Goal: Transaction & Acquisition: Book appointment/travel/reservation

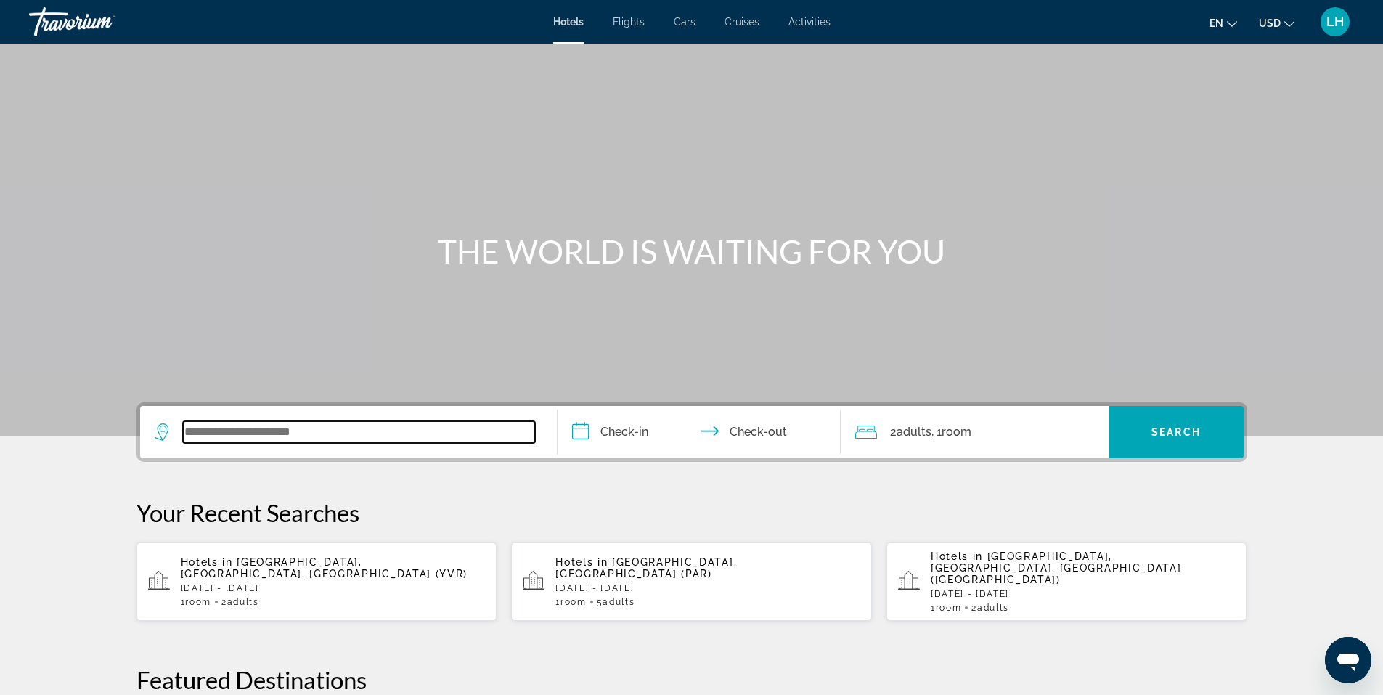
click at [286, 431] on input "Search widget" at bounding box center [359, 432] width 352 height 22
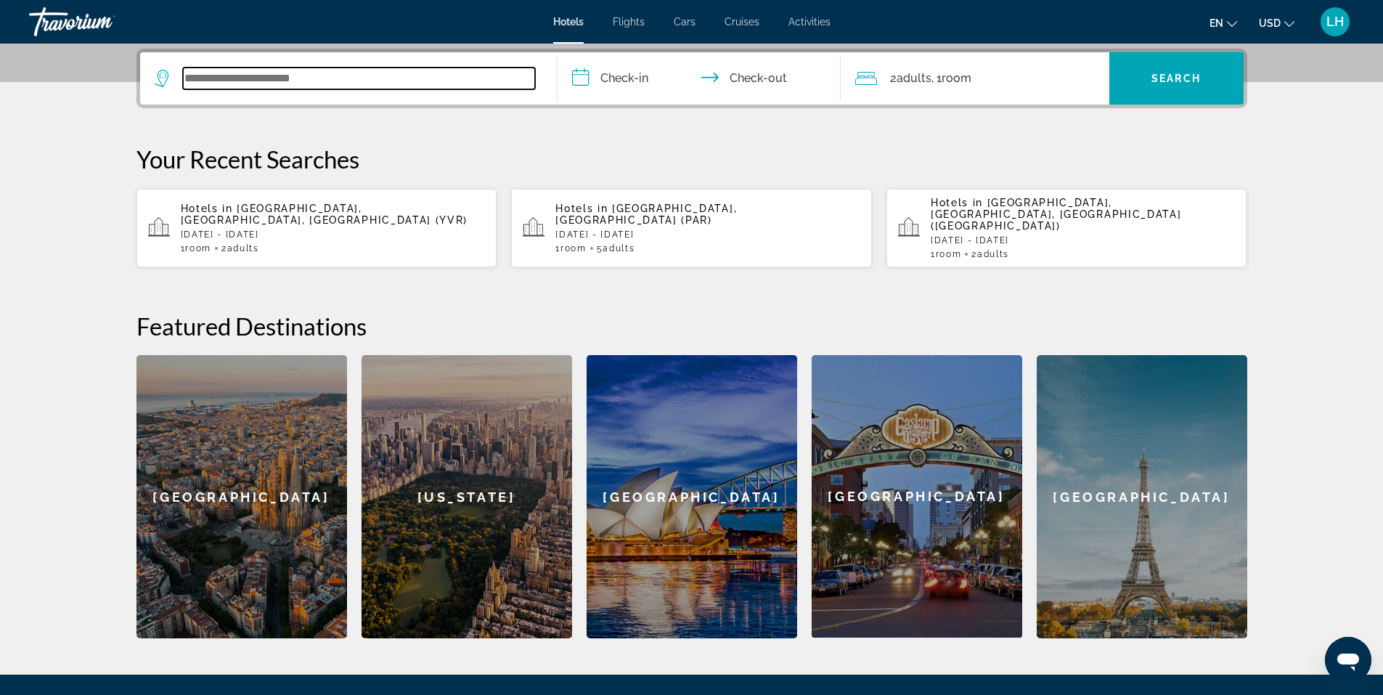
scroll to position [355, 0]
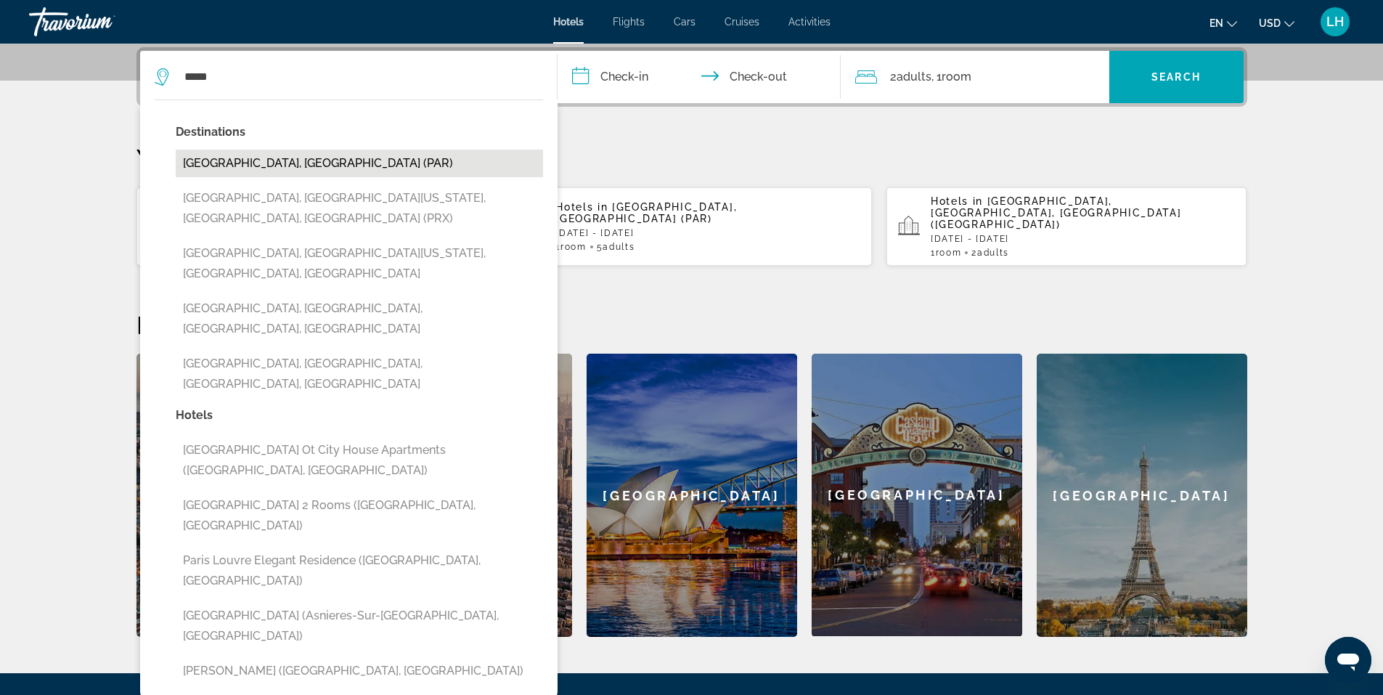
click at [314, 157] on button "[GEOGRAPHIC_DATA], [GEOGRAPHIC_DATA] (PAR)" at bounding box center [359, 164] width 367 height 28
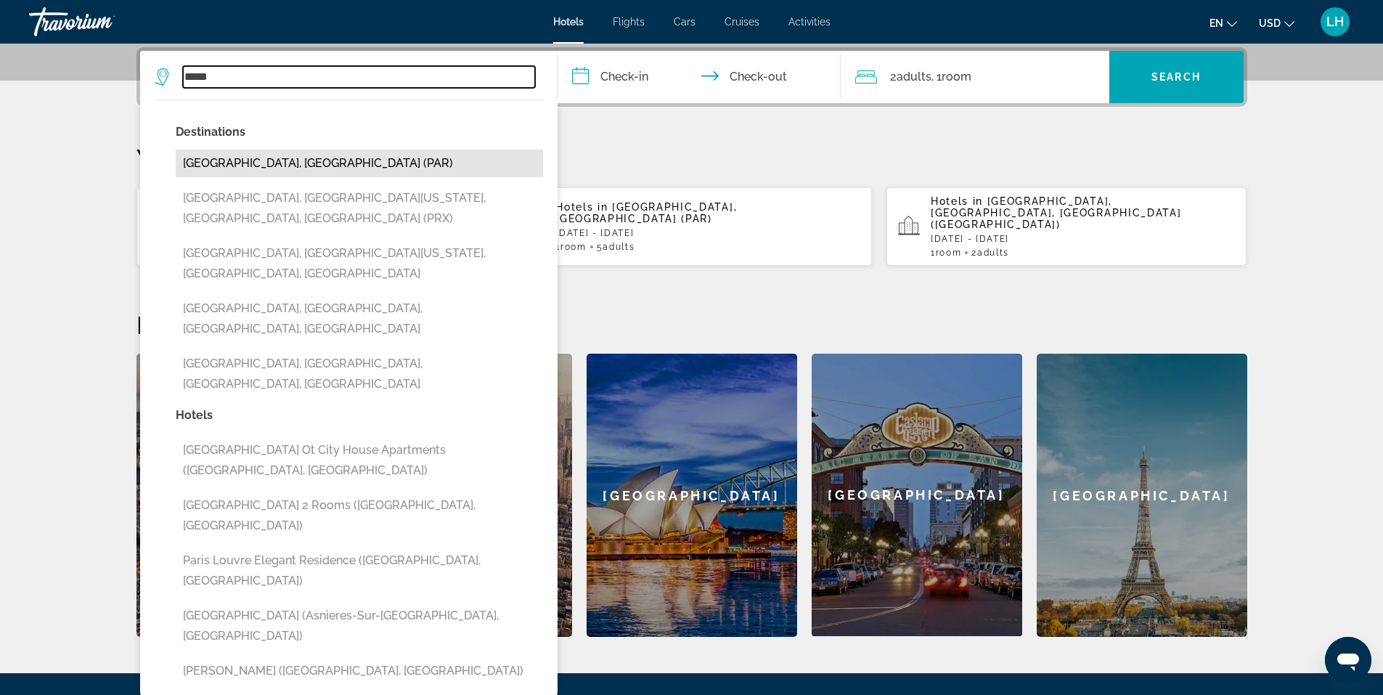
type input "**********"
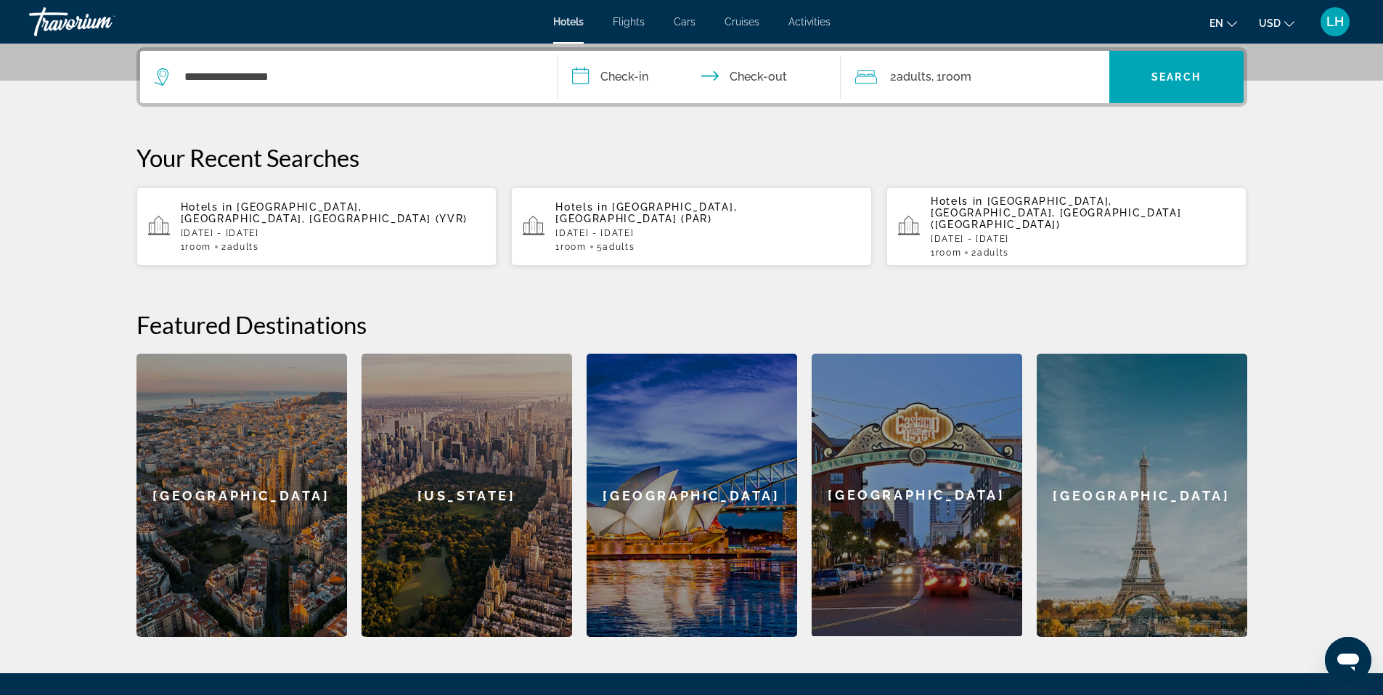
click at [635, 73] on input "**********" at bounding box center [702, 79] width 289 height 57
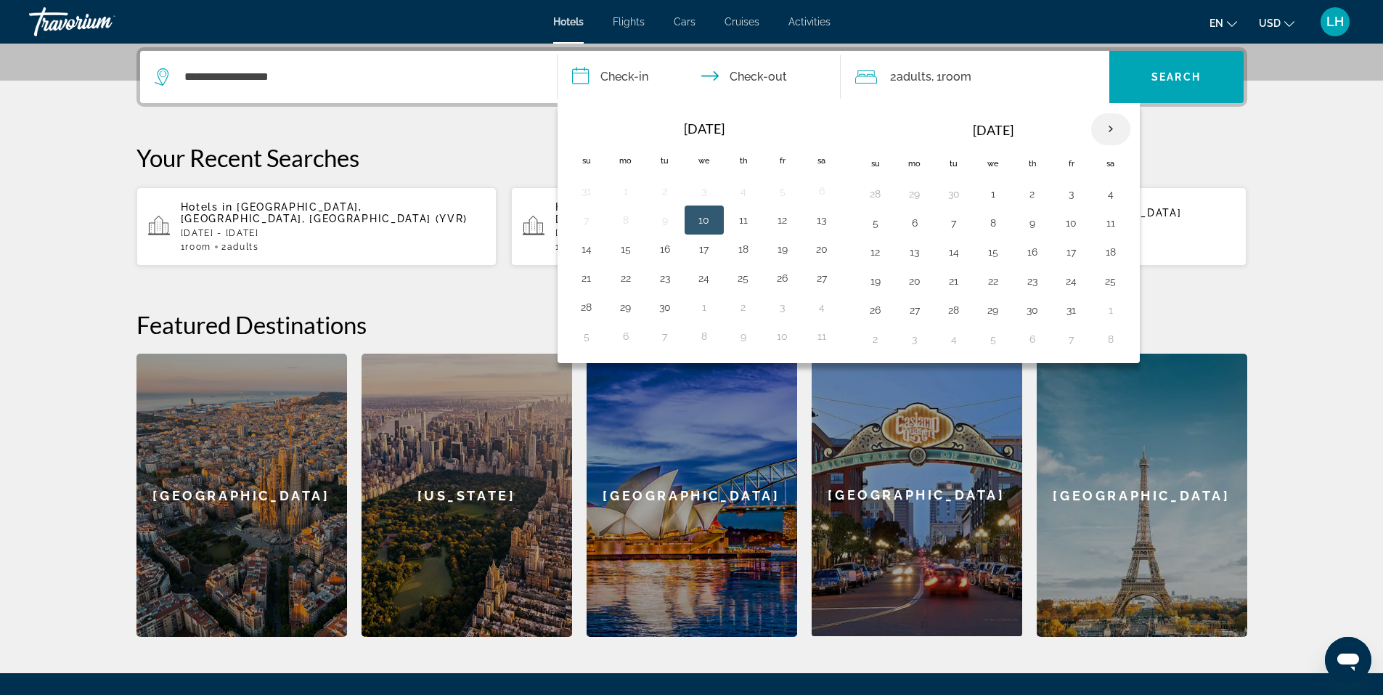
click at [1113, 132] on th "Next month" at bounding box center [1110, 129] width 39 height 32
click at [1069, 314] on button "28" at bounding box center [1071, 310] width 23 height 20
click at [873, 343] on button "30" at bounding box center [875, 339] width 23 height 20
type input "**********"
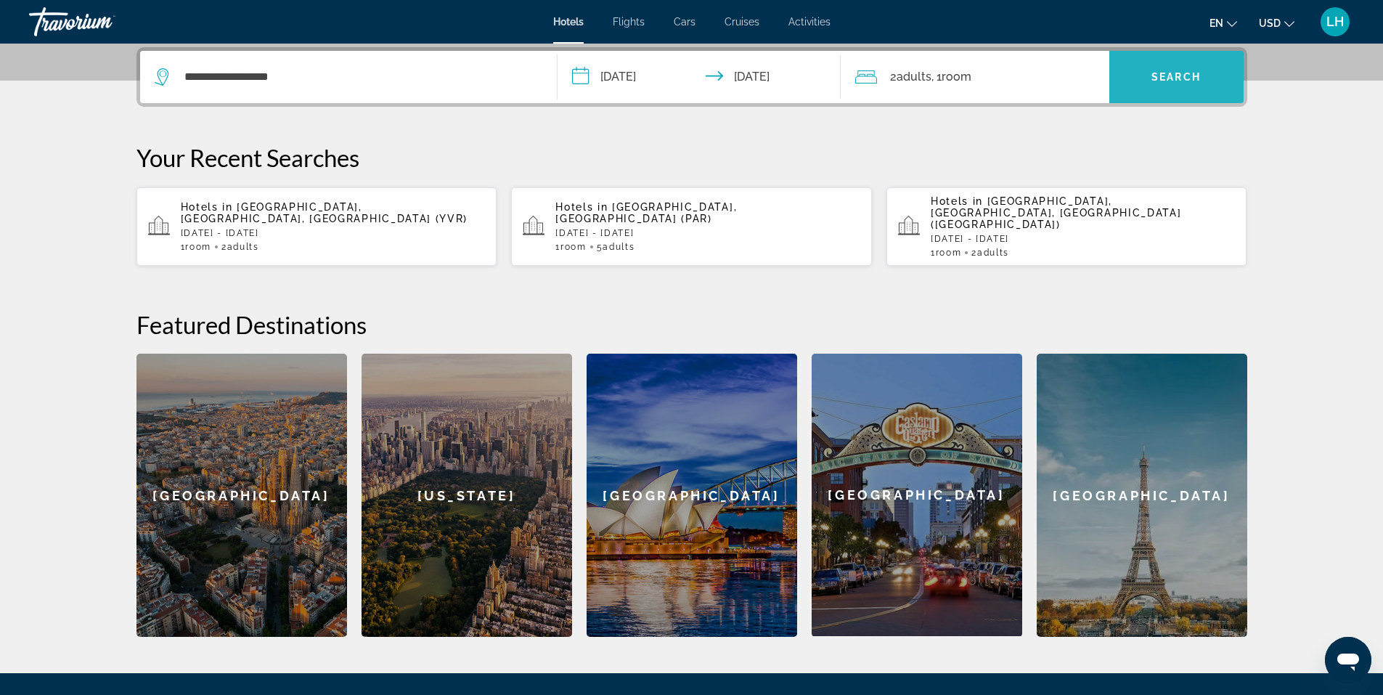
click at [1170, 68] on span "Search widget" at bounding box center [1176, 77] width 134 height 35
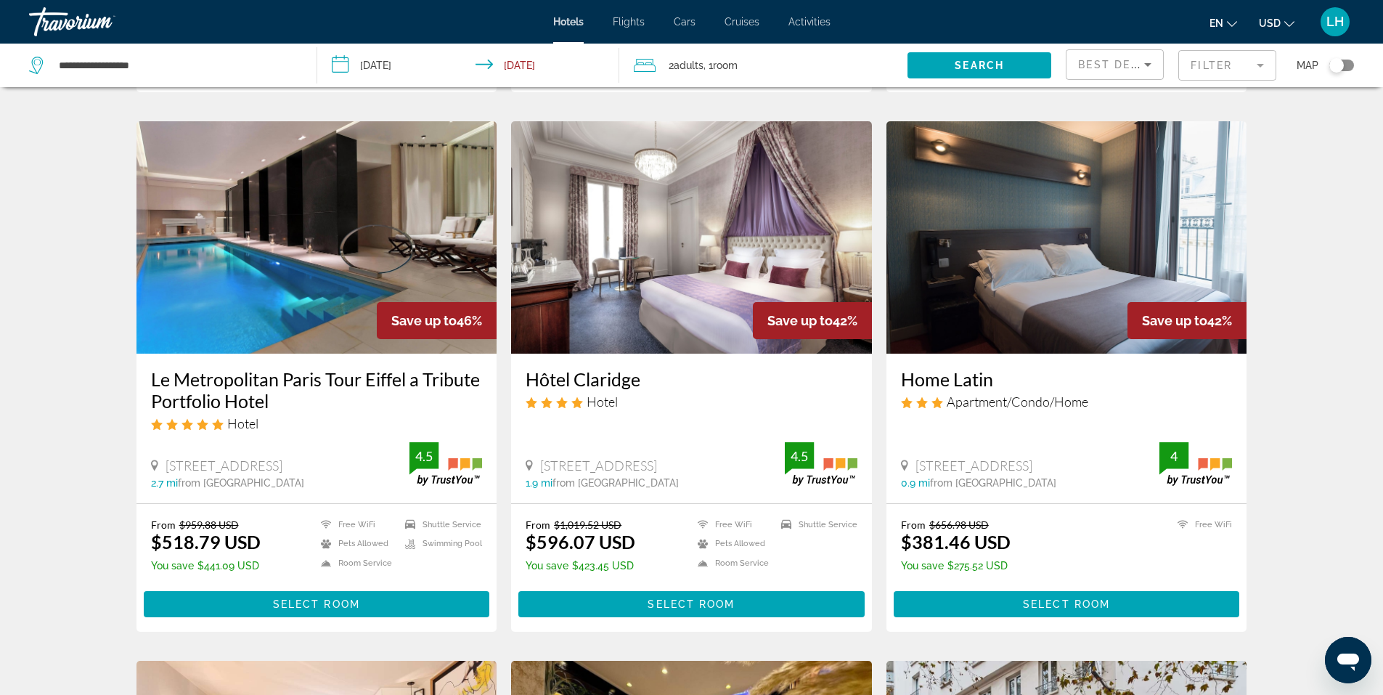
scroll to position [581, 0]
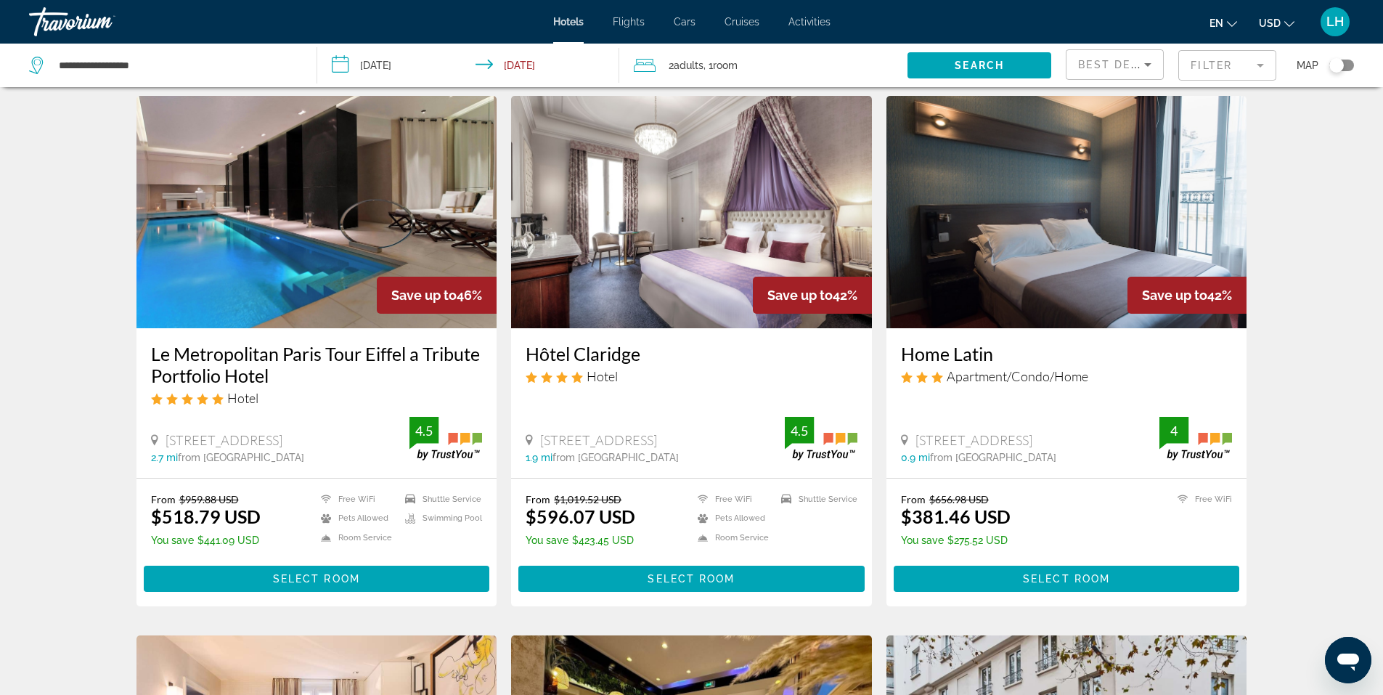
click at [261, 265] on img "Main content" at bounding box center [316, 212] width 361 height 232
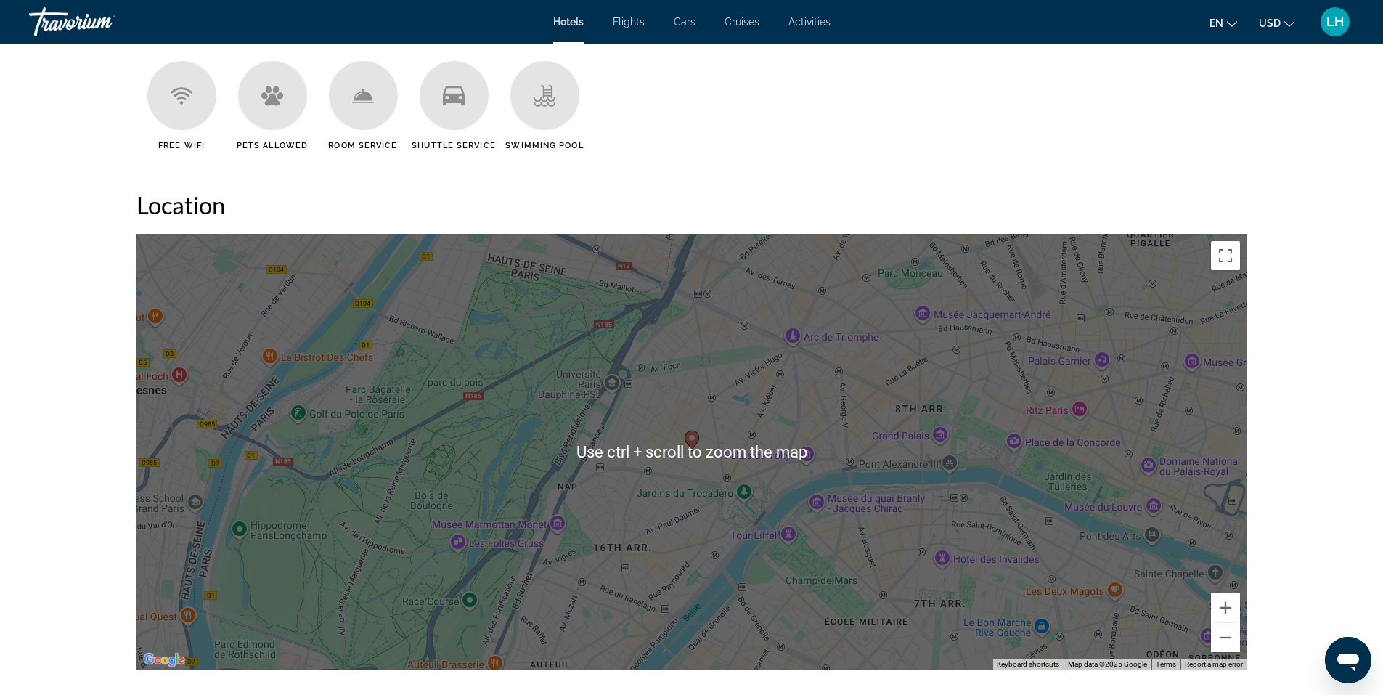
scroll to position [1234, 0]
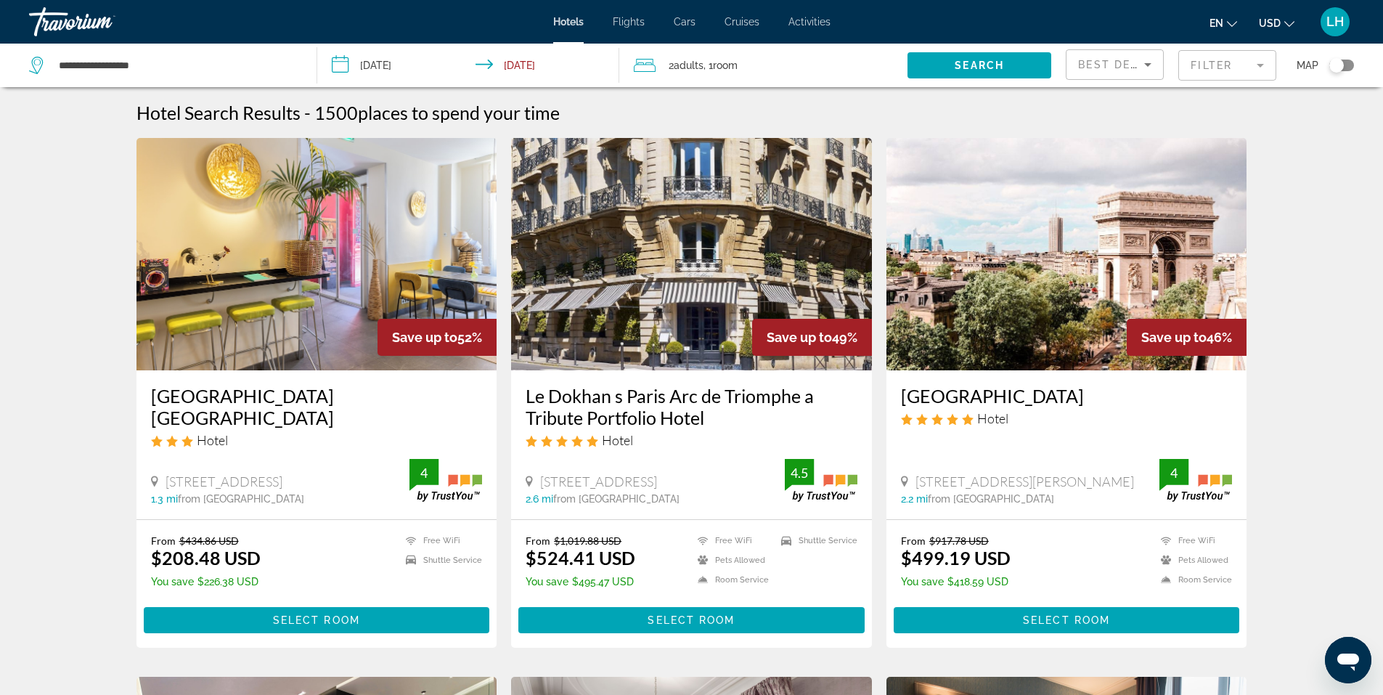
click at [1046, 242] on img "Main content" at bounding box center [1066, 254] width 361 height 232
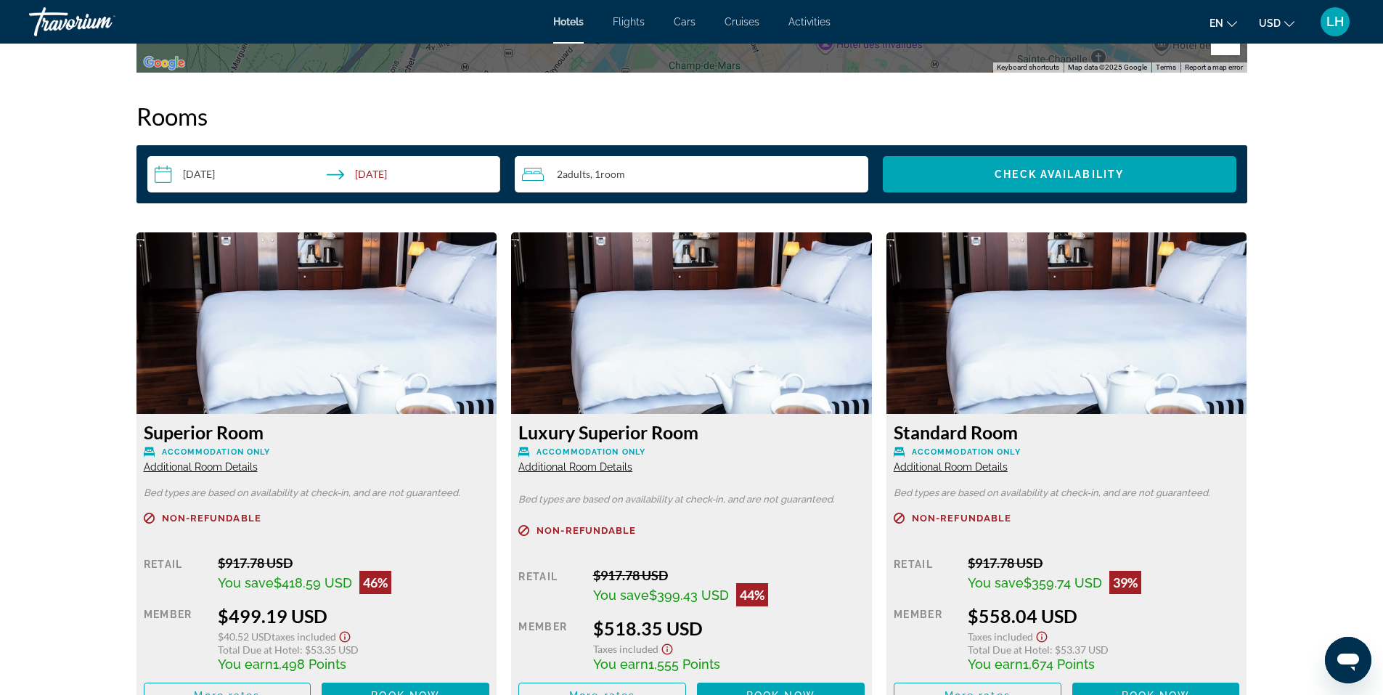
scroll to position [1815, 0]
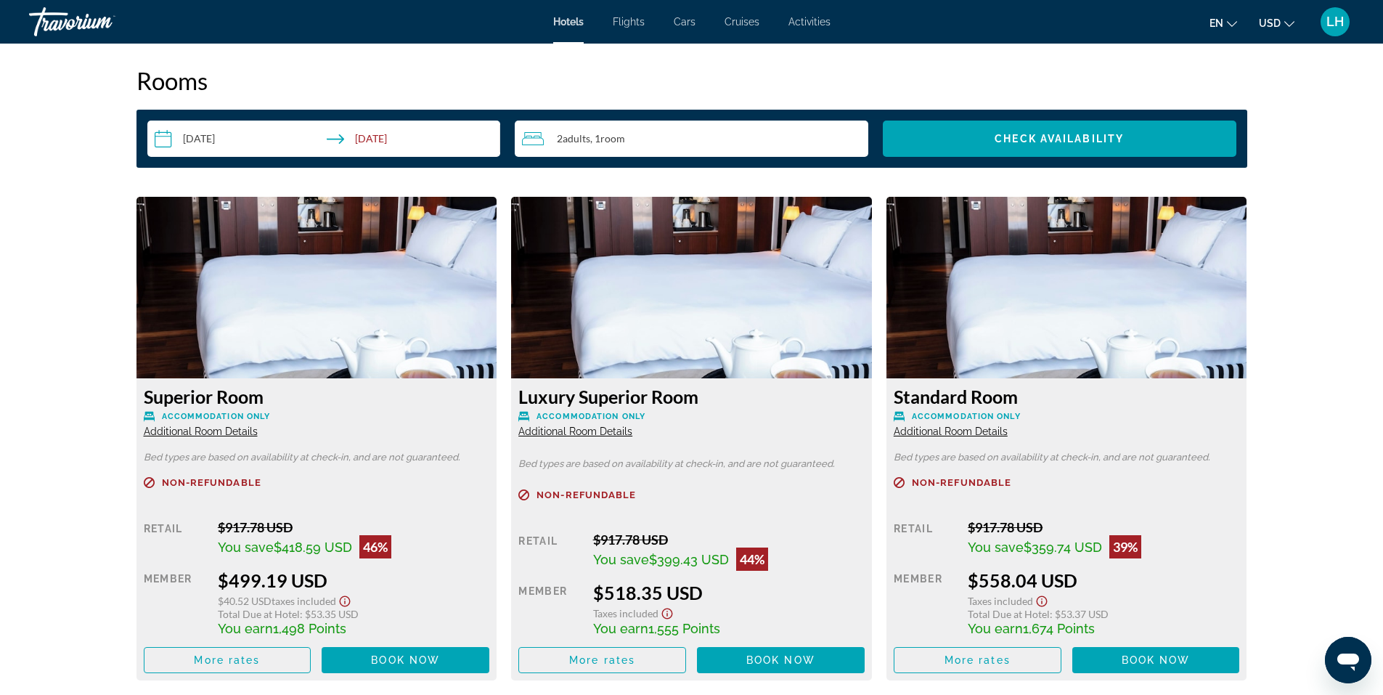
click at [179, 430] on span "Additional Room Details" at bounding box center [201, 431] width 114 height 12
click at [172, 428] on span "Additional Room Details" at bounding box center [201, 431] width 114 height 12
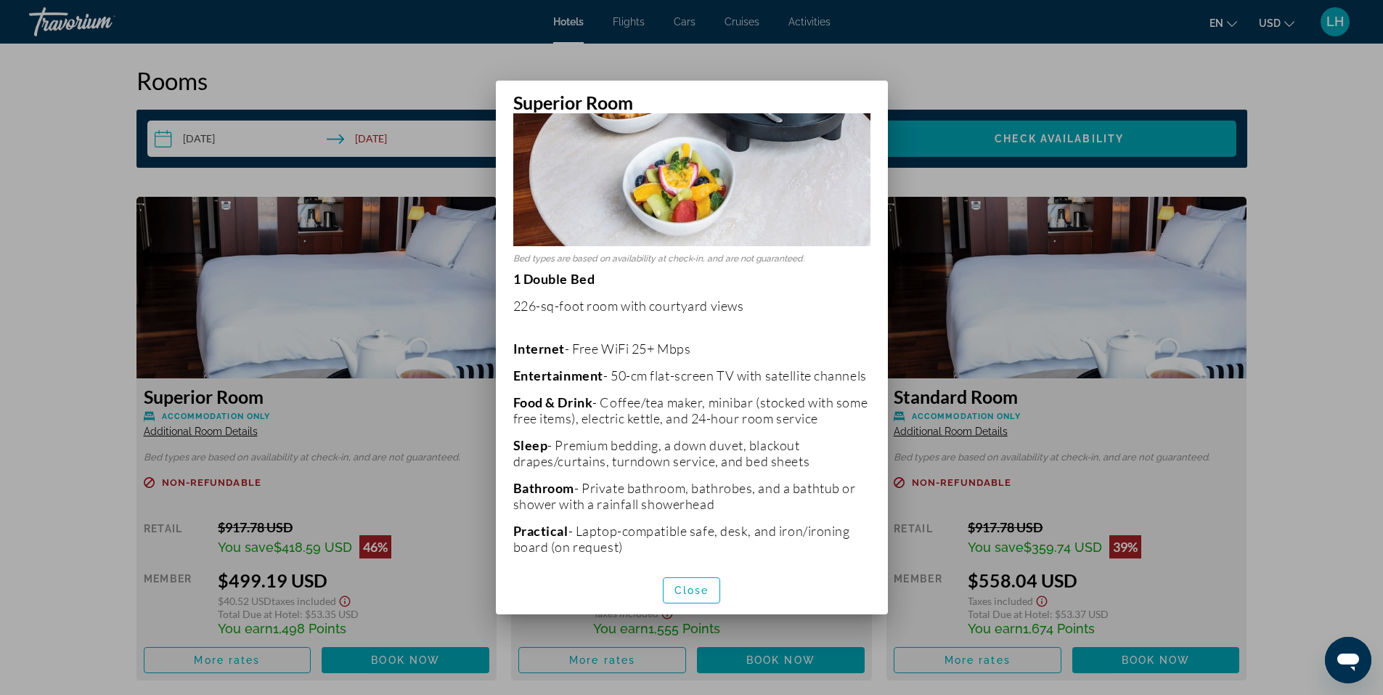
scroll to position [436, 0]
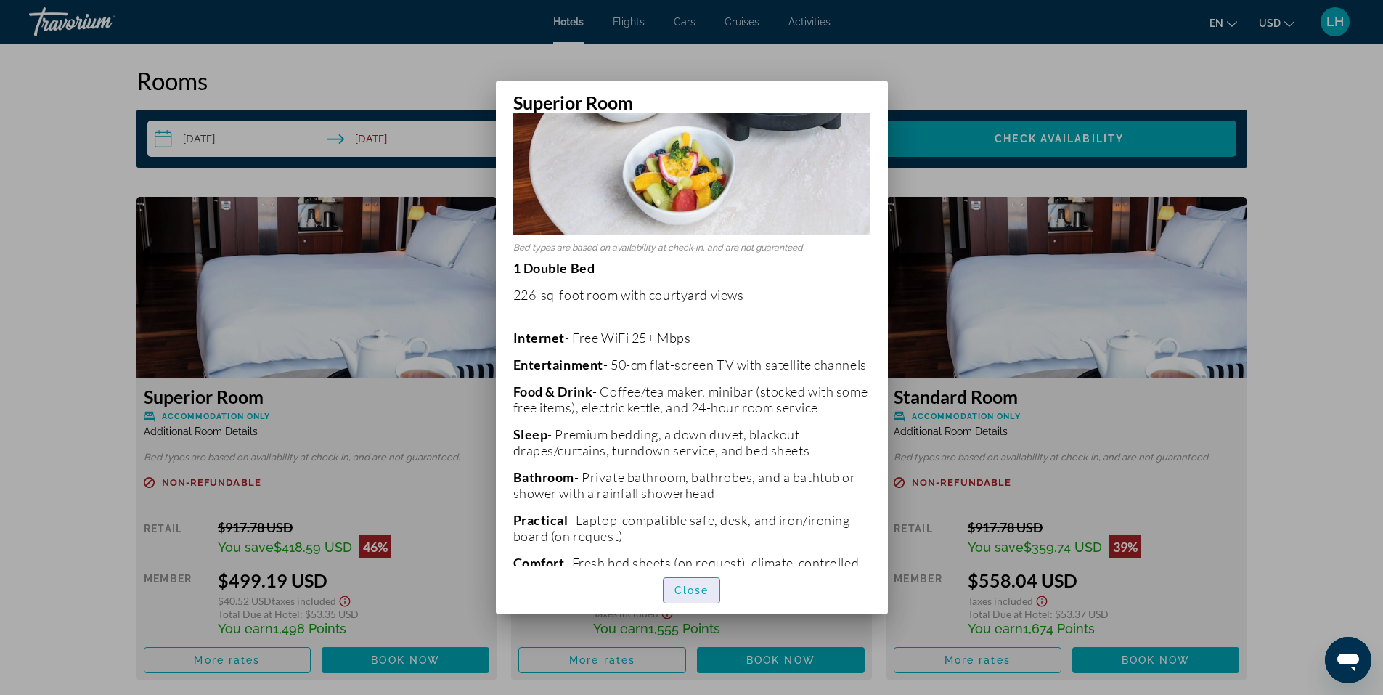
click at [697, 587] on span "Close" at bounding box center [691, 590] width 35 height 12
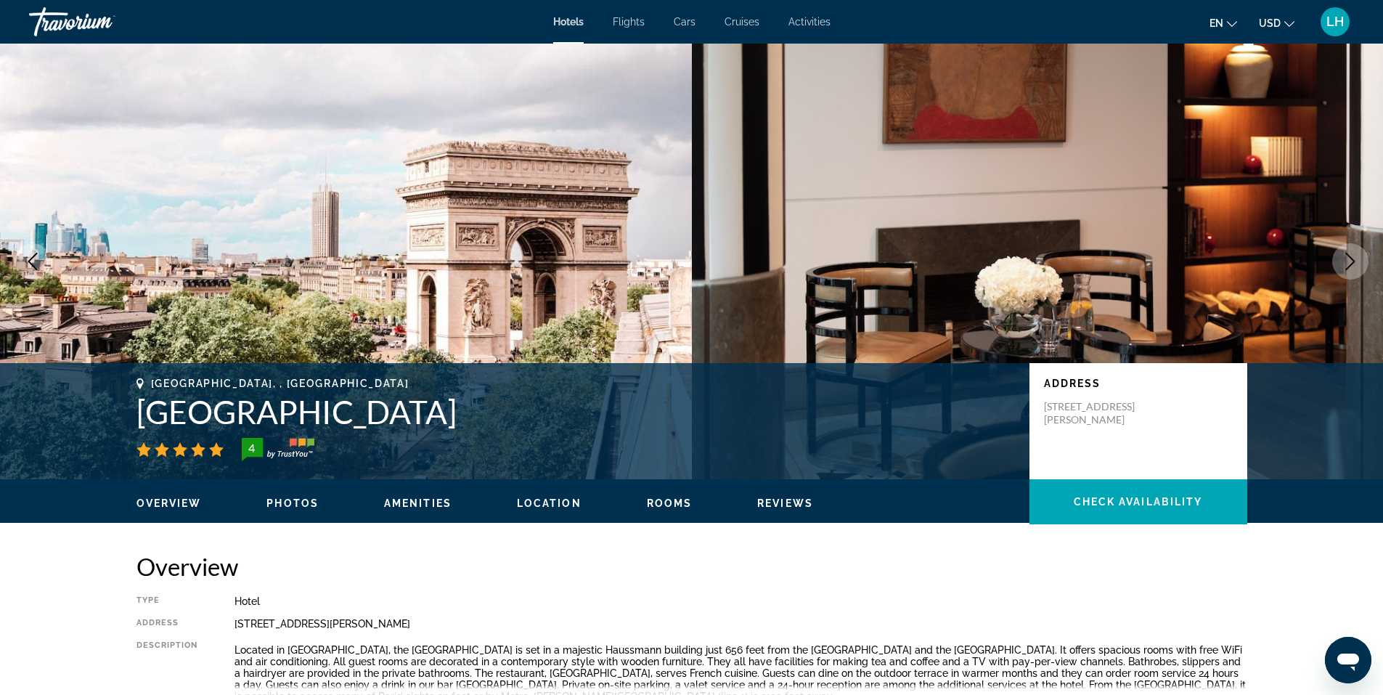
scroll to position [1815, 0]
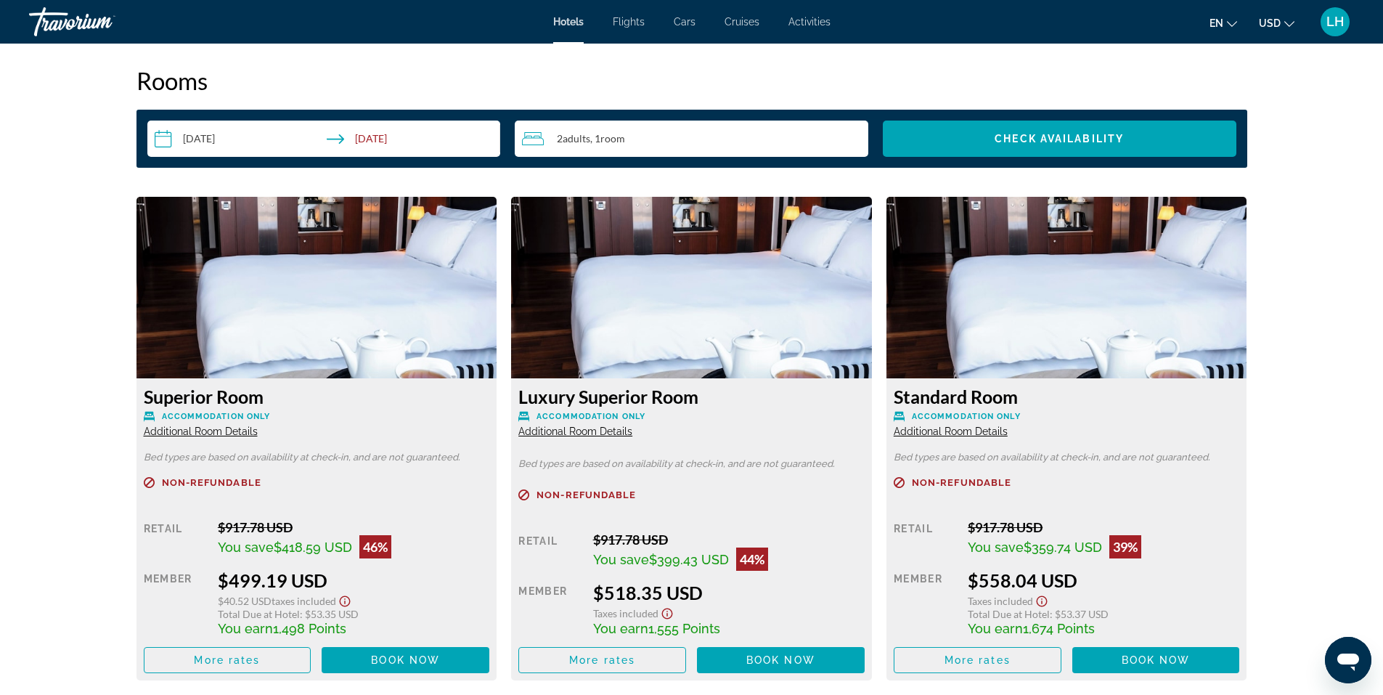
click at [576, 431] on span "Additional Room Details" at bounding box center [575, 431] width 114 height 12
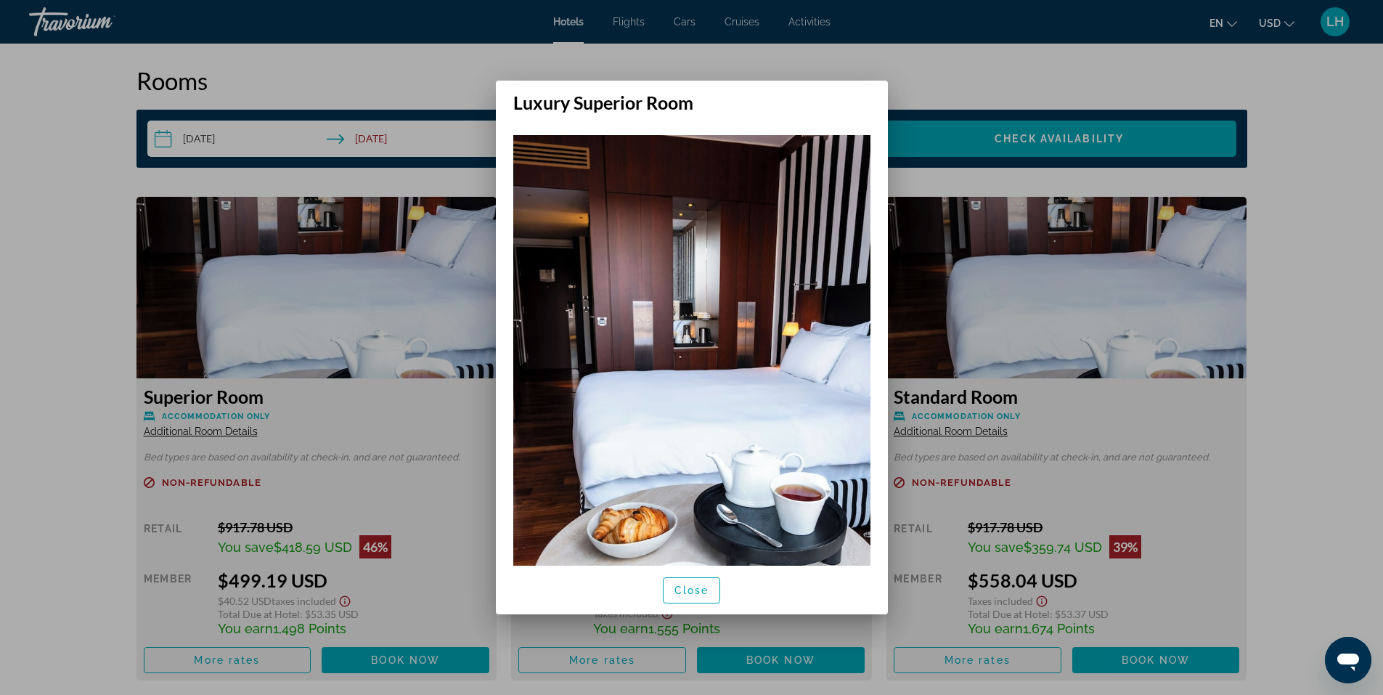
scroll to position [0, 0]
click at [576, 431] on img at bounding box center [691, 403] width 357 height 536
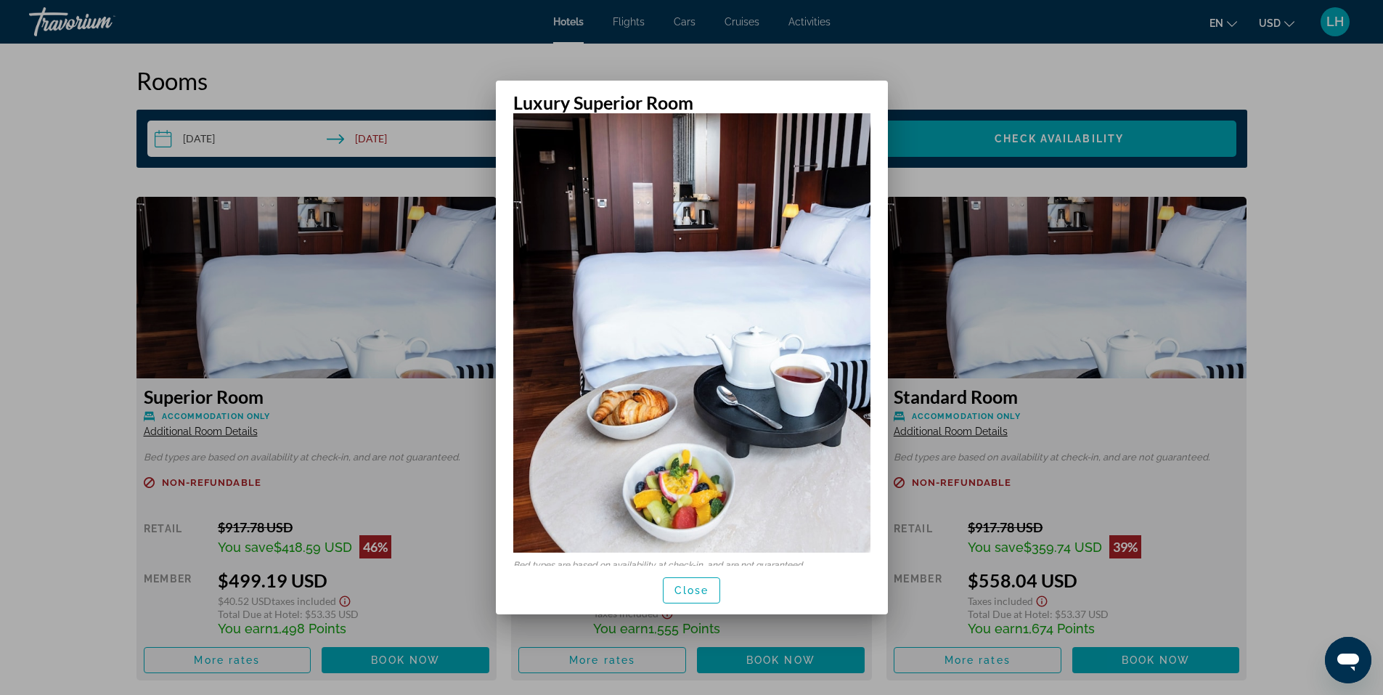
scroll to position [128, 0]
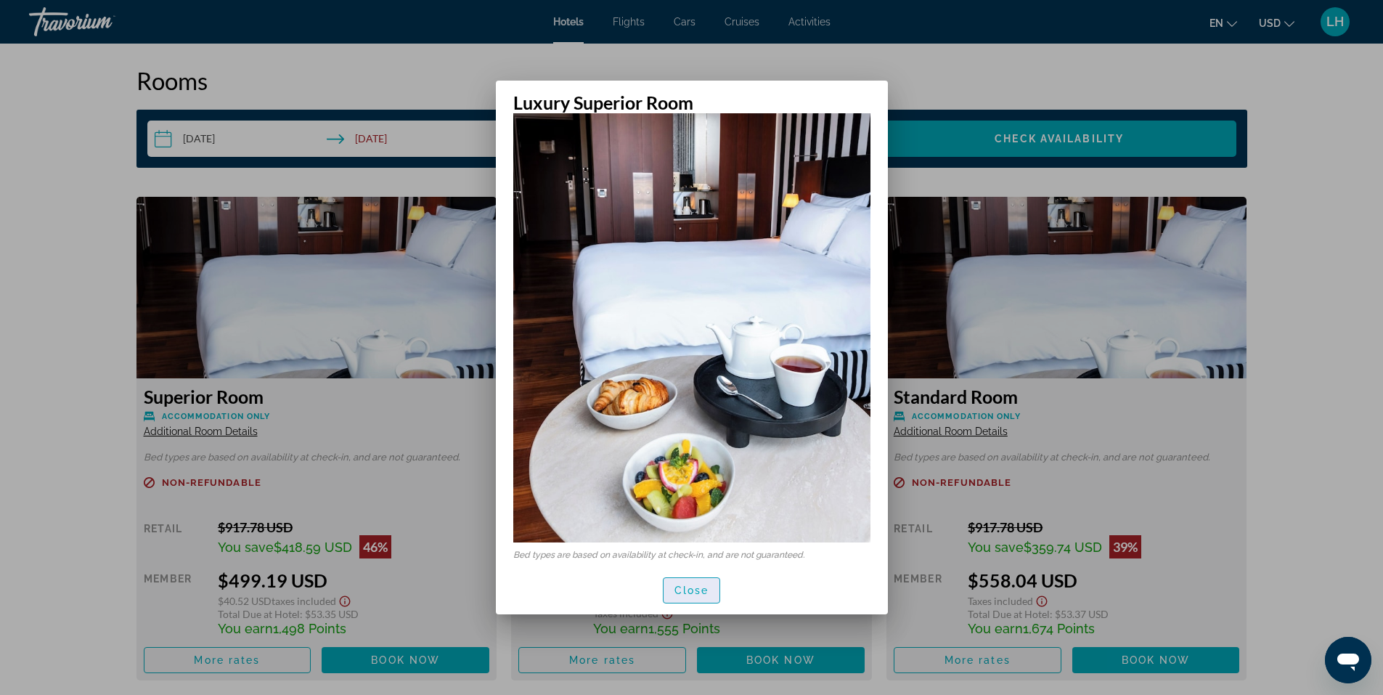
click at [703, 593] on span "Close" at bounding box center [691, 590] width 35 height 12
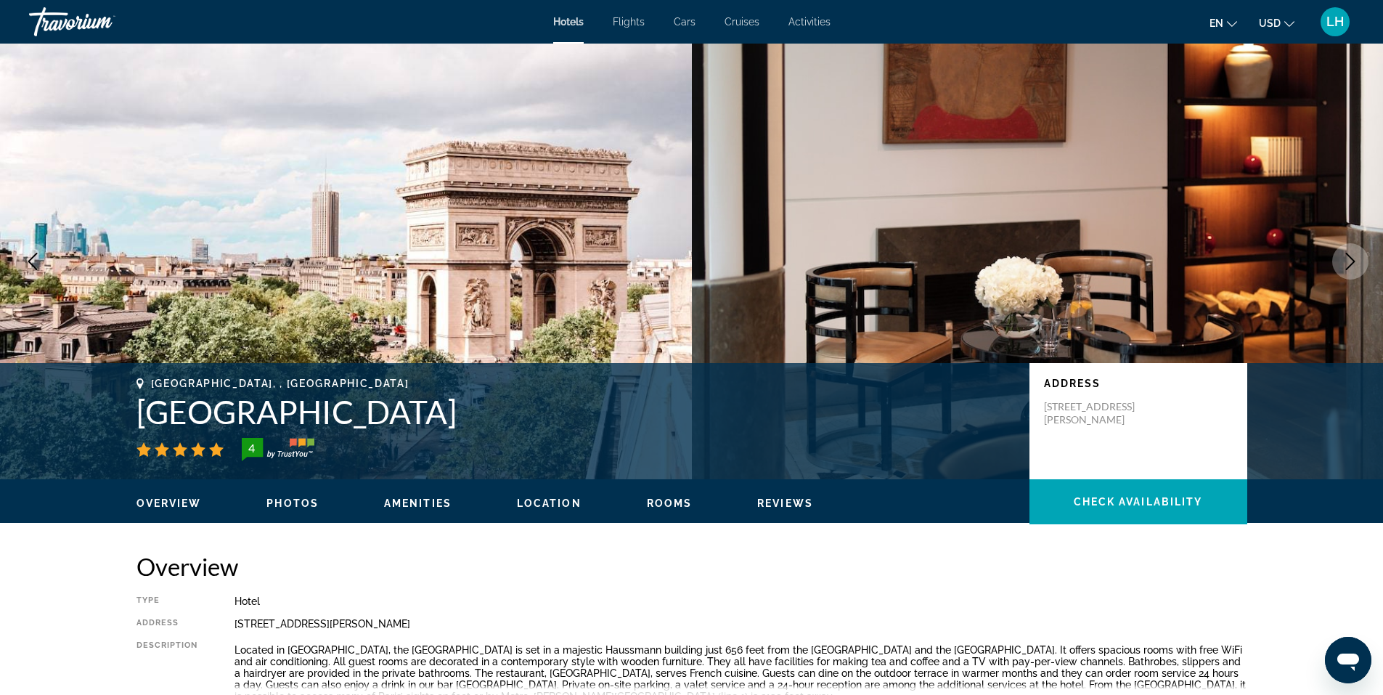
scroll to position [1815, 0]
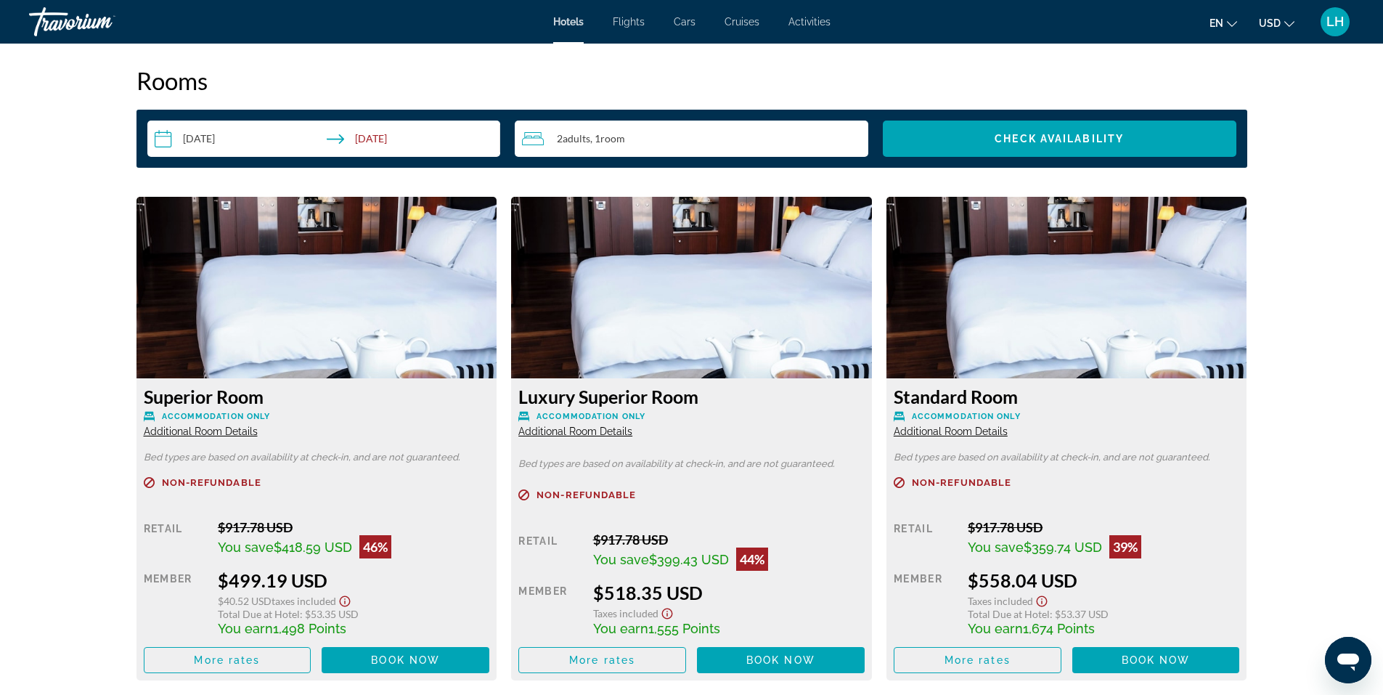
click at [961, 432] on span "Additional Room Details" at bounding box center [951, 431] width 114 height 12
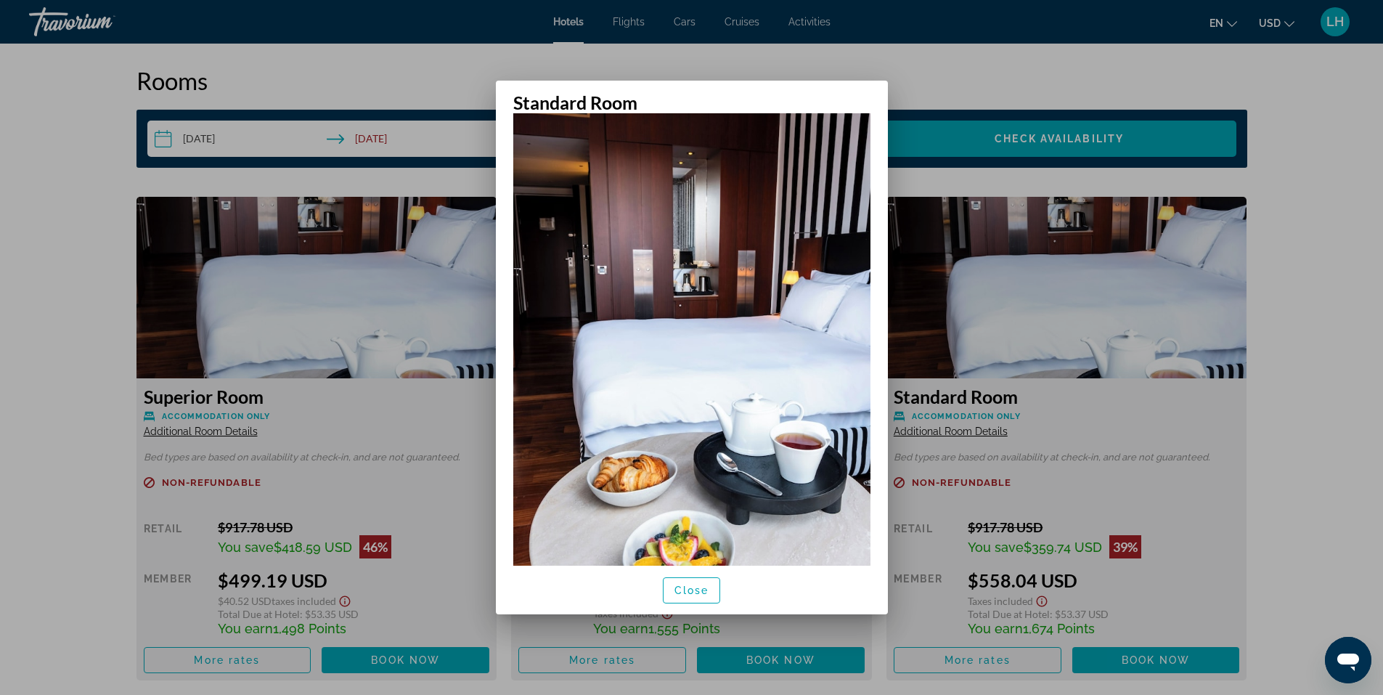
scroll to position [128, 0]
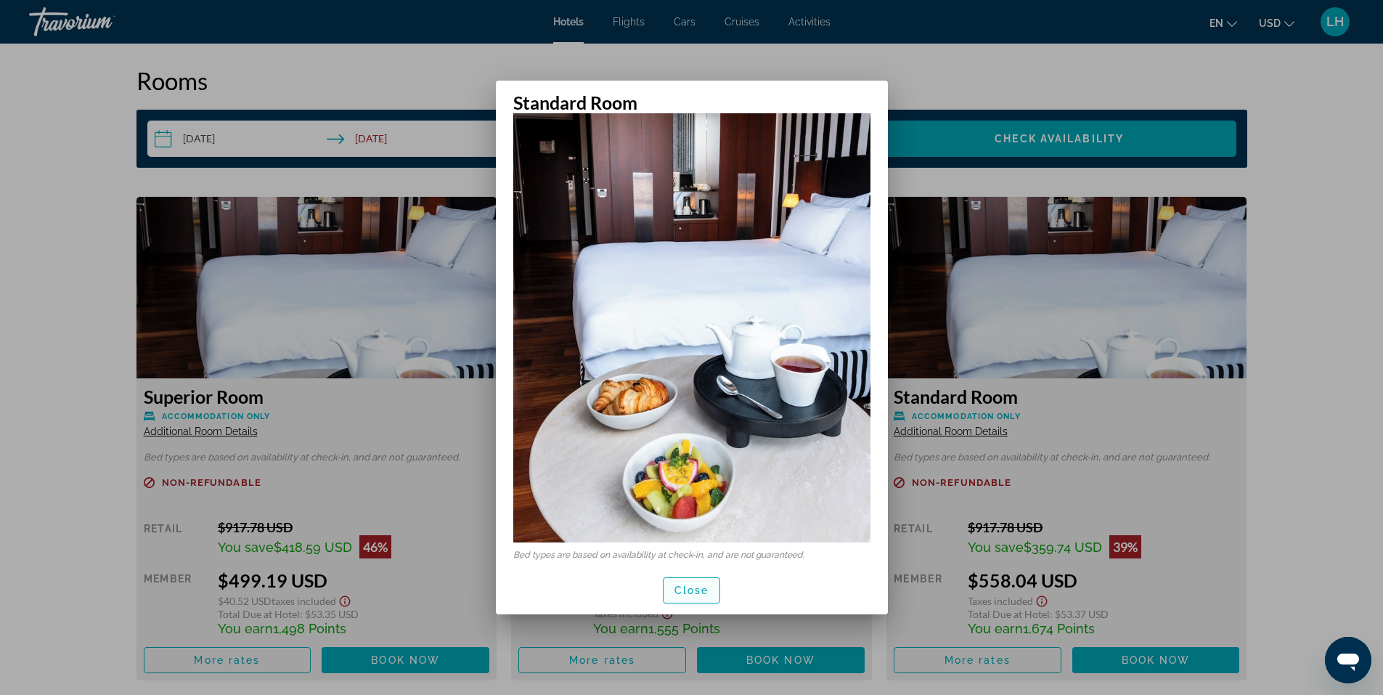
click at [707, 586] on span "Close" at bounding box center [691, 590] width 35 height 12
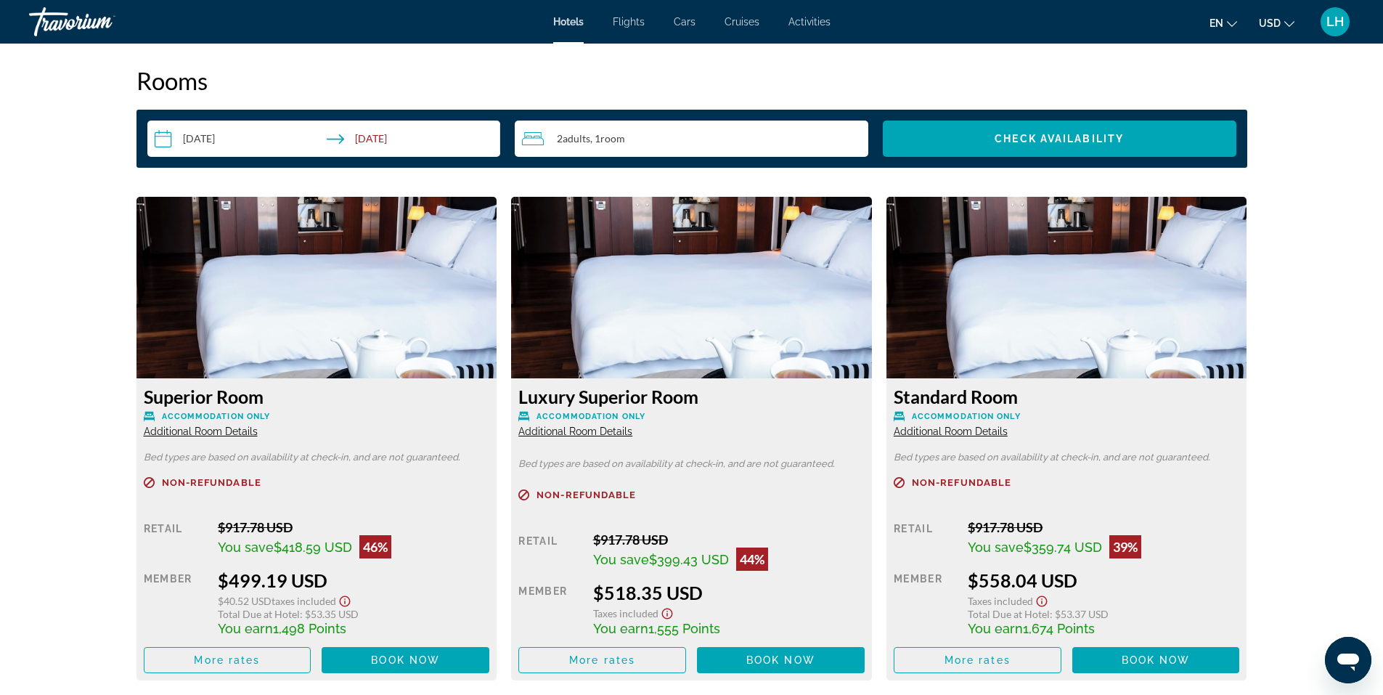
click at [707, 586] on span "Close" at bounding box center [691, 590] width 35 height 12
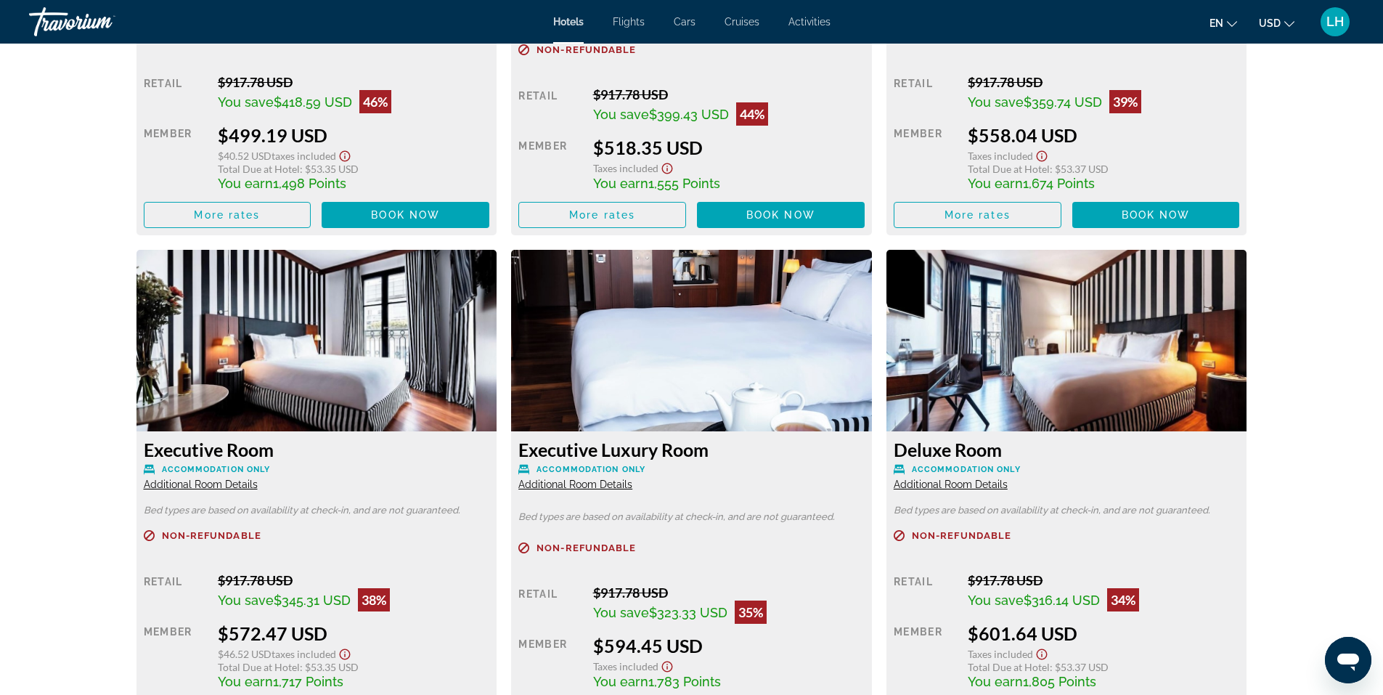
scroll to position [2323, 0]
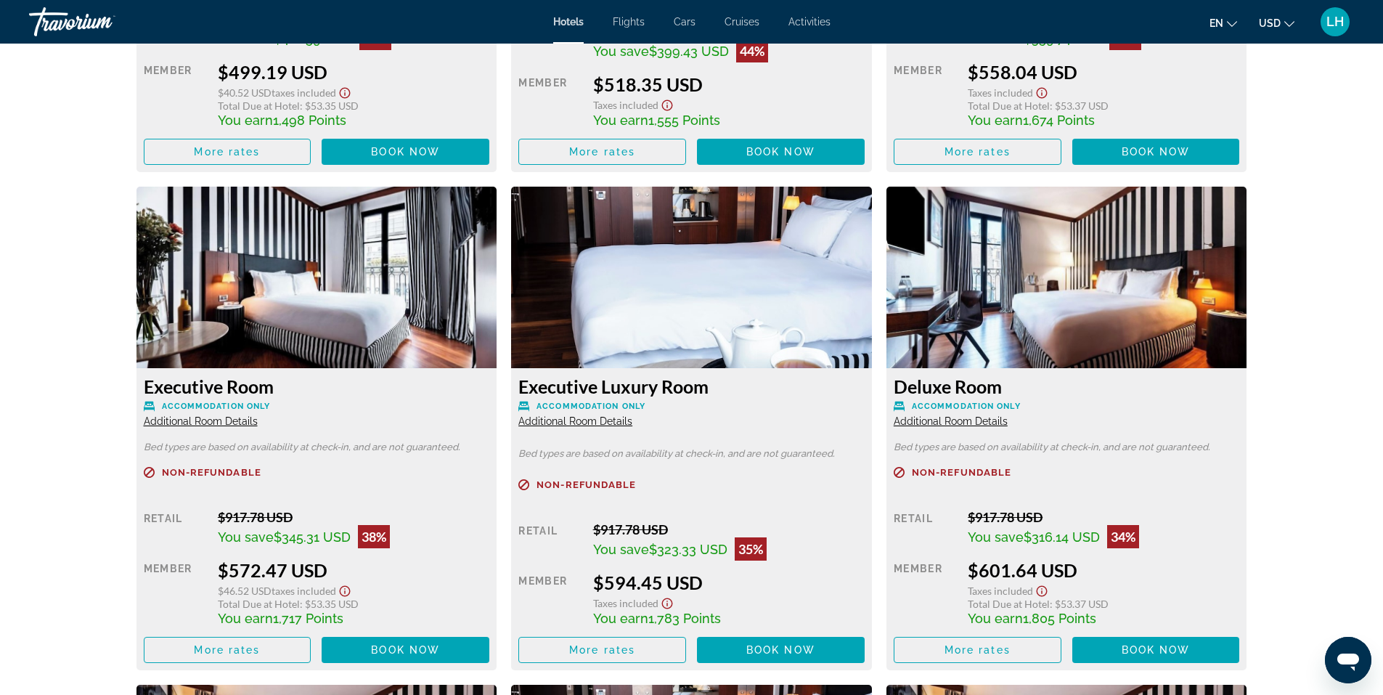
click at [224, 421] on span "Additional Room Details" at bounding box center [201, 421] width 114 height 12
click at [229, 420] on span "Additional Room Details" at bounding box center [201, 421] width 114 height 12
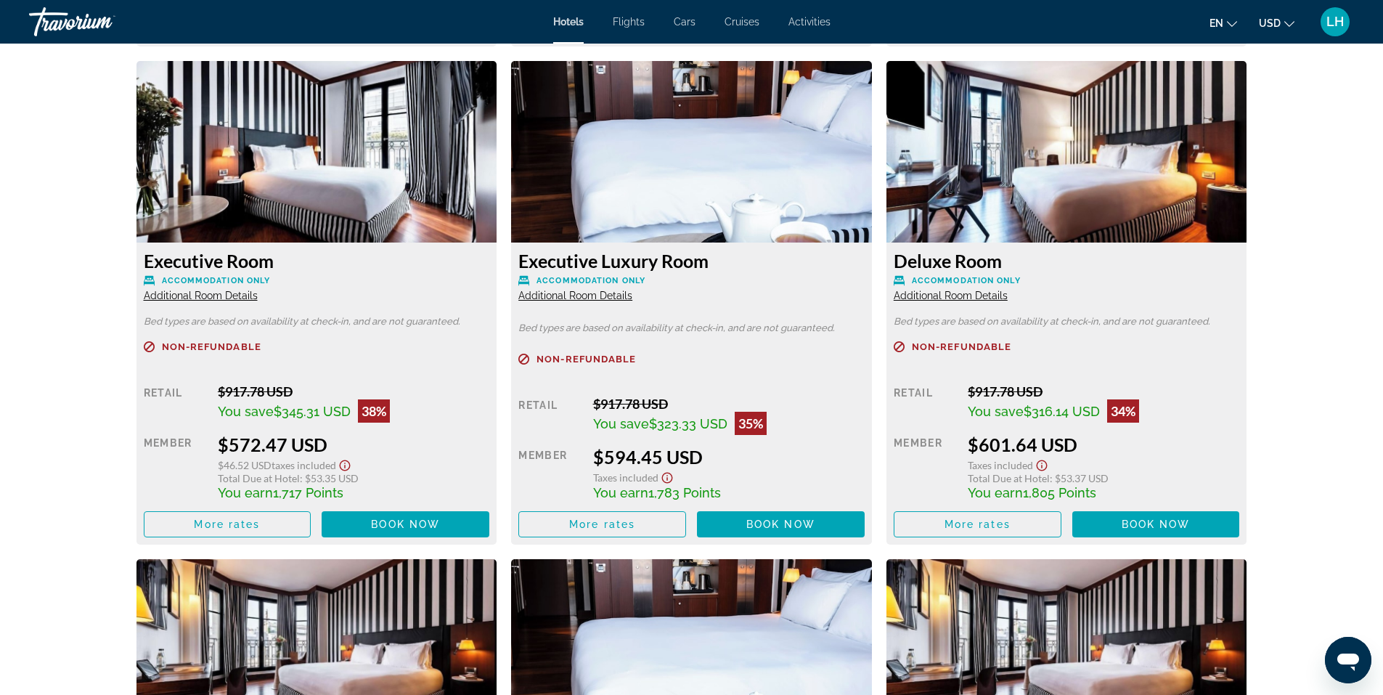
scroll to position [2468, 0]
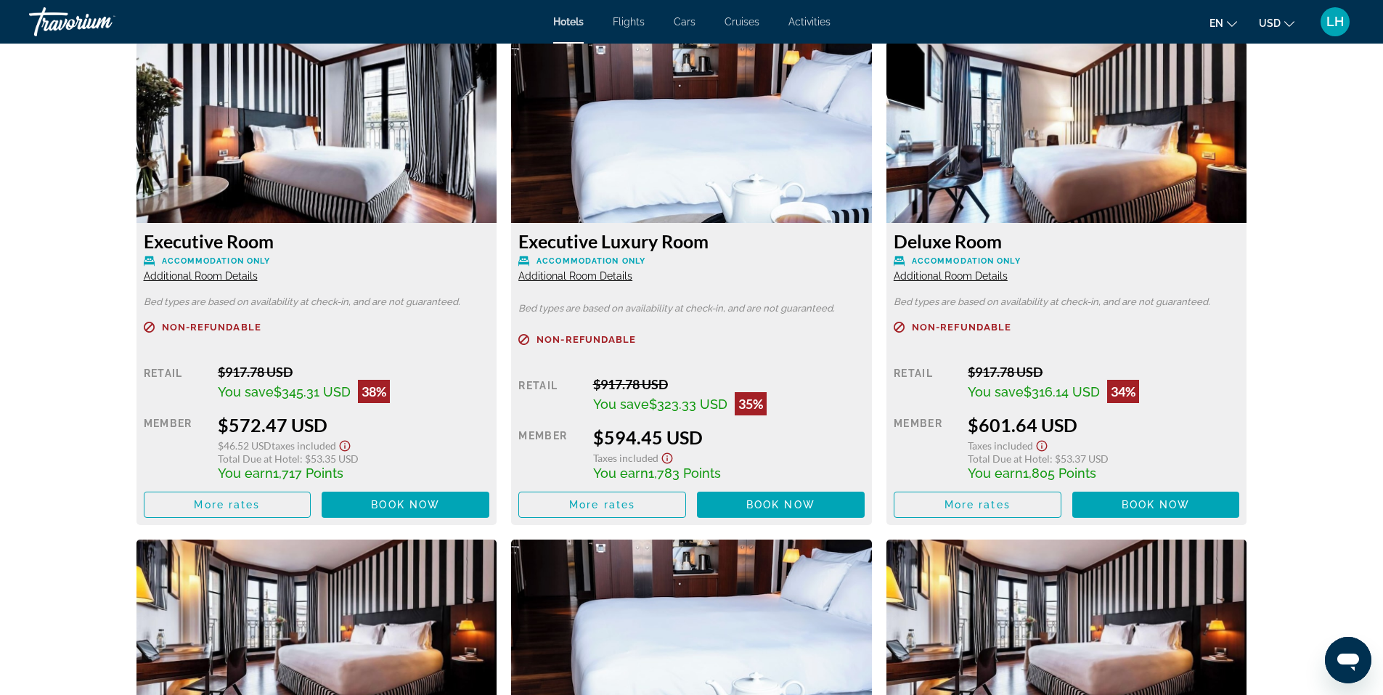
click at [240, 277] on span "Additional Room Details" at bounding box center [201, 276] width 114 height 12
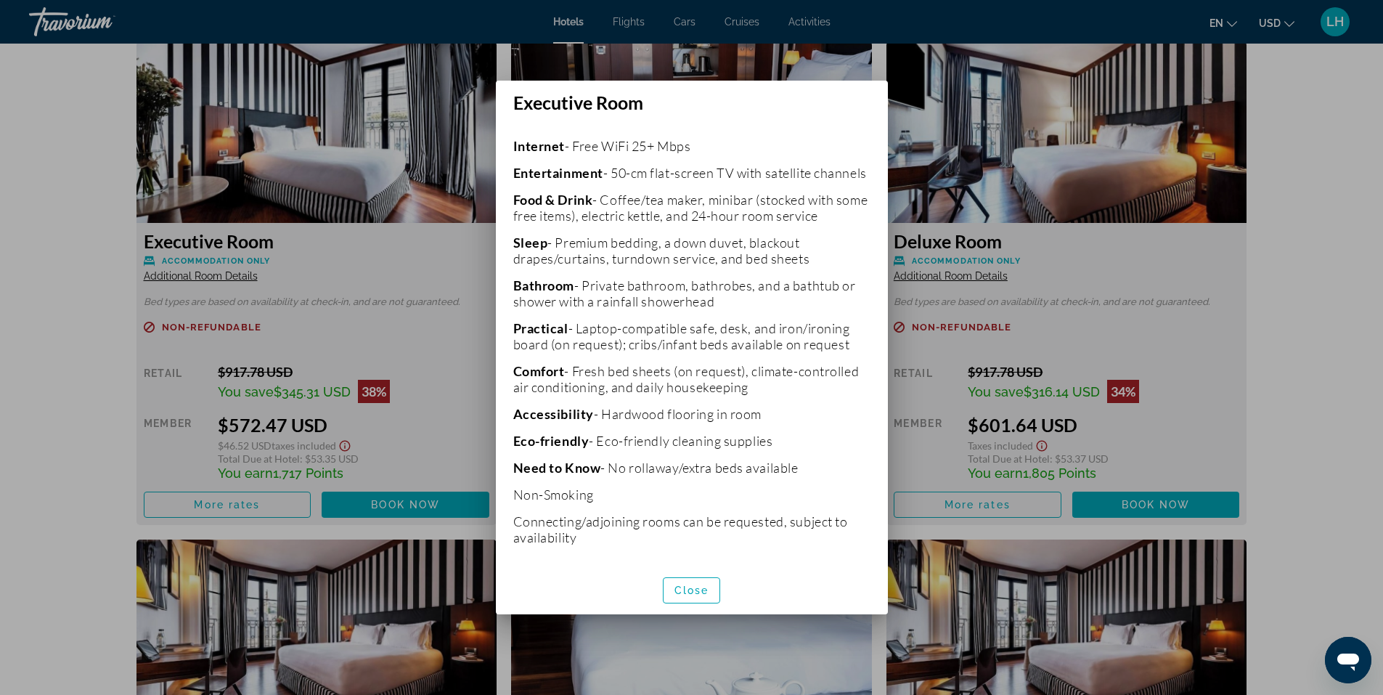
scroll to position [343, 0]
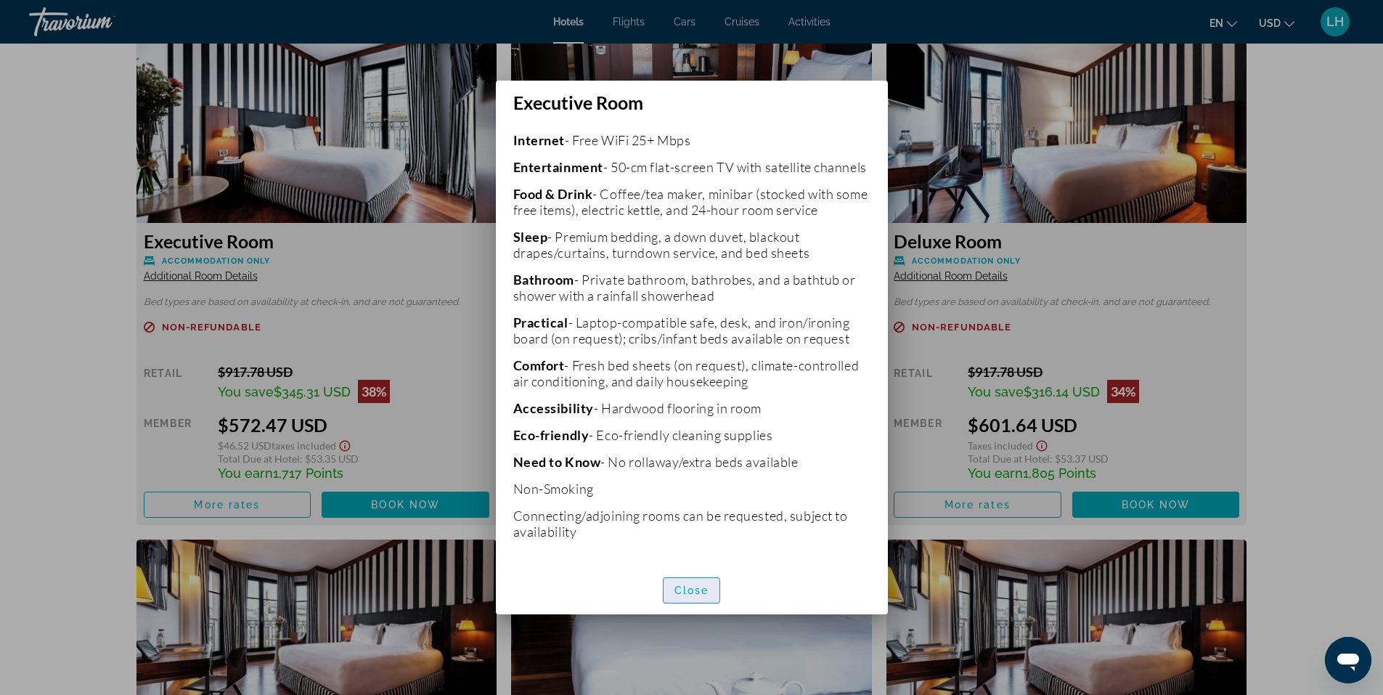
click at [701, 592] on span "Close" at bounding box center [691, 590] width 35 height 12
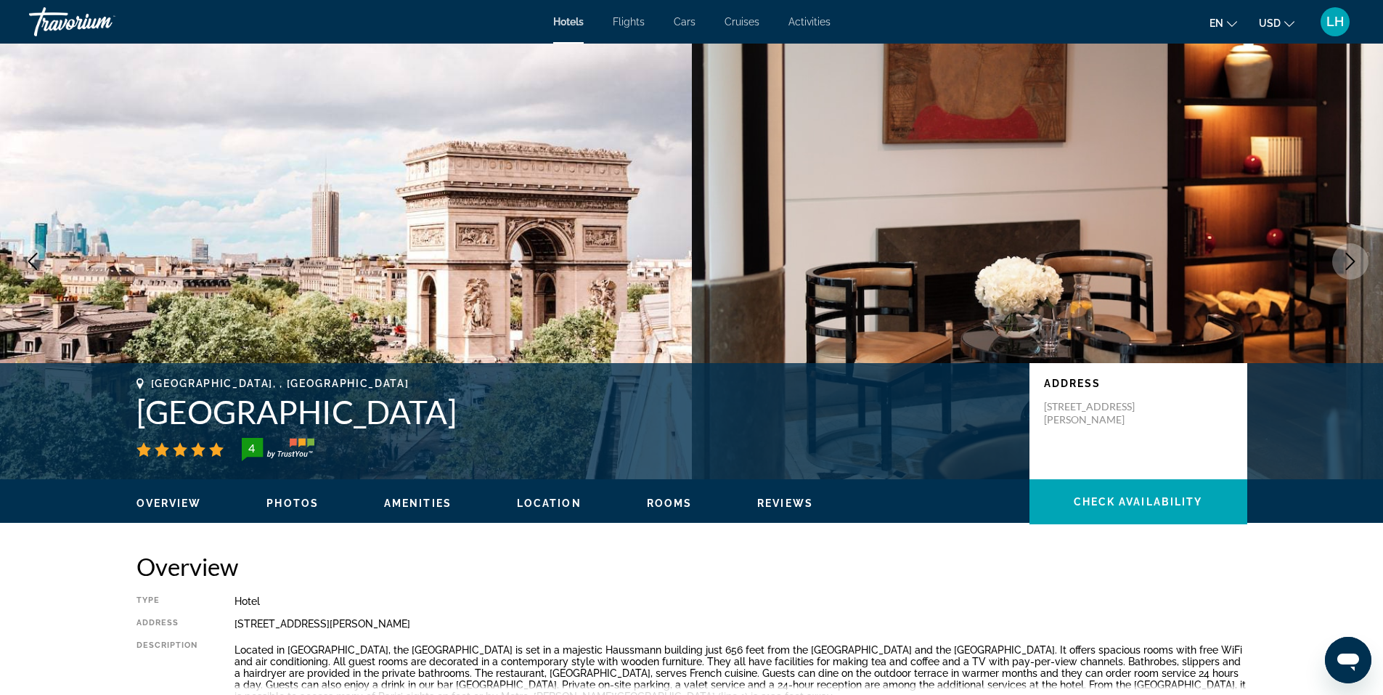
scroll to position [2468, 0]
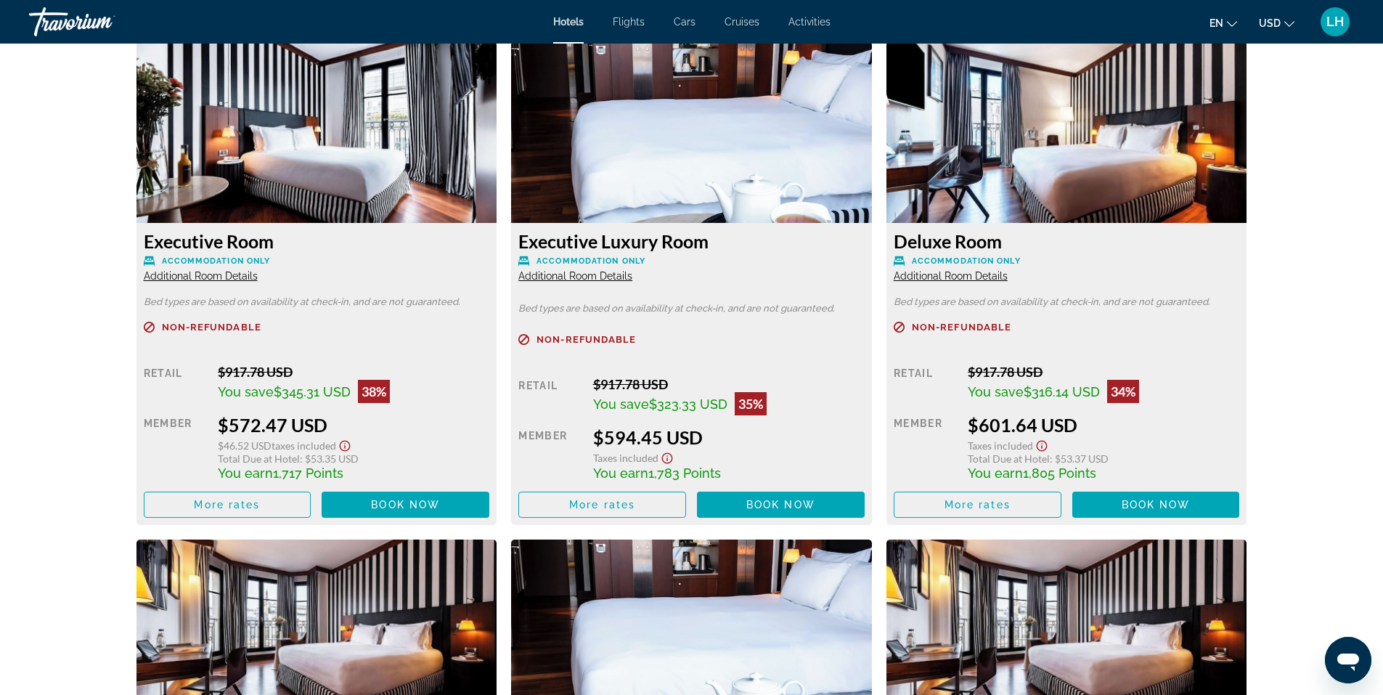
click at [610, 277] on span "Additional Room Details" at bounding box center [575, 276] width 114 height 12
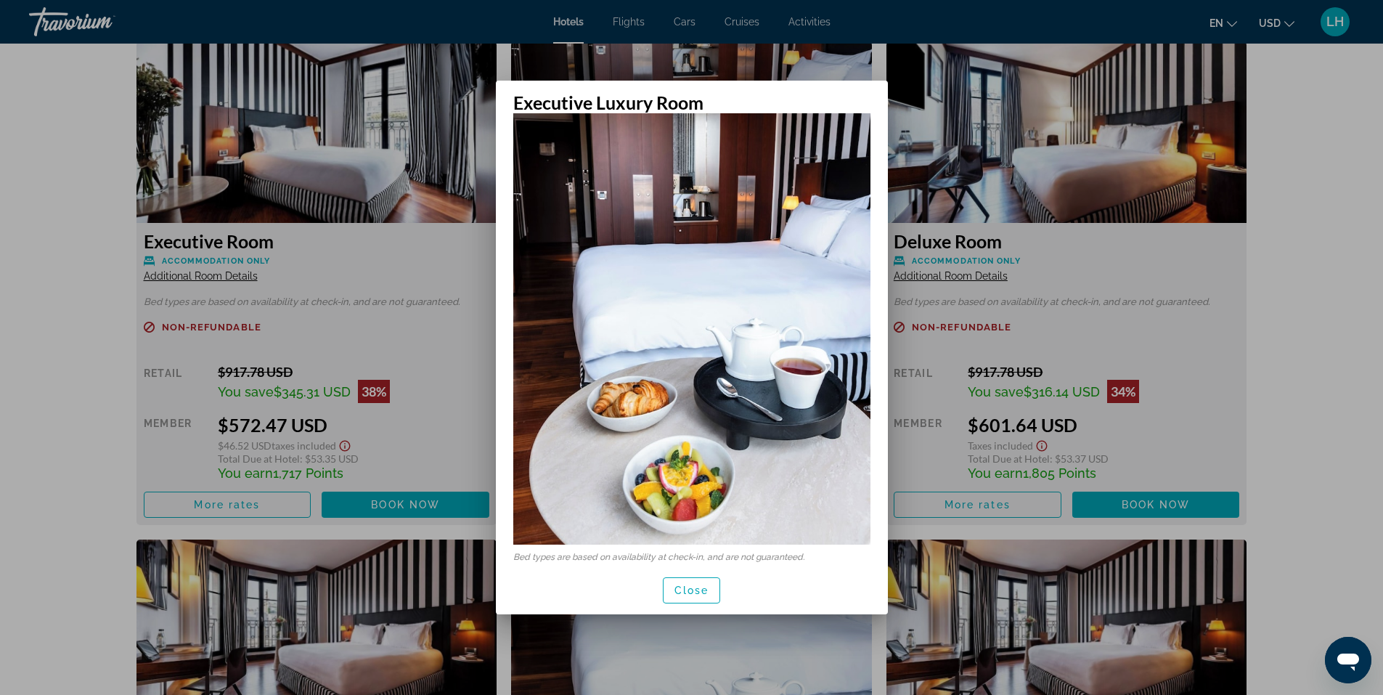
scroll to position [128, 0]
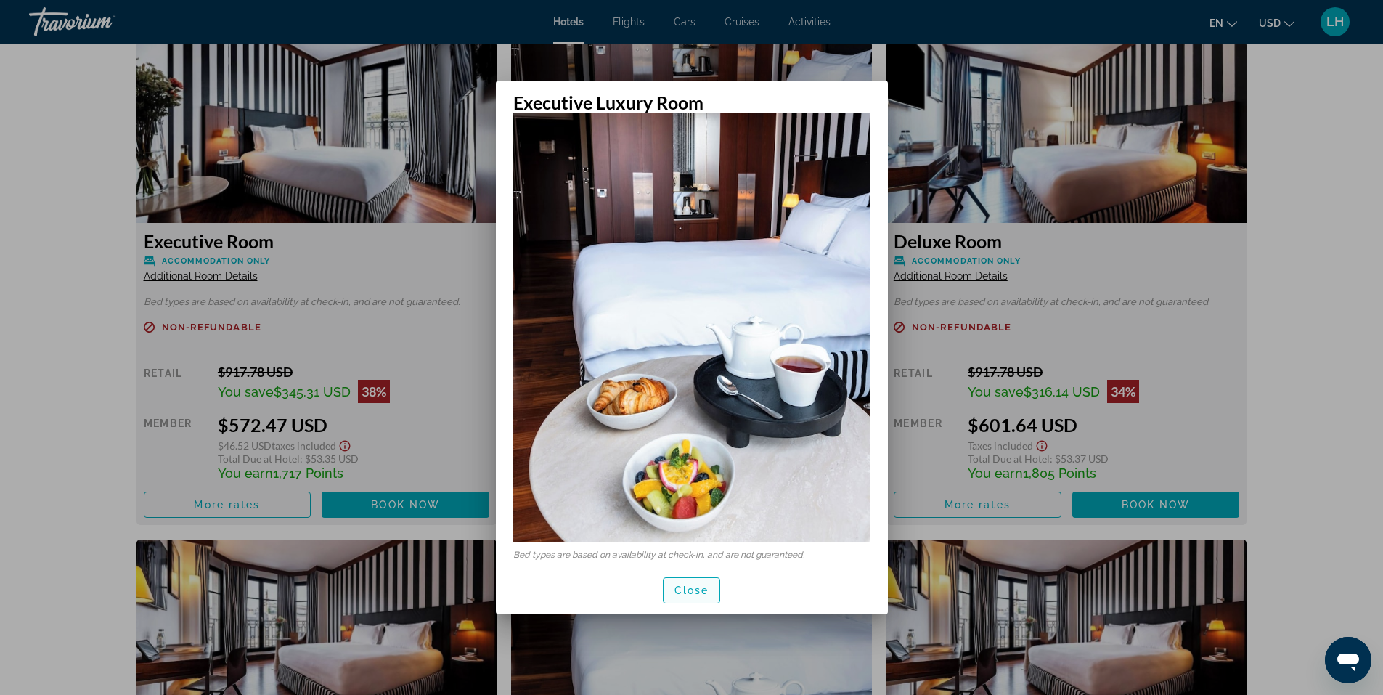
click at [699, 589] on span "Close" at bounding box center [691, 590] width 35 height 12
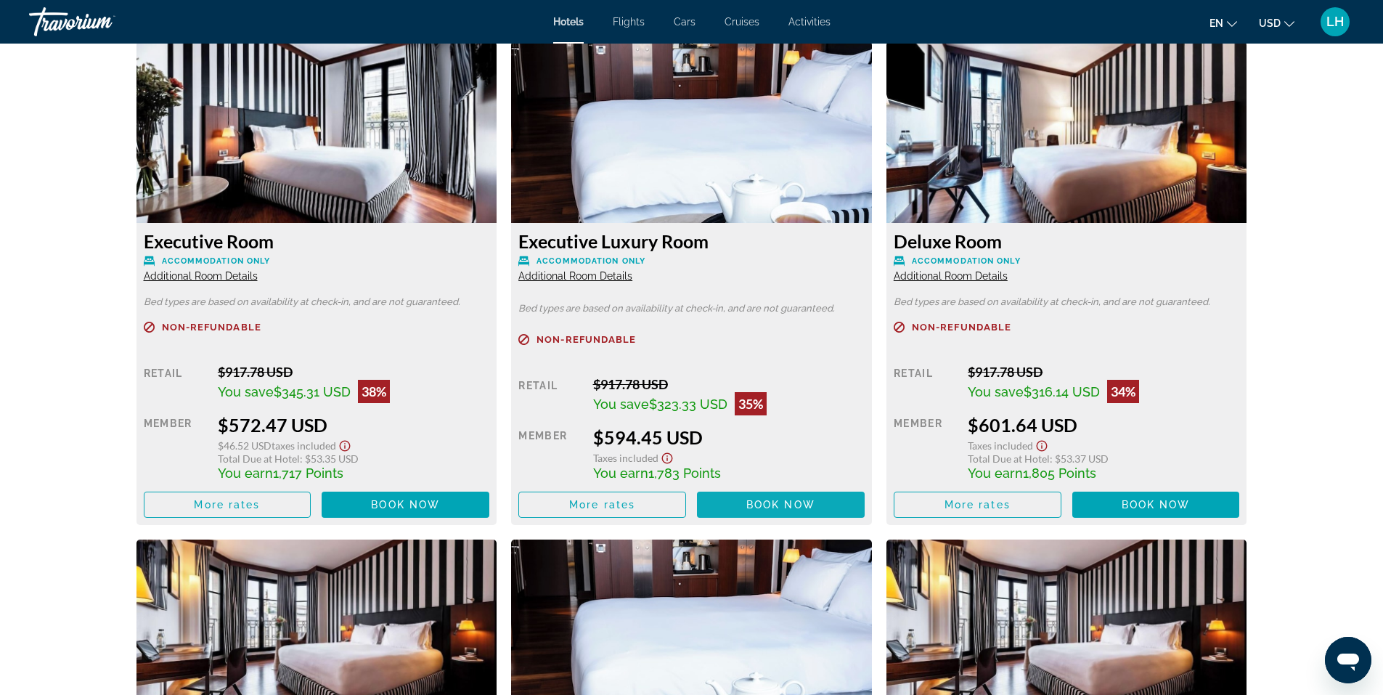
scroll to position [2468, 0]
click at [918, 274] on span "Additional Room Details" at bounding box center [951, 276] width 114 height 12
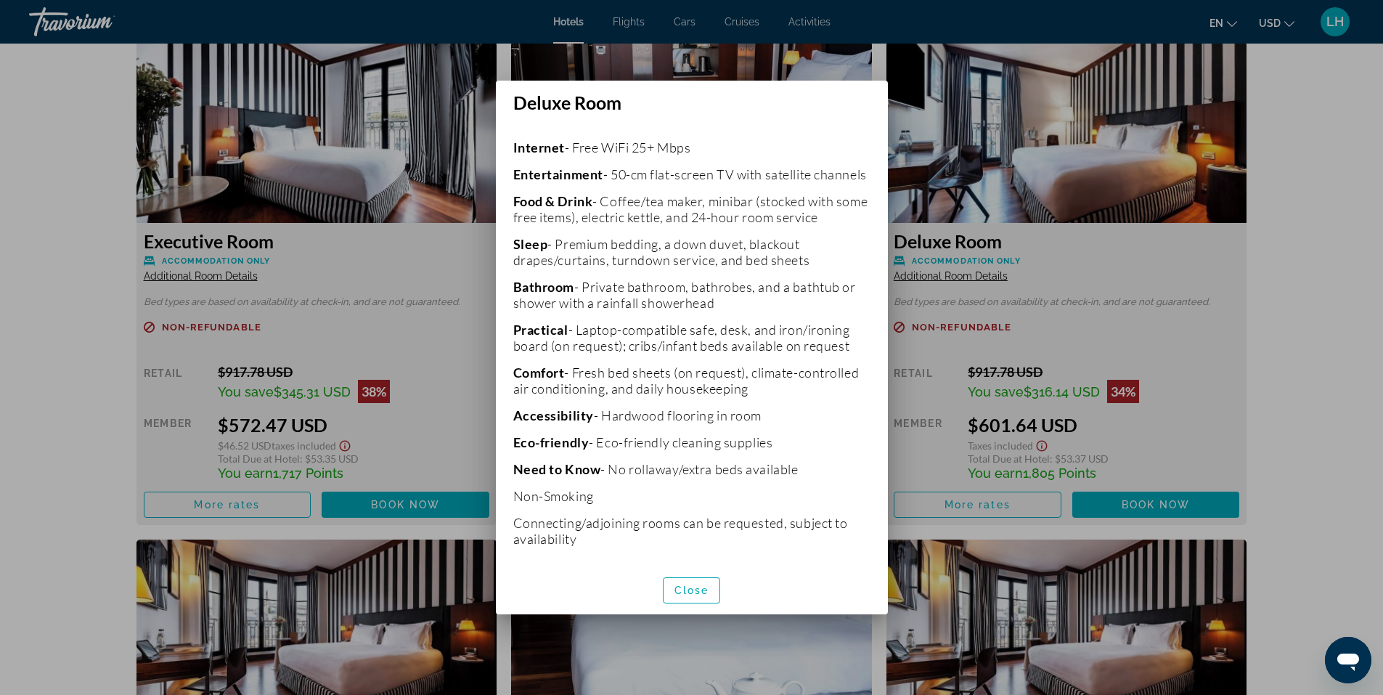
scroll to position [343, 0]
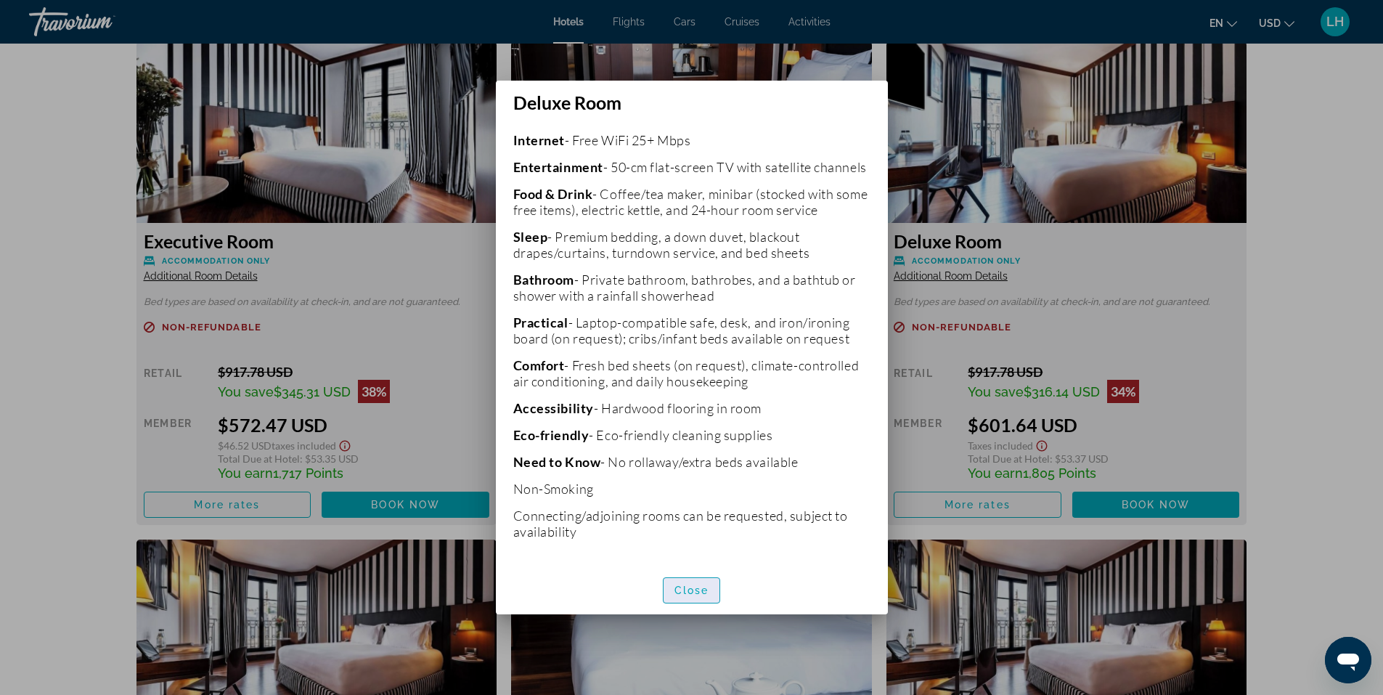
click at [682, 589] on span "Close" at bounding box center [691, 590] width 35 height 12
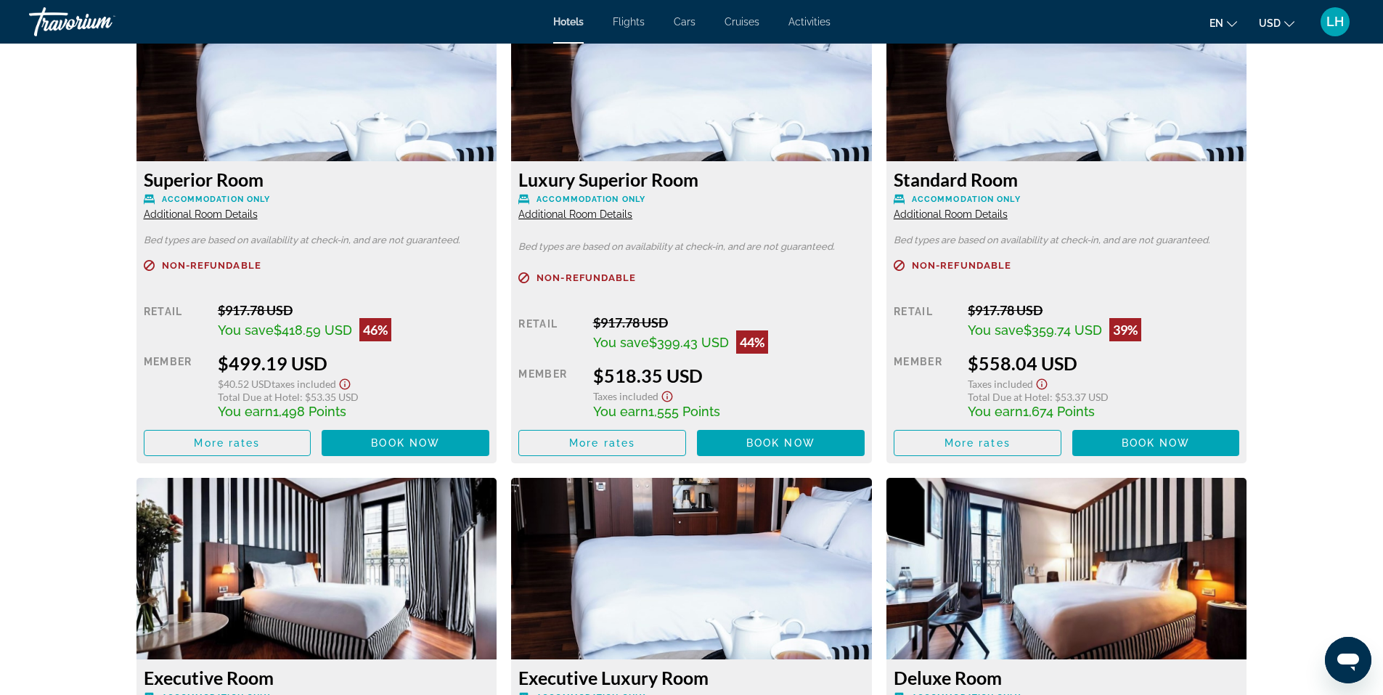
scroll to position [1888, 0]
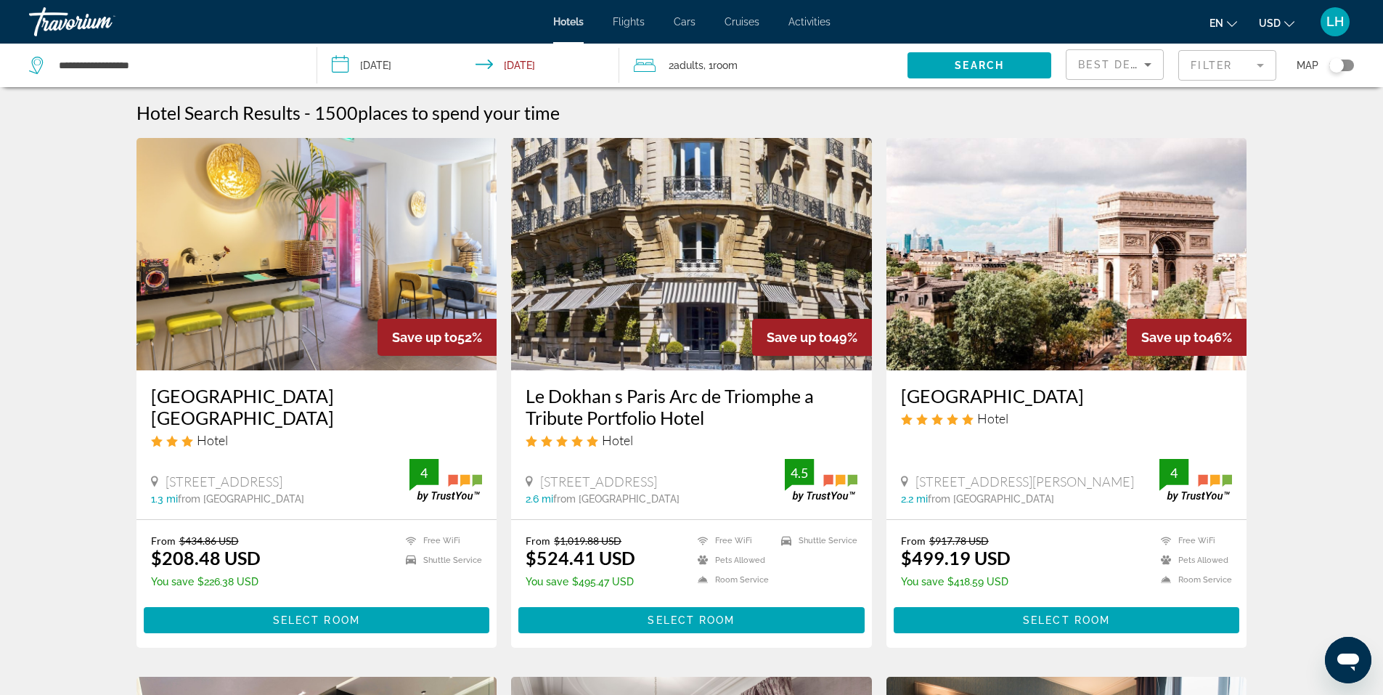
click at [678, 323] on img "Main content" at bounding box center [691, 254] width 361 height 232
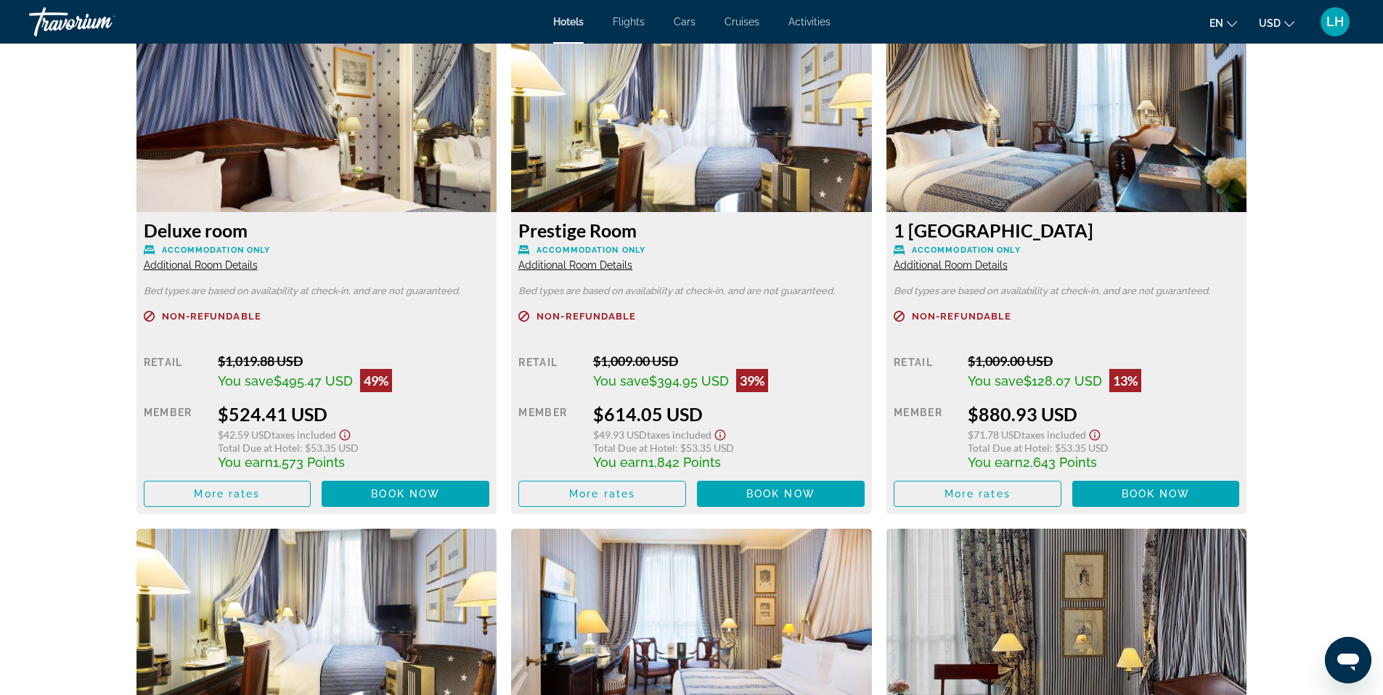
scroll to position [2033, 0]
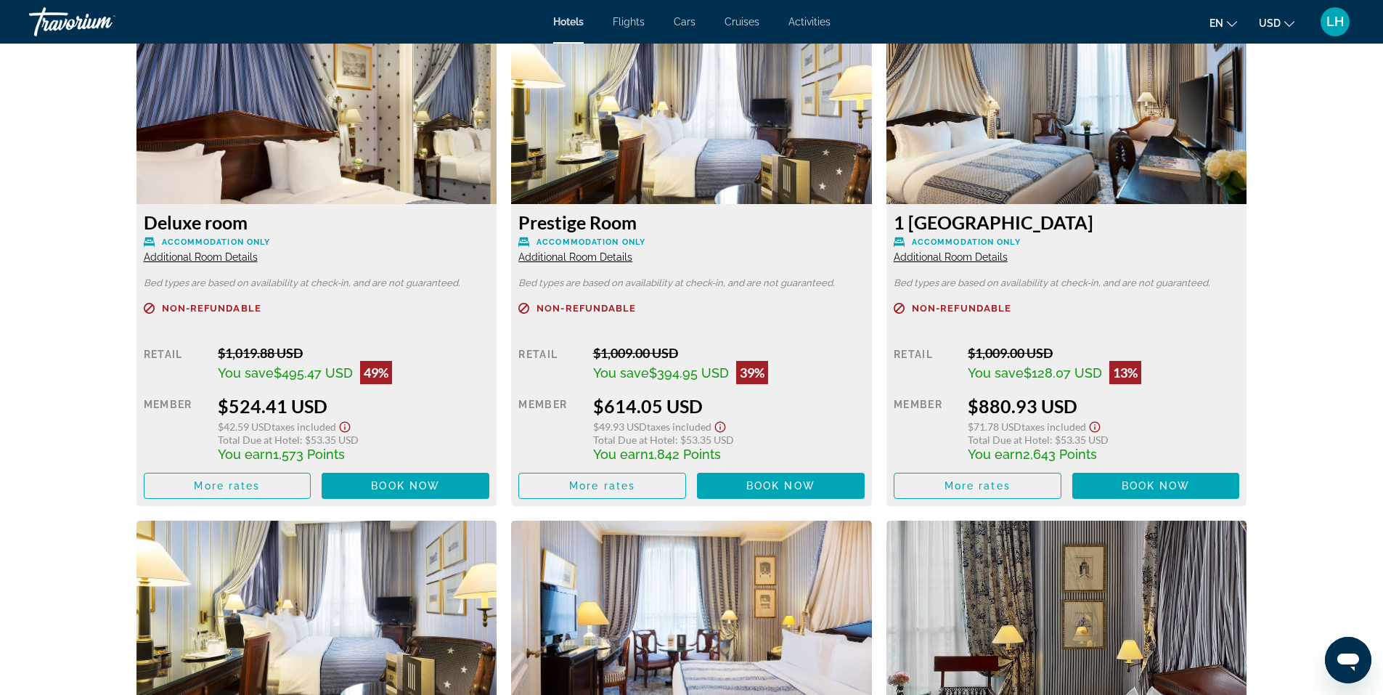
click at [197, 255] on span "Additional Room Details" at bounding box center [201, 257] width 114 height 12
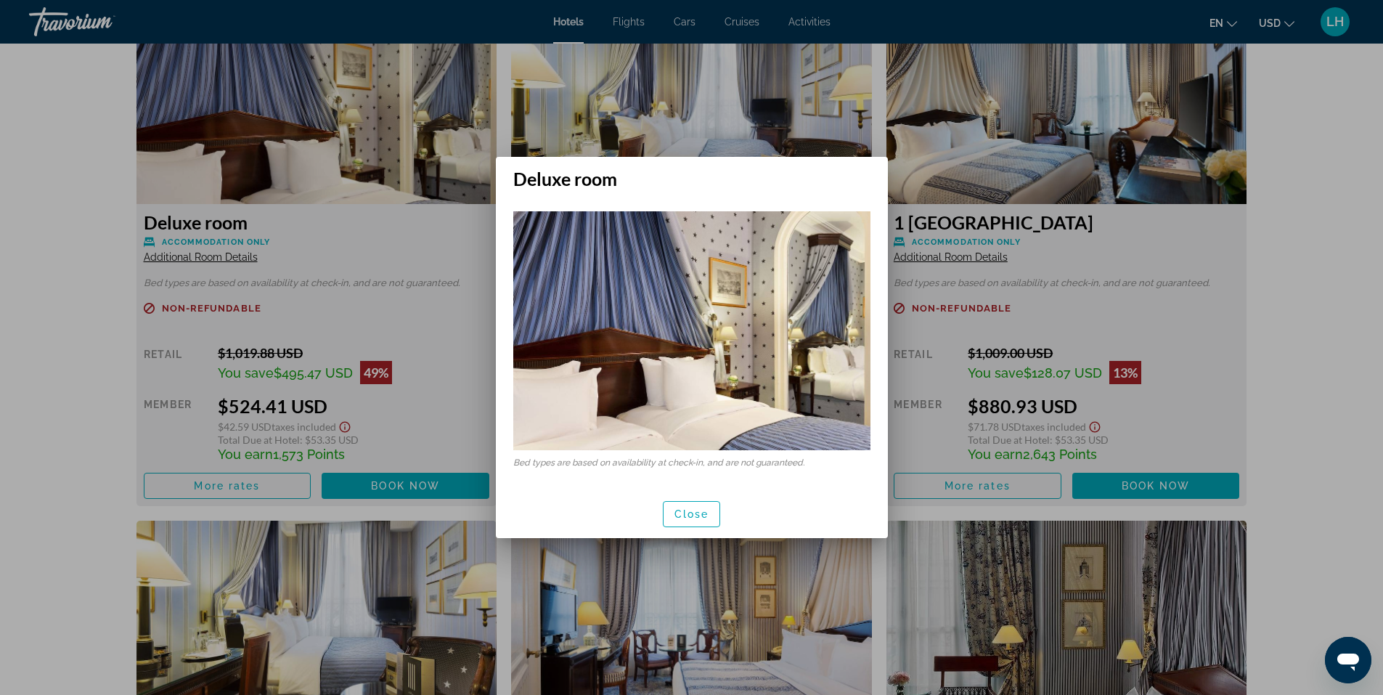
click at [397, 298] on div at bounding box center [691, 347] width 1383 height 695
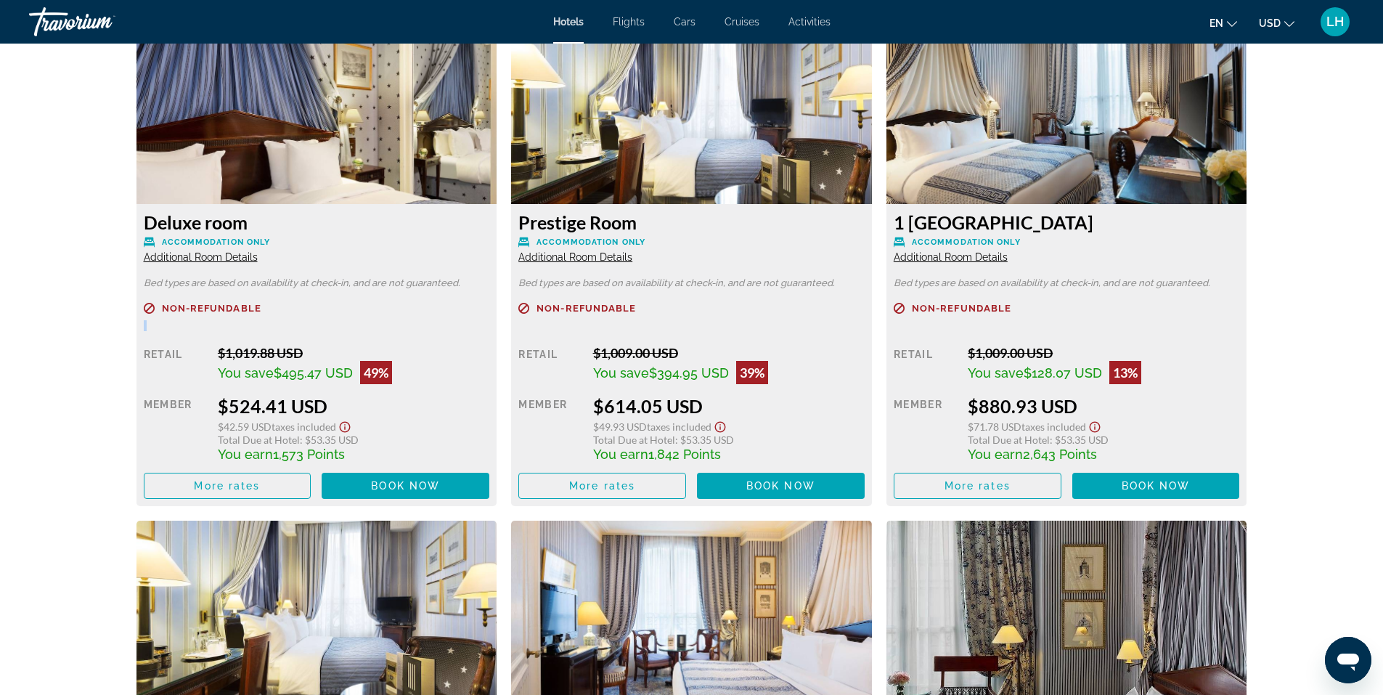
click at [397, 298] on div "Deluxe room Accommodation Only Additional Room Details Bed types are based on a…" at bounding box center [316, 355] width 361 height 302
click at [613, 256] on span "Additional Room Details" at bounding box center [575, 257] width 114 height 12
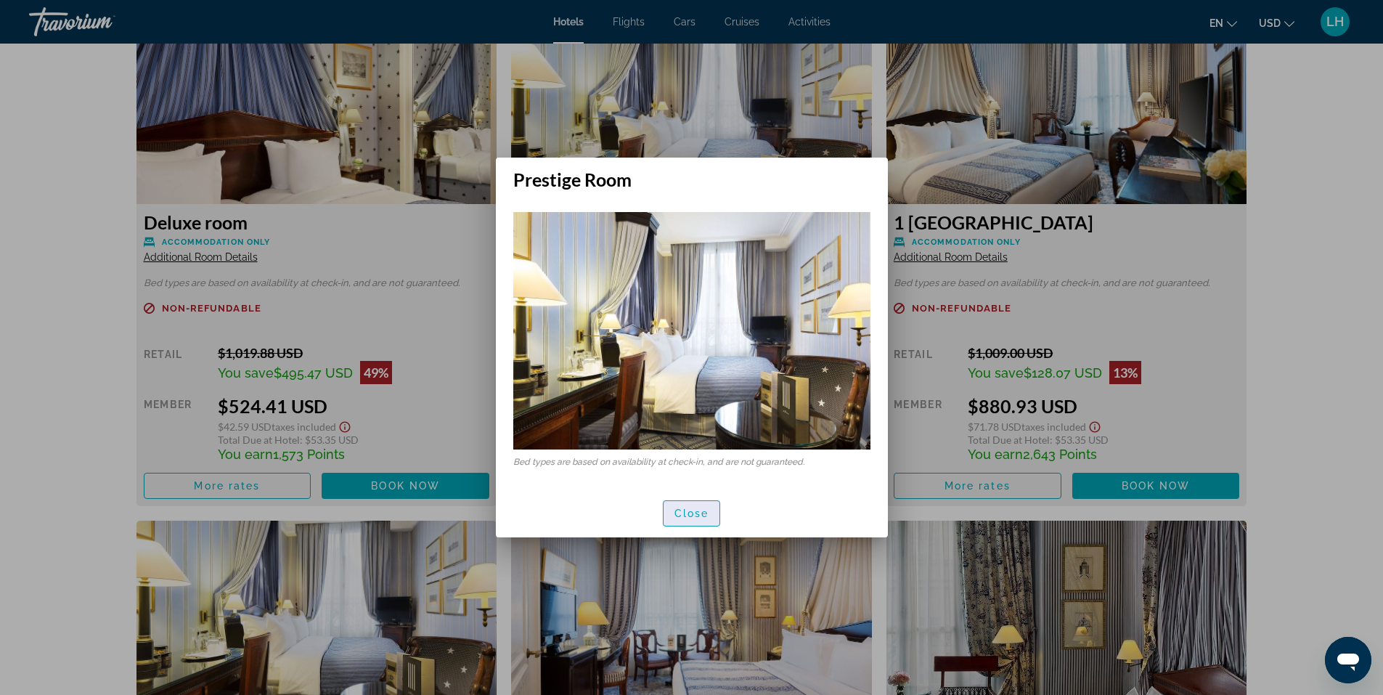
click at [682, 510] on span "Close" at bounding box center [691, 513] width 35 height 12
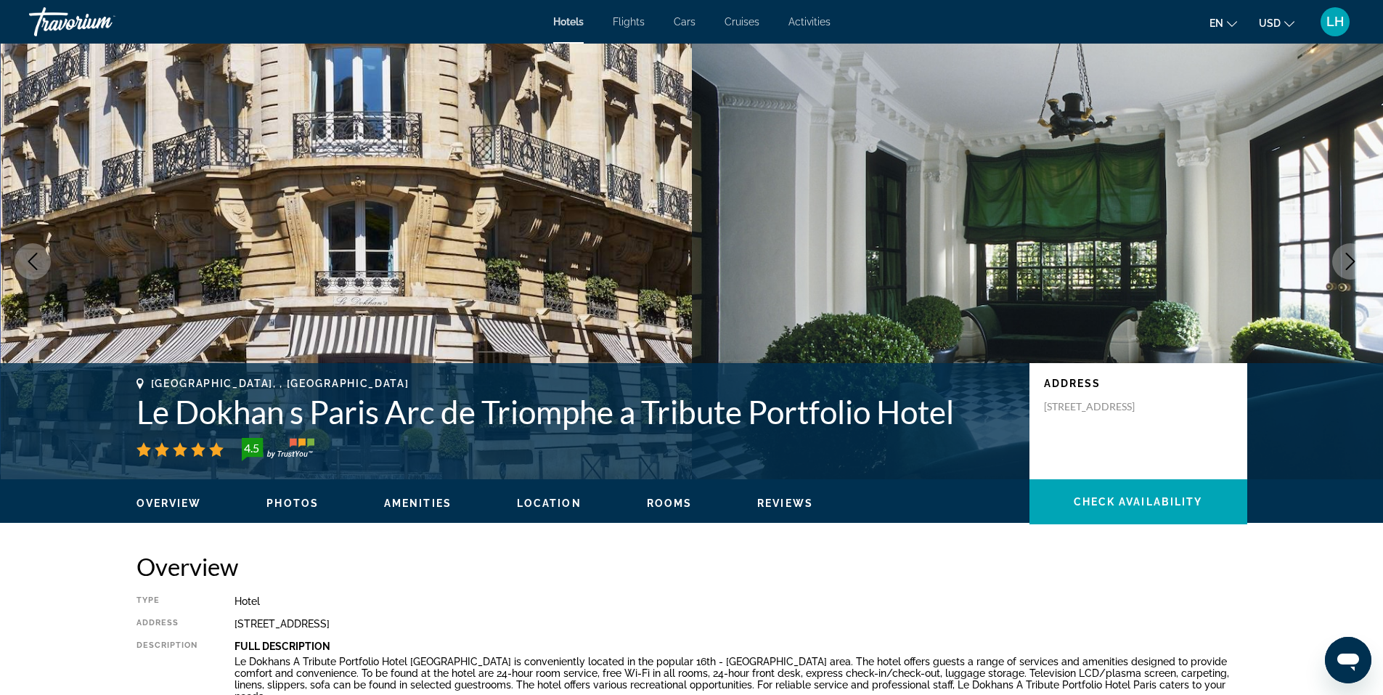
scroll to position [2033, 0]
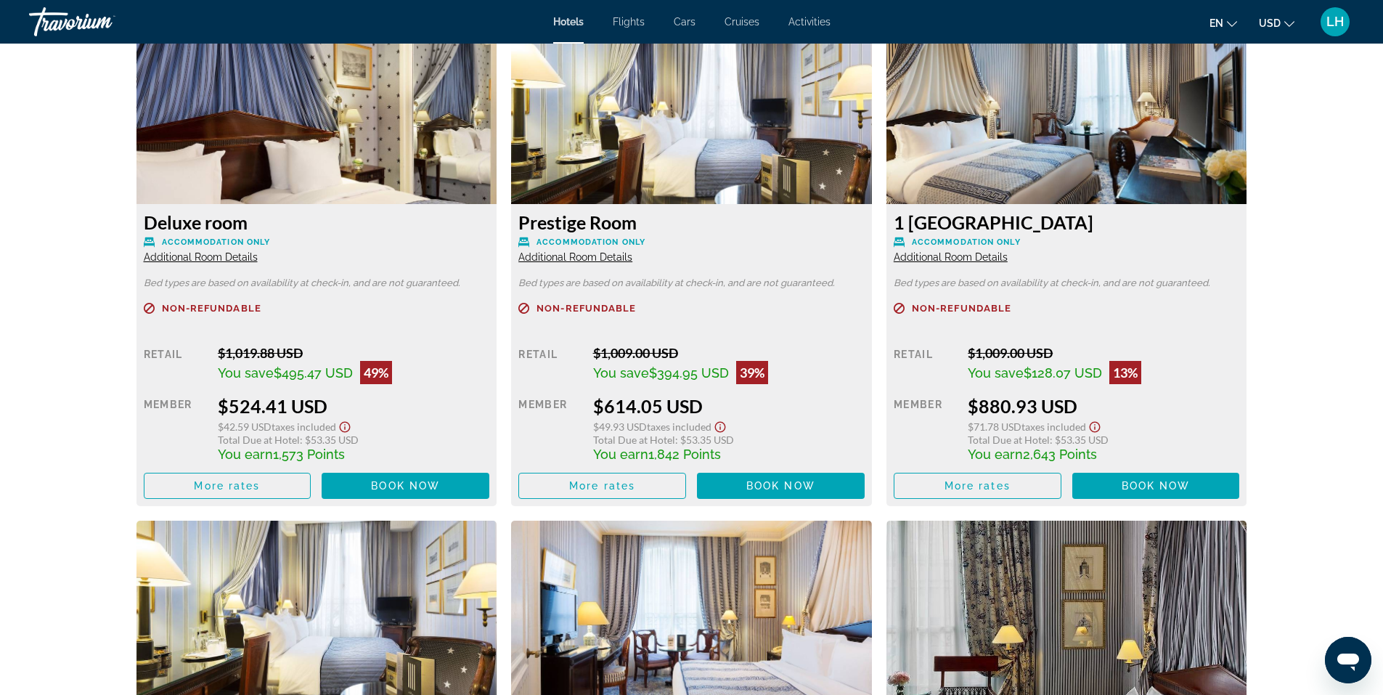
click at [990, 257] on span "Additional Room Details" at bounding box center [951, 257] width 114 height 12
click at [991, 257] on span "Additional Room Details" at bounding box center [951, 257] width 114 height 12
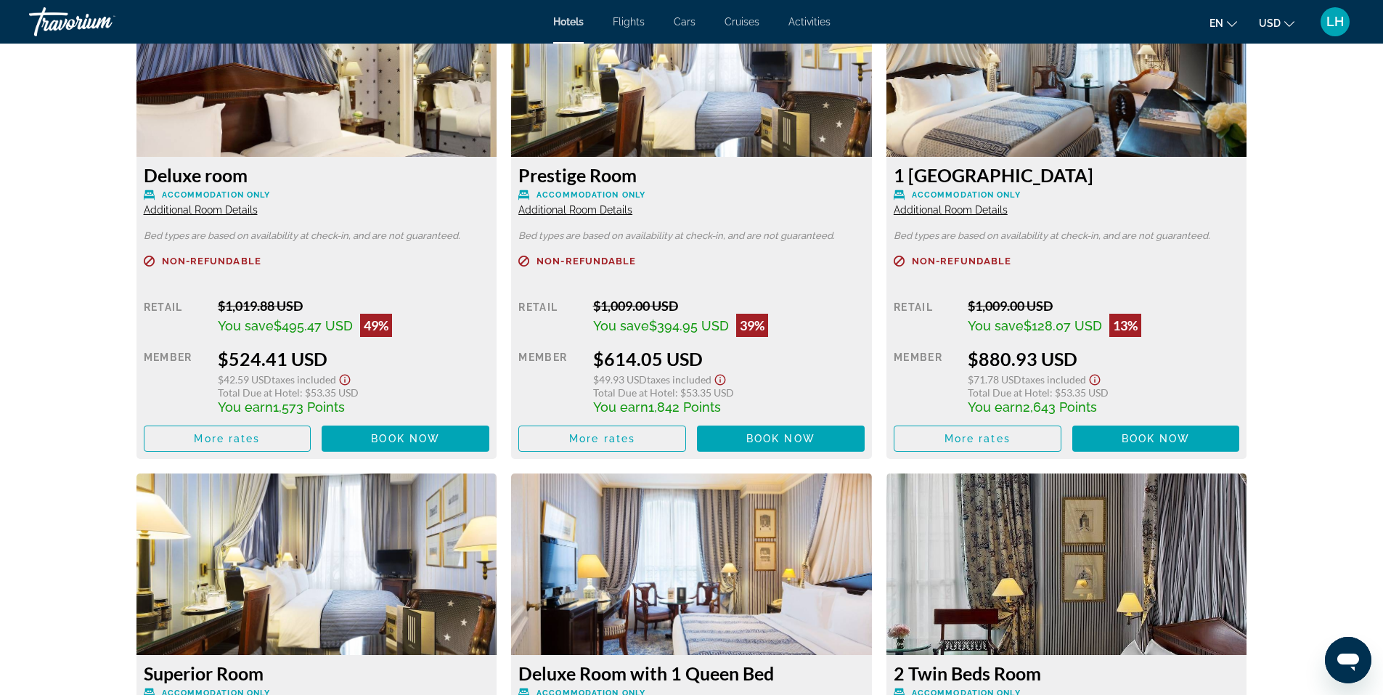
scroll to position [2105, 0]
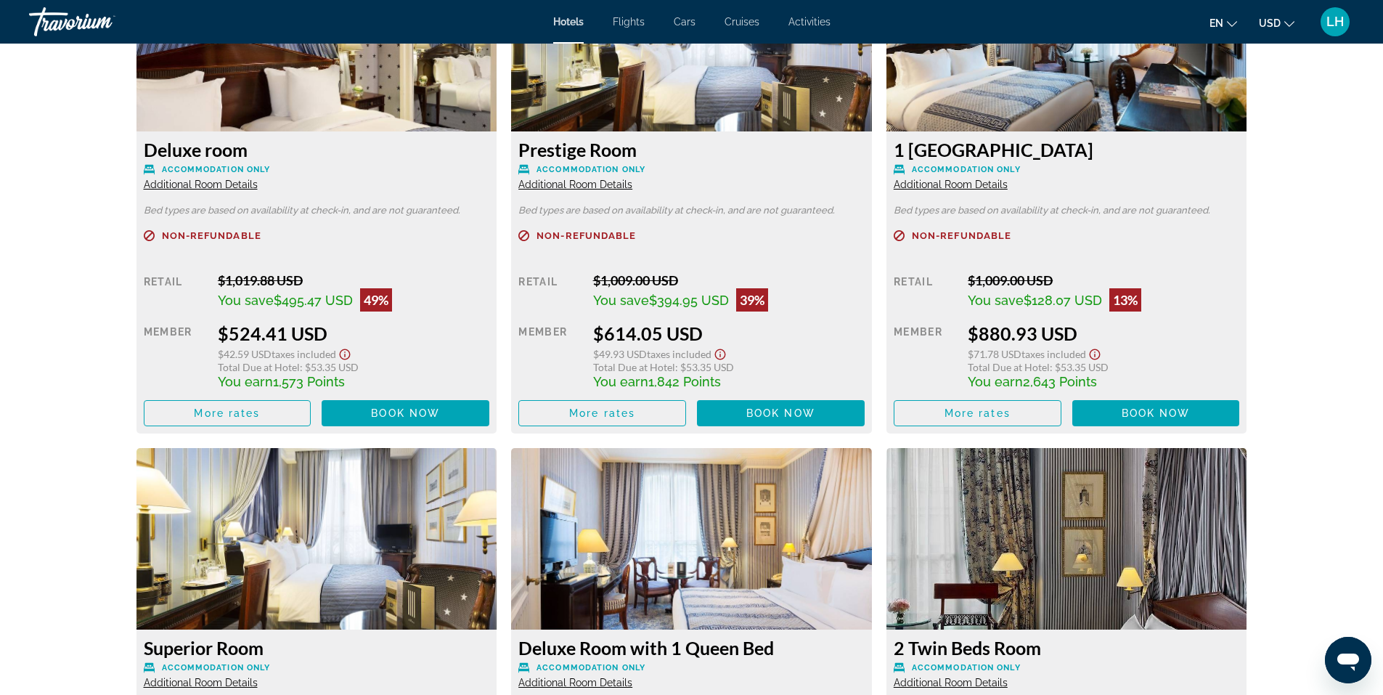
click at [984, 181] on span "Additional Room Details" at bounding box center [951, 185] width 114 height 12
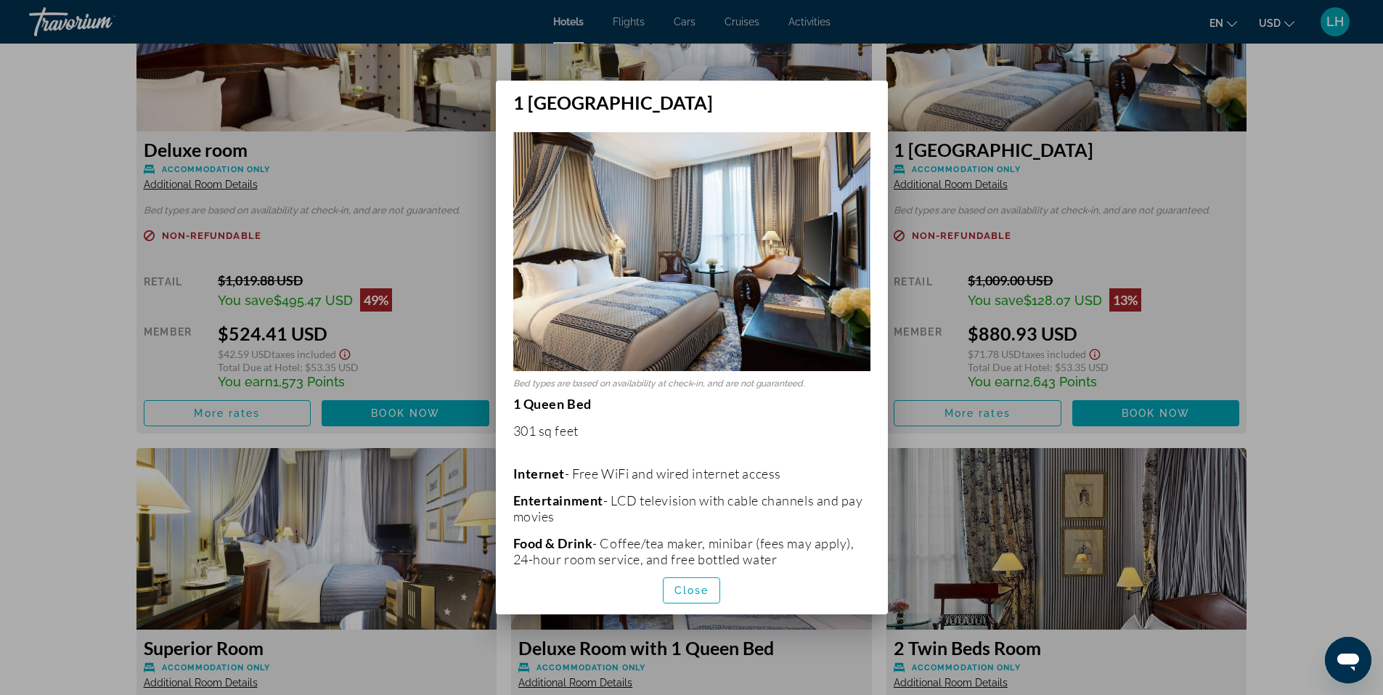
scroll to position [0, 0]
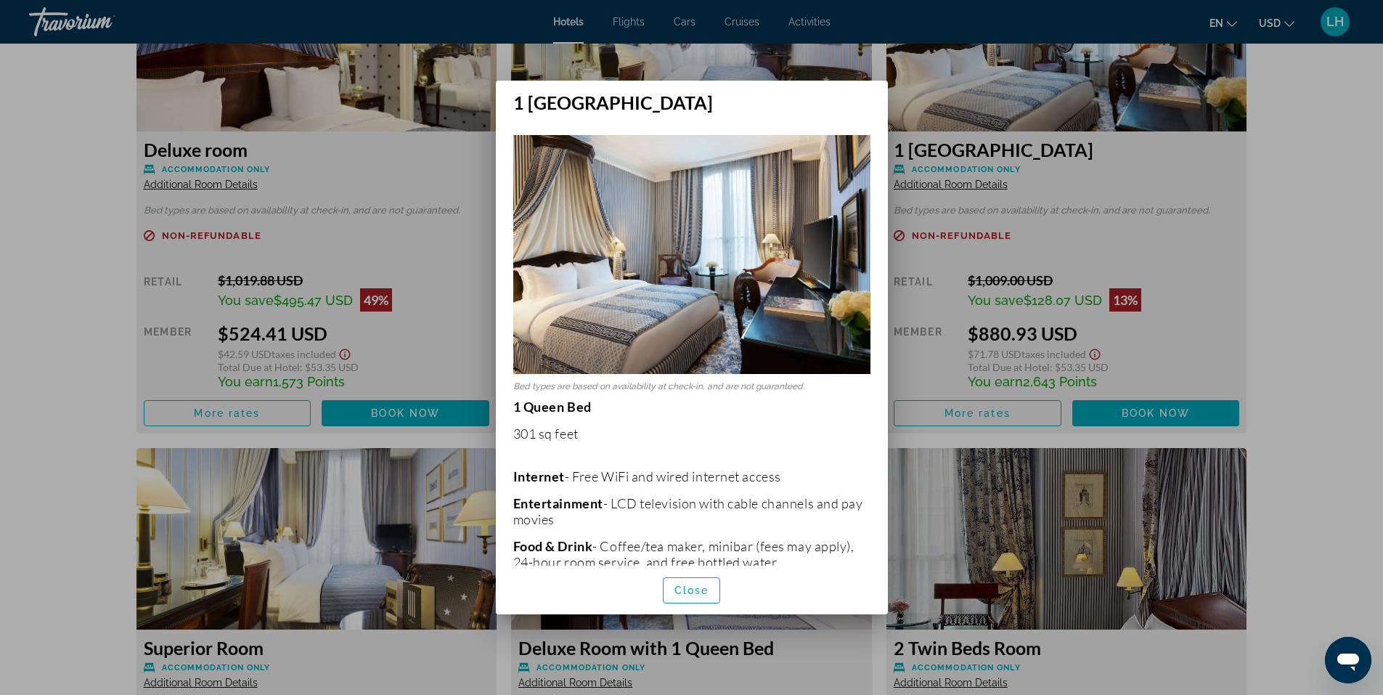
click at [1298, 266] on div at bounding box center [691, 347] width 1383 height 695
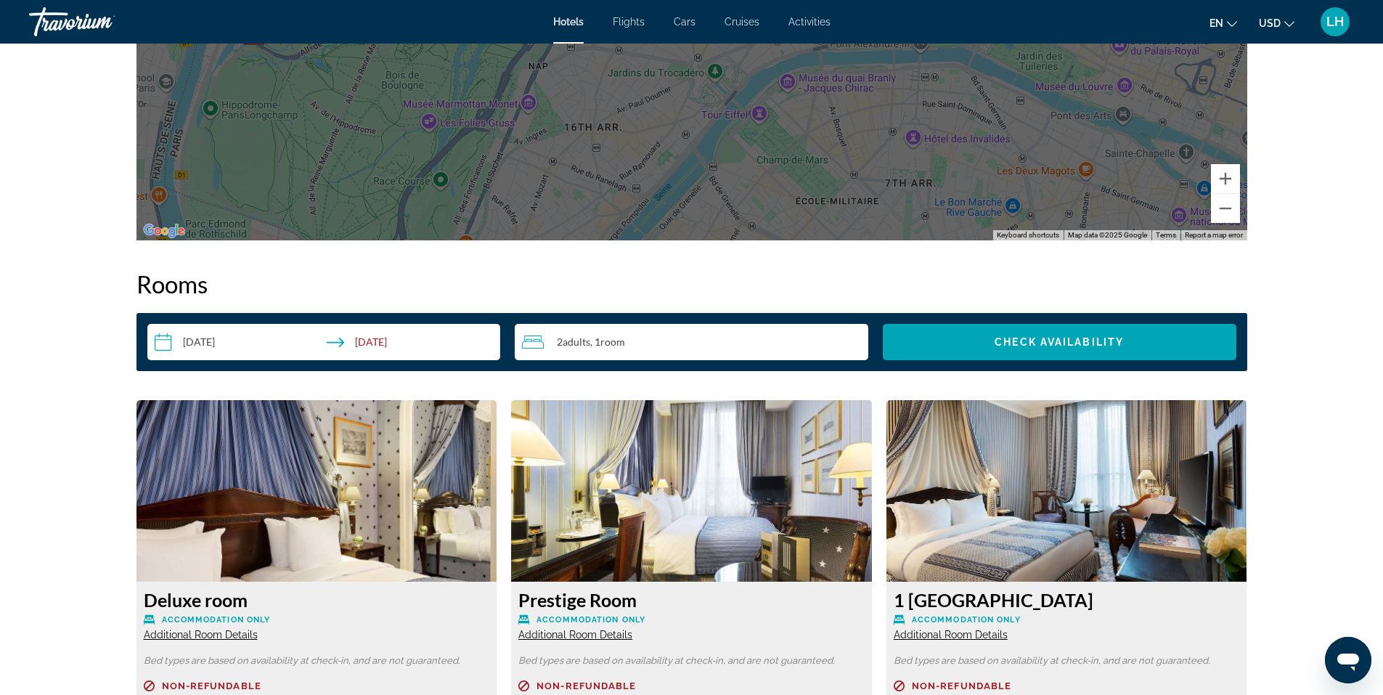
scroll to position [1742, 0]
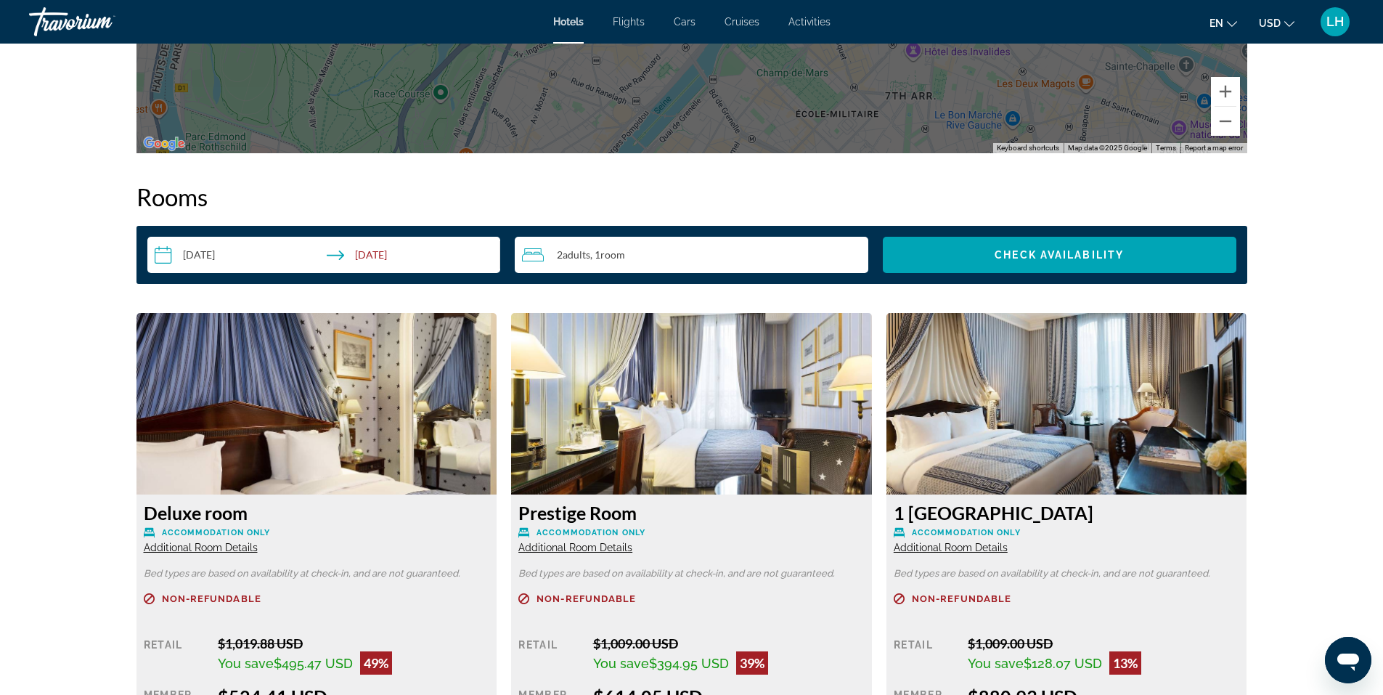
click at [718, 253] on div "2 Adult Adults , 1 Room rooms" at bounding box center [695, 254] width 346 height 17
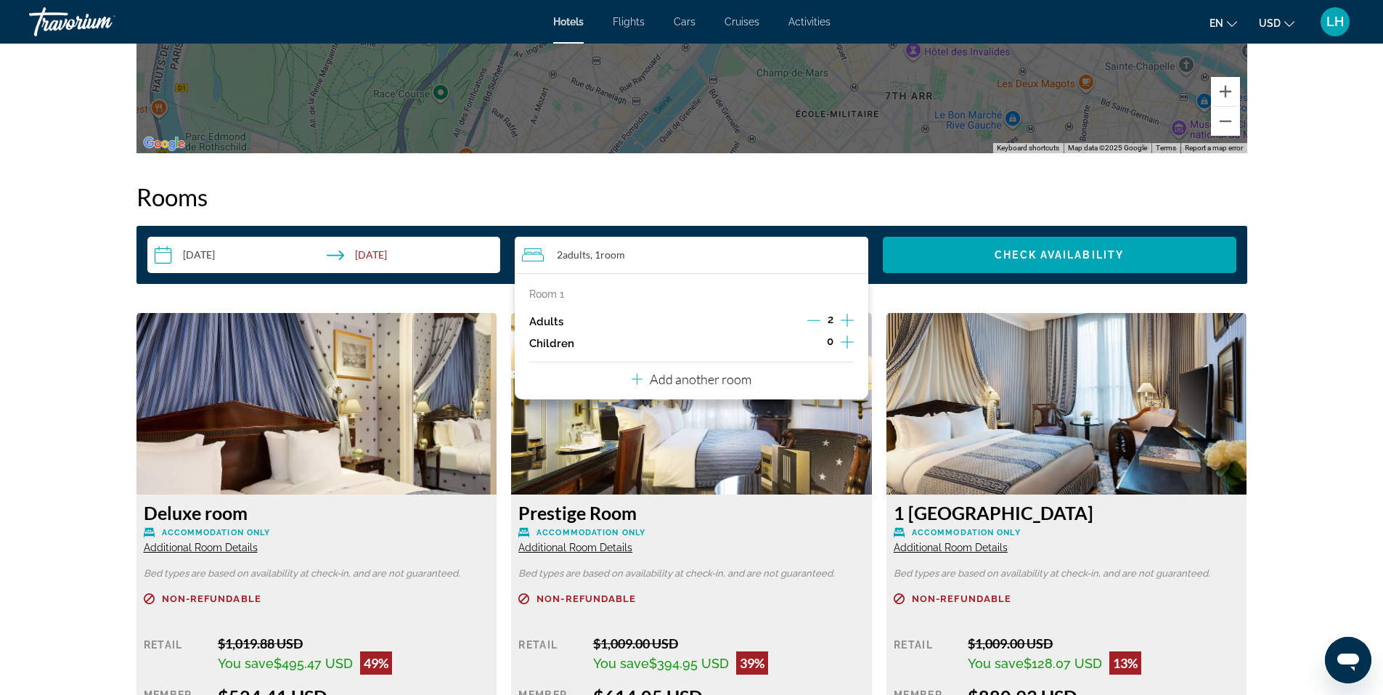
click at [718, 253] on div "2 Adult Adults , 1 Room rooms" at bounding box center [695, 254] width 346 height 17
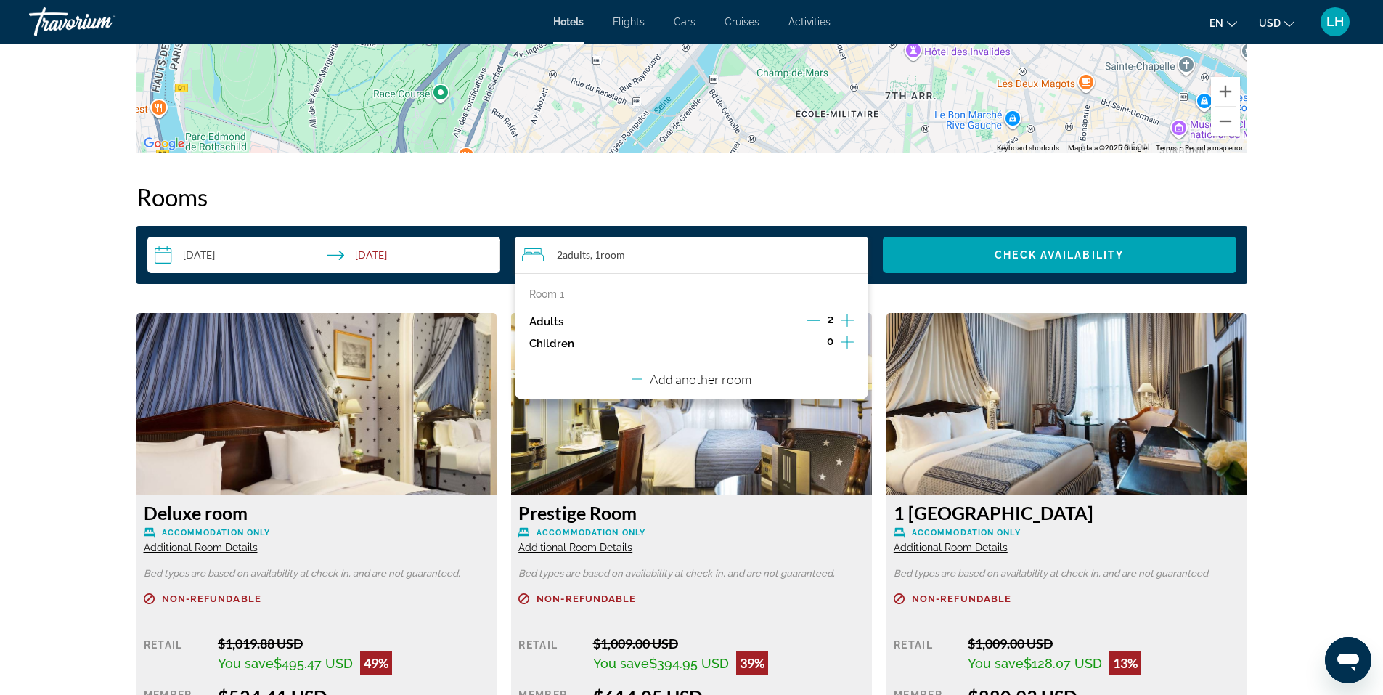
click at [846, 319] on icon "Increment adults" at bounding box center [847, 319] width 13 height 17
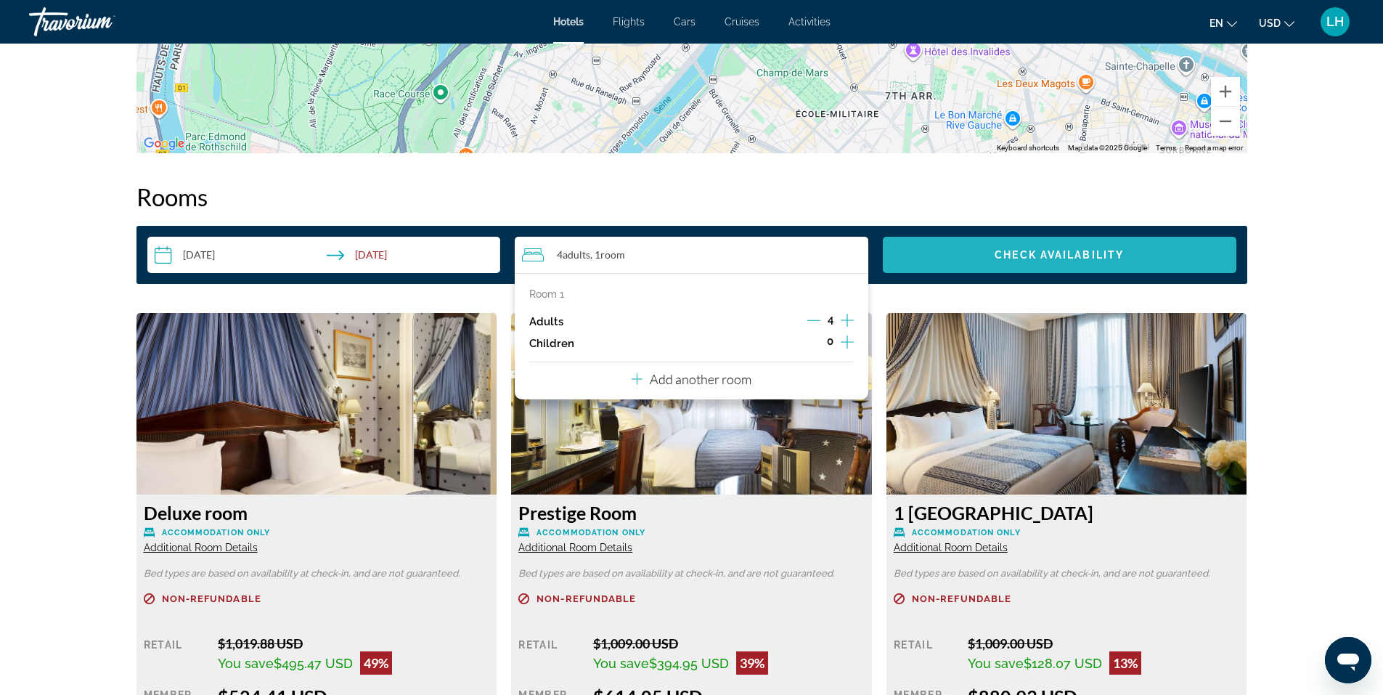
click at [1050, 253] on span "Check Availability" at bounding box center [1059, 255] width 129 height 12
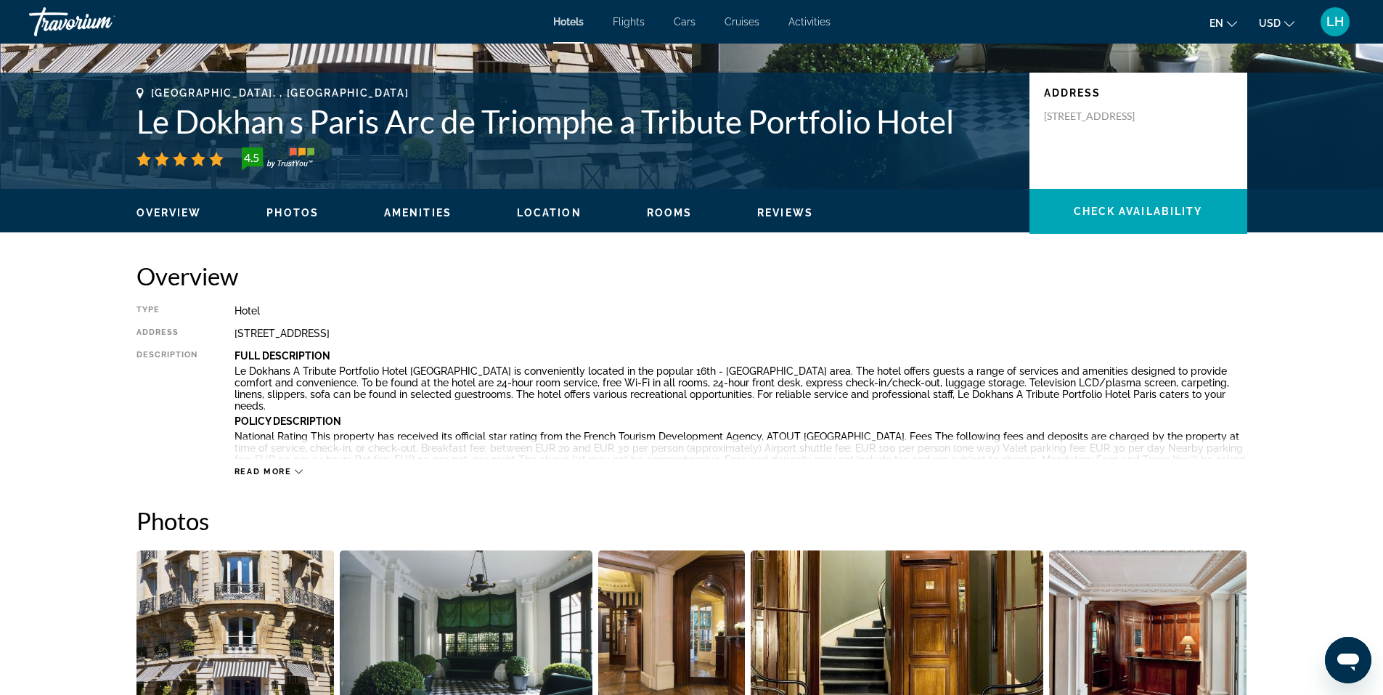
scroll to position [0, 0]
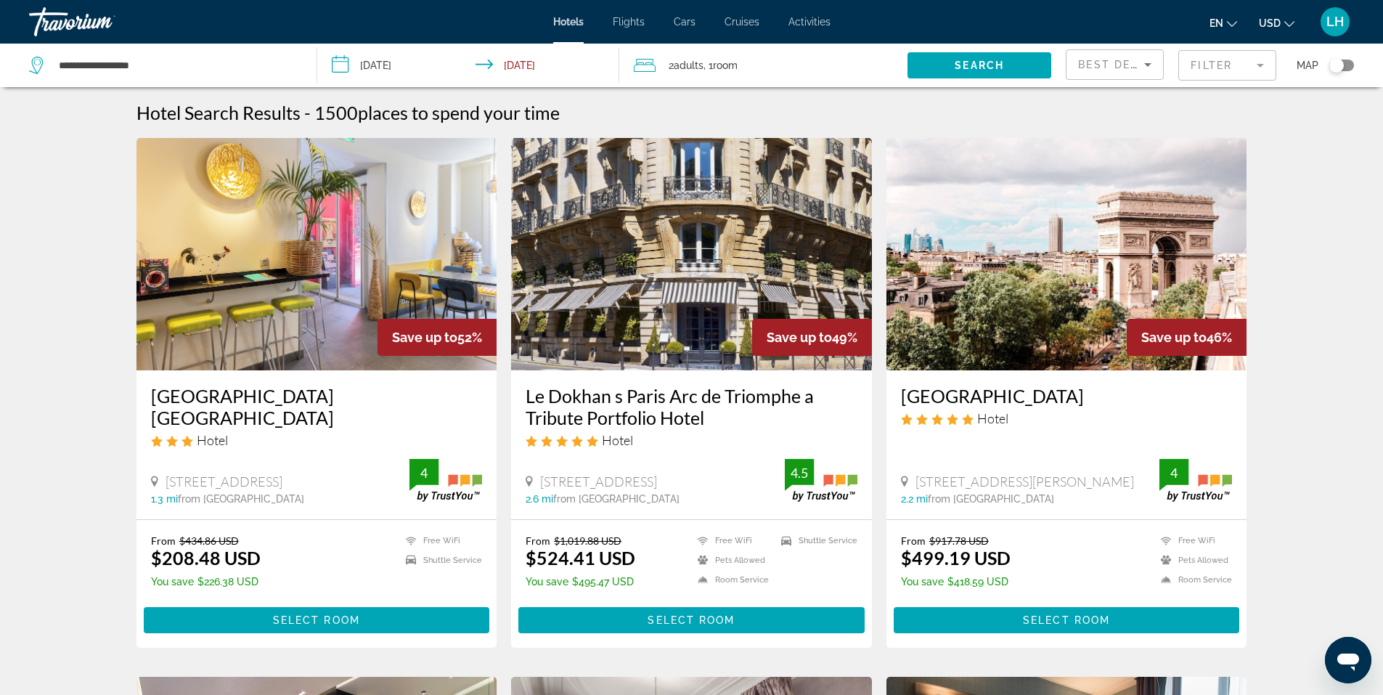
click at [719, 65] on span "Room" at bounding box center [725, 66] width 25 height 12
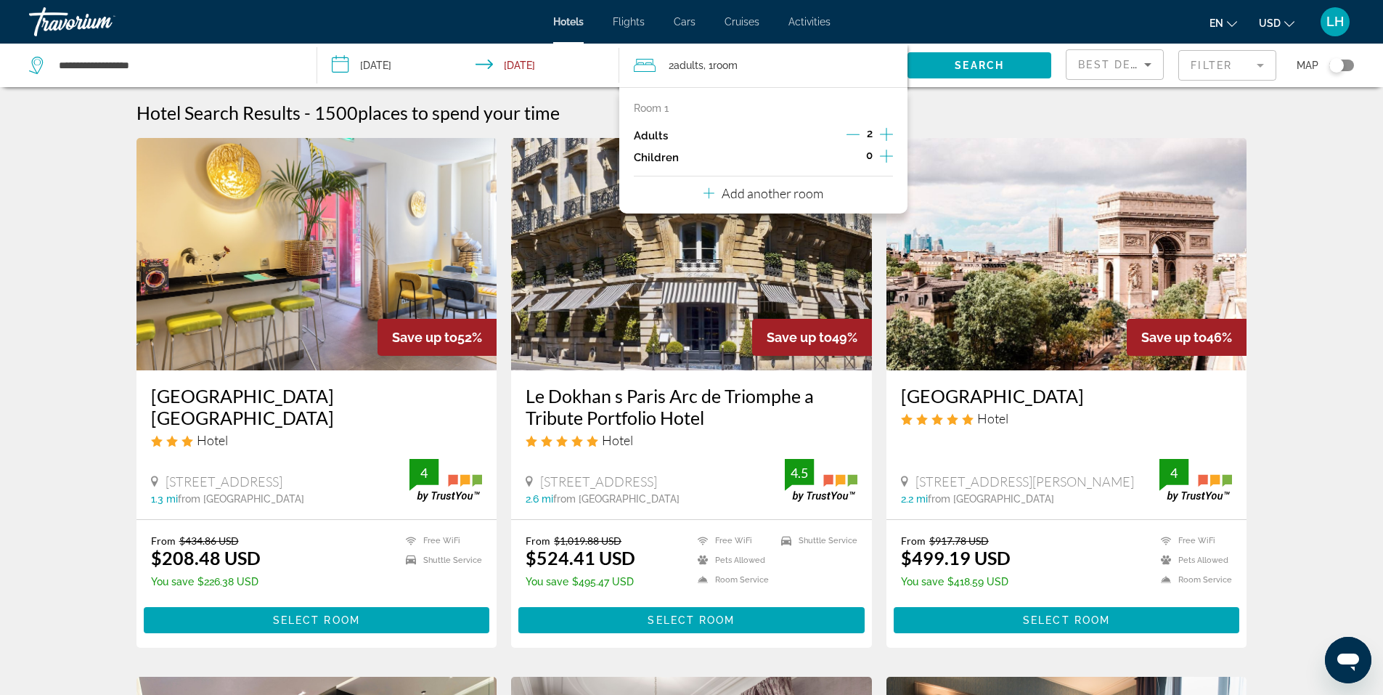
click at [719, 65] on span "Room" at bounding box center [725, 66] width 25 height 12
click at [887, 136] on icon "Increment adults" at bounding box center [886, 134] width 13 height 17
click at [961, 65] on span "Search" at bounding box center [979, 66] width 49 height 12
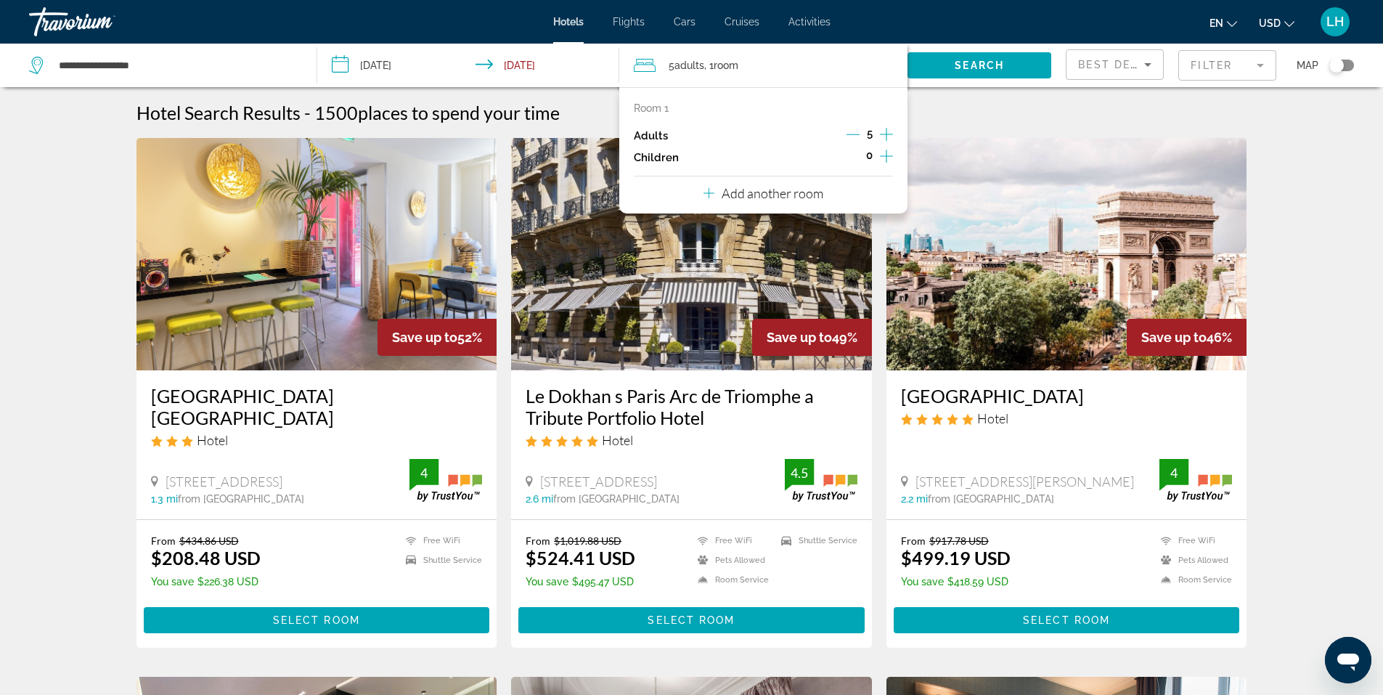
click at [961, 65] on div "**********" at bounding box center [691, 66] width 1383 height 44
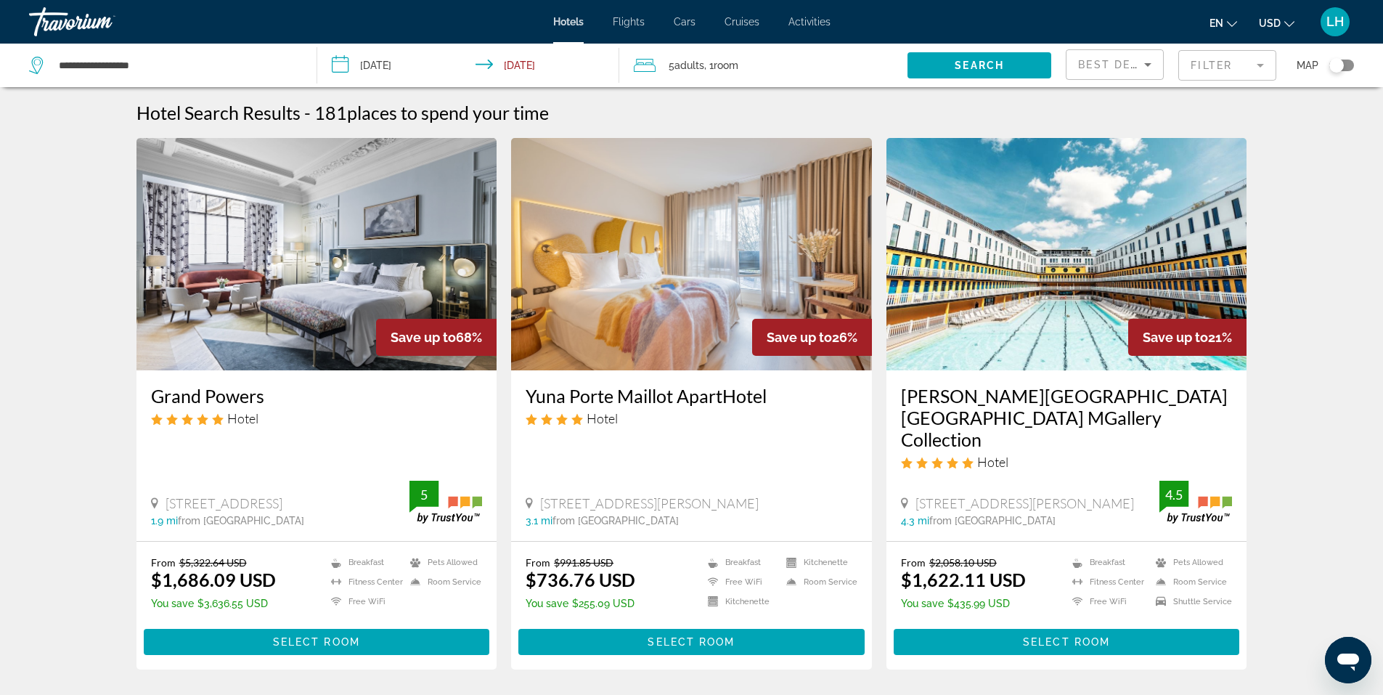
click at [1147, 62] on icon "Sort by" at bounding box center [1147, 64] width 17 height 17
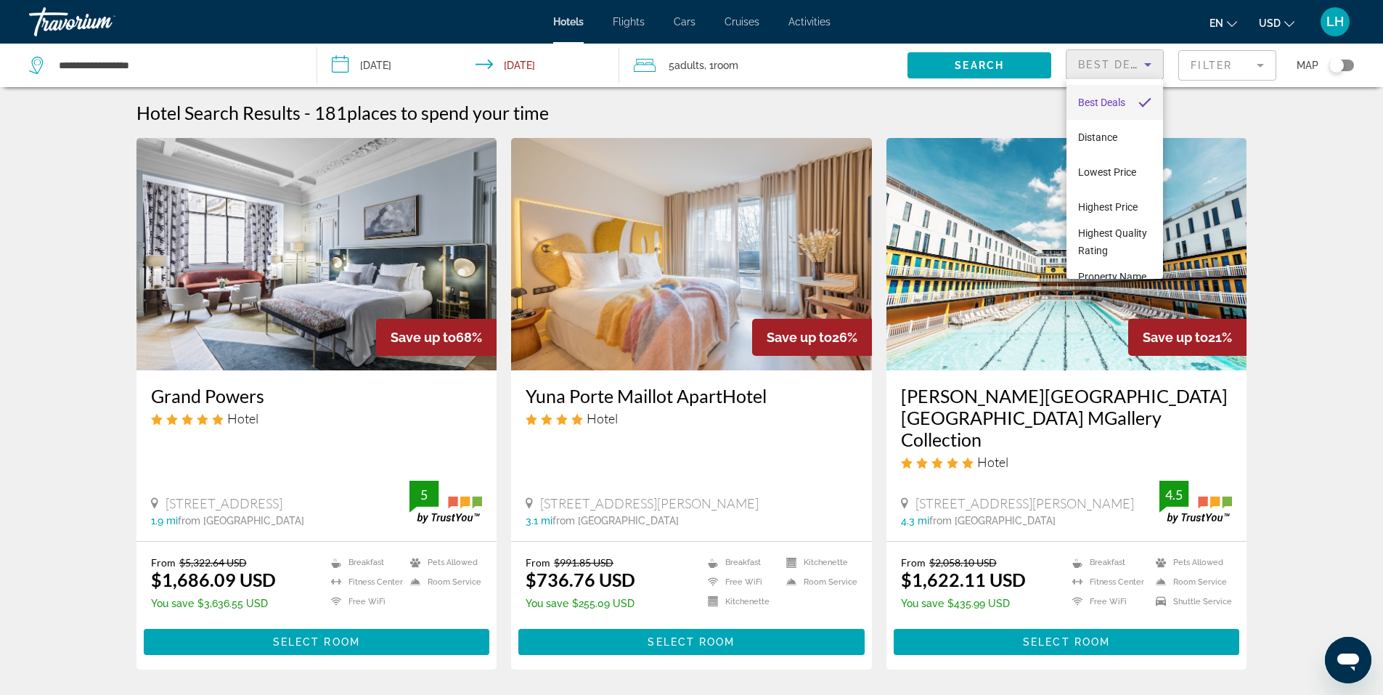
click at [1147, 62] on body "**********" at bounding box center [691, 347] width 1383 height 695
click at [1135, 172] on span "Lowest Price" at bounding box center [1107, 172] width 58 height 12
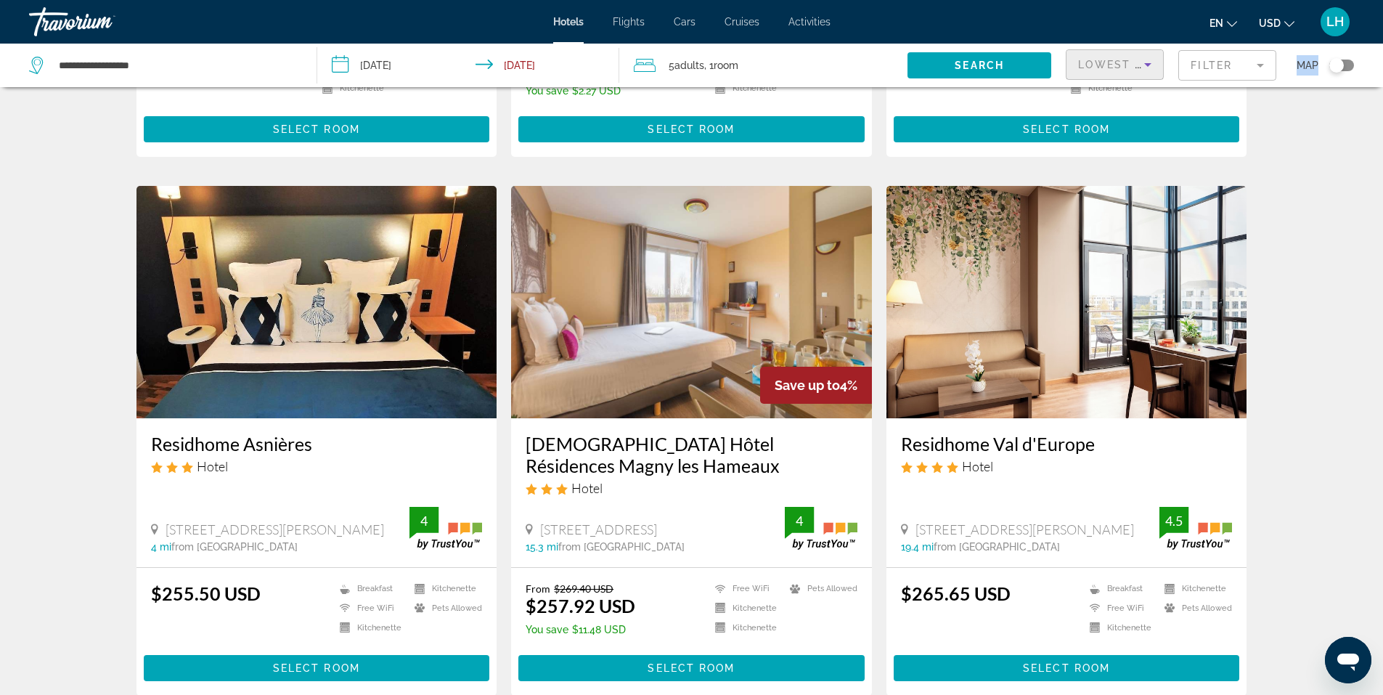
scroll to position [508, 0]
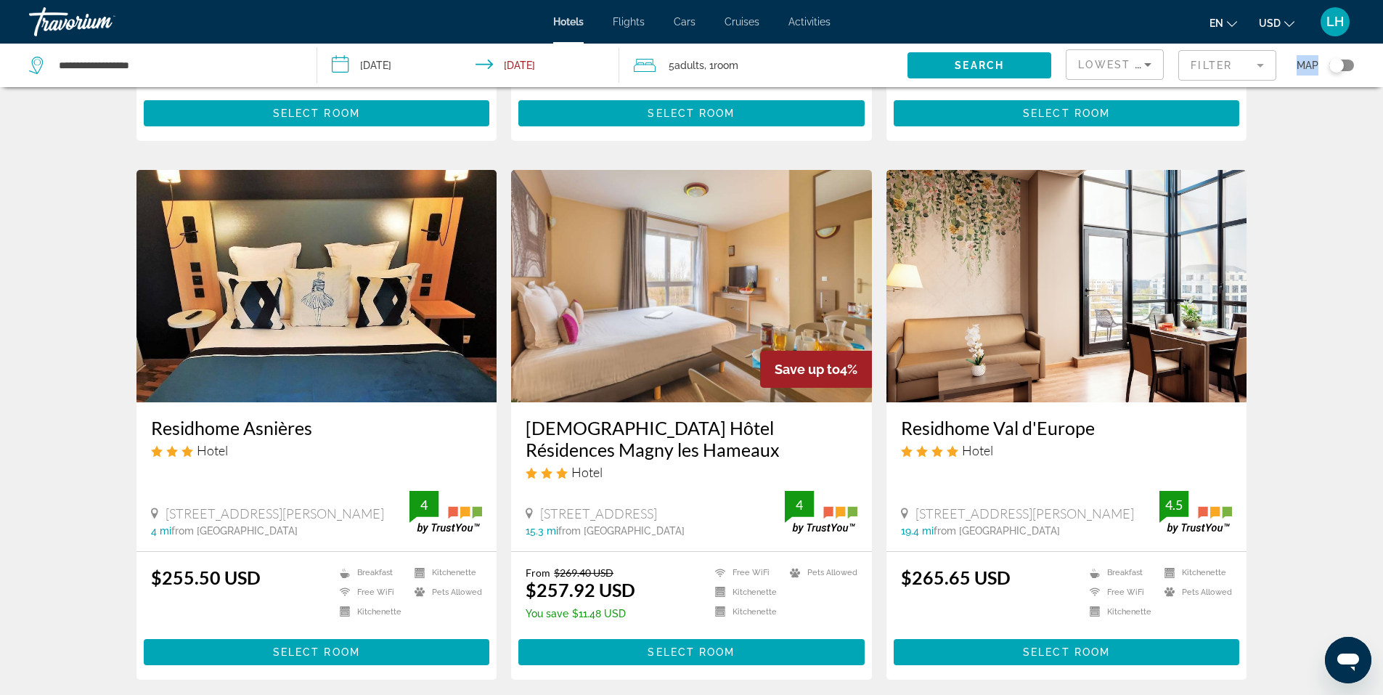
click at [1082, 333] on img "Main content" at bounding box center [1066, 286] width 361 height 232
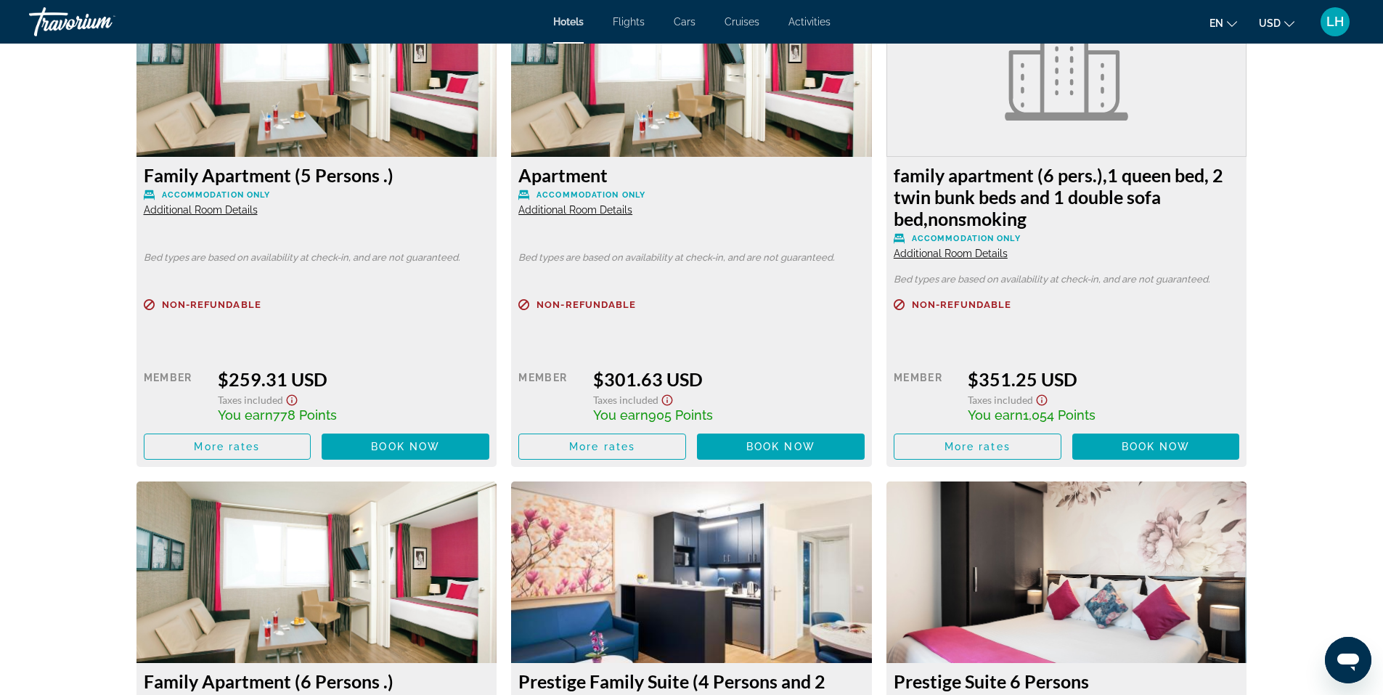
scroll to position [2105, 0]
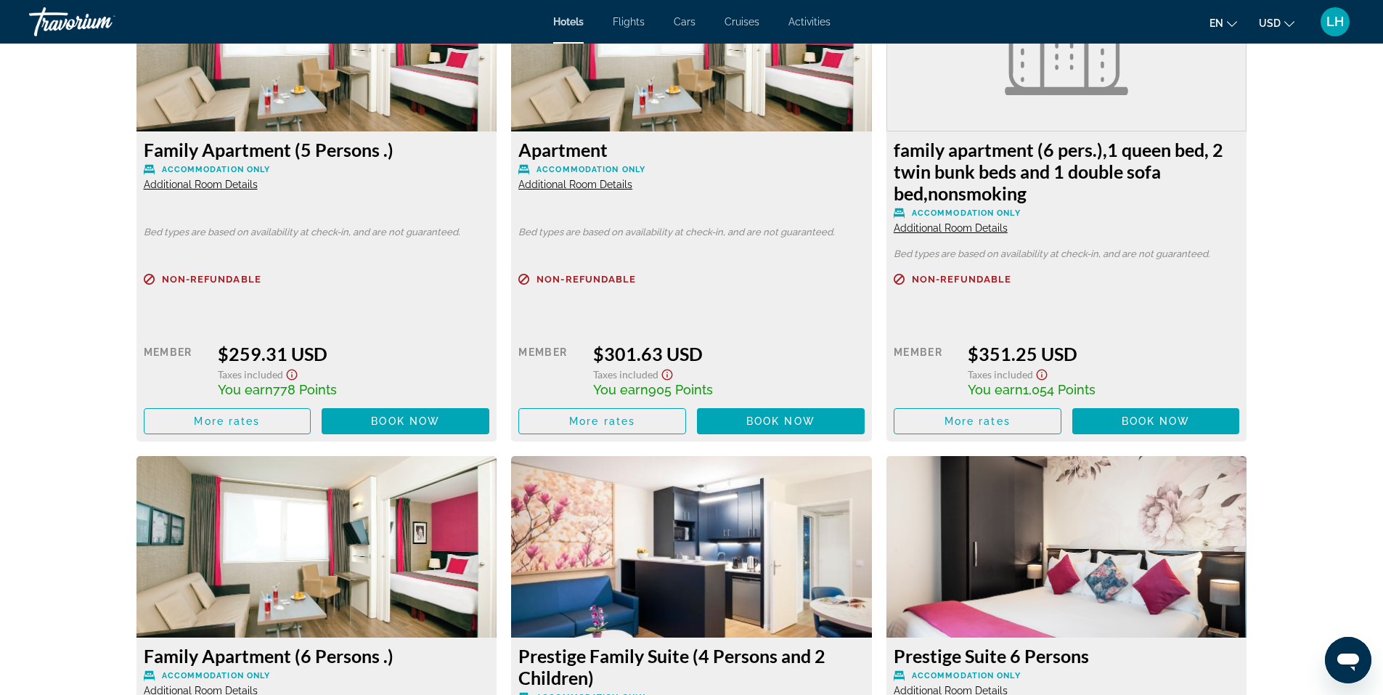
click at [188, 186] on span "Additional Room Details" at bounding box center [201, 185] width 114 height 12
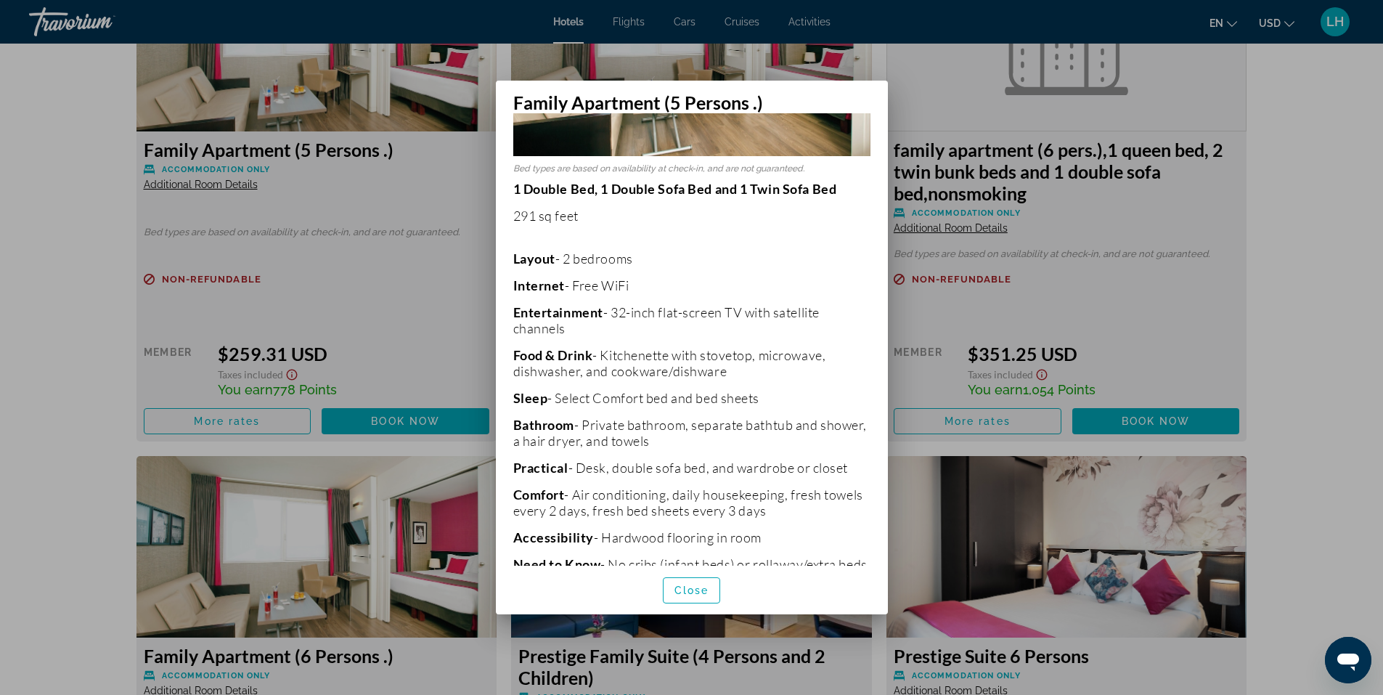
scroll to position [285, 0]
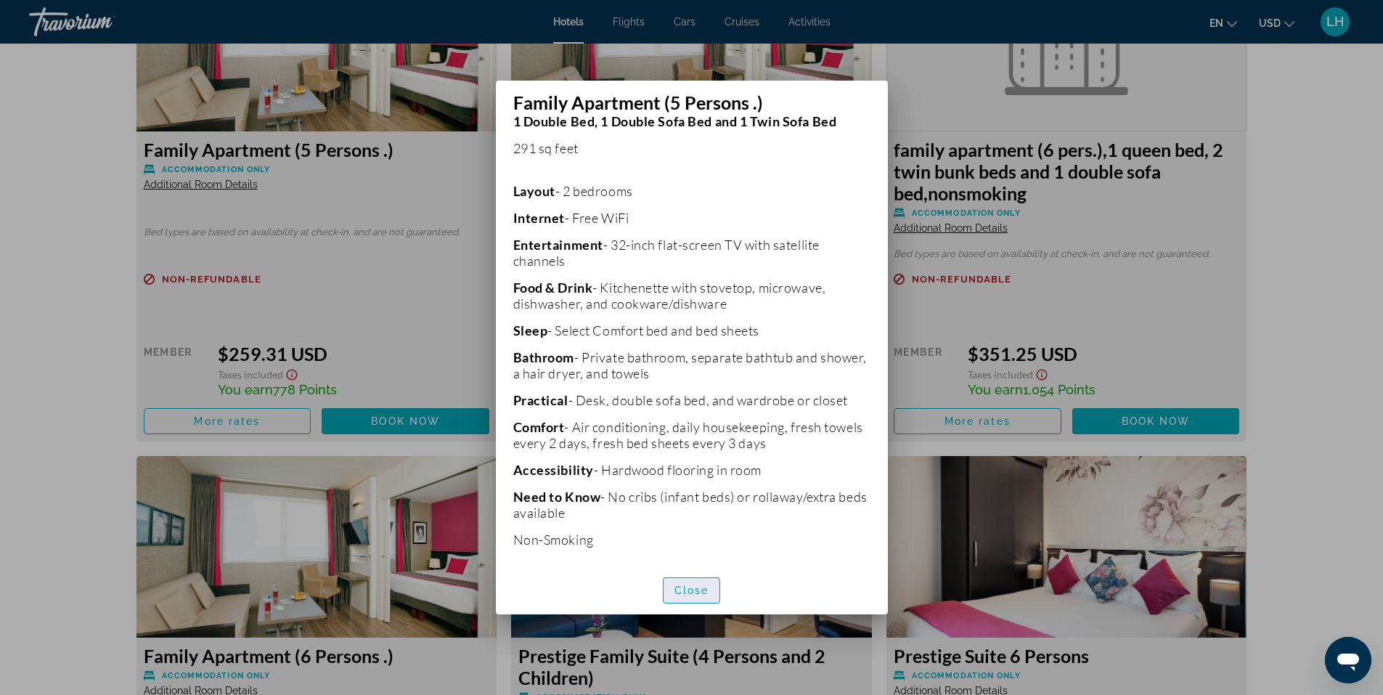
click at [707, 595] on span "Close" at bounding box center [691, 590] width 35 height 12
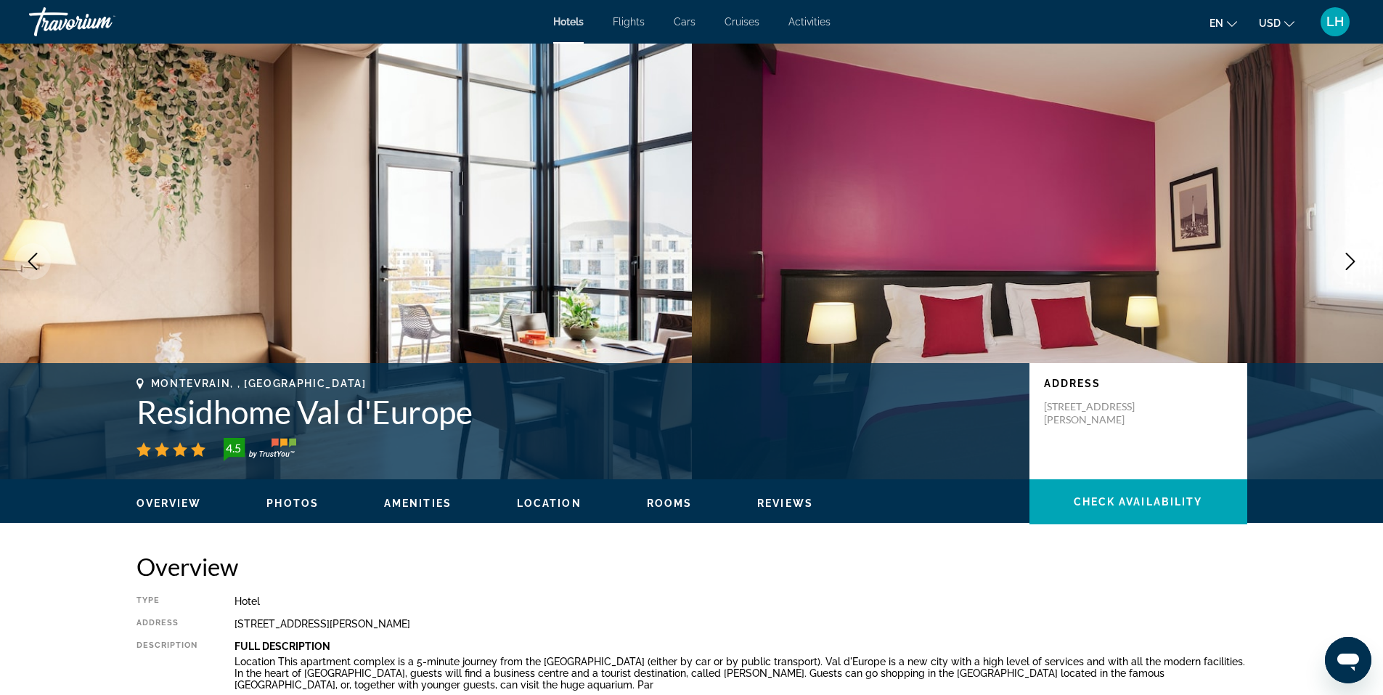
scroll to position [2105, 0]
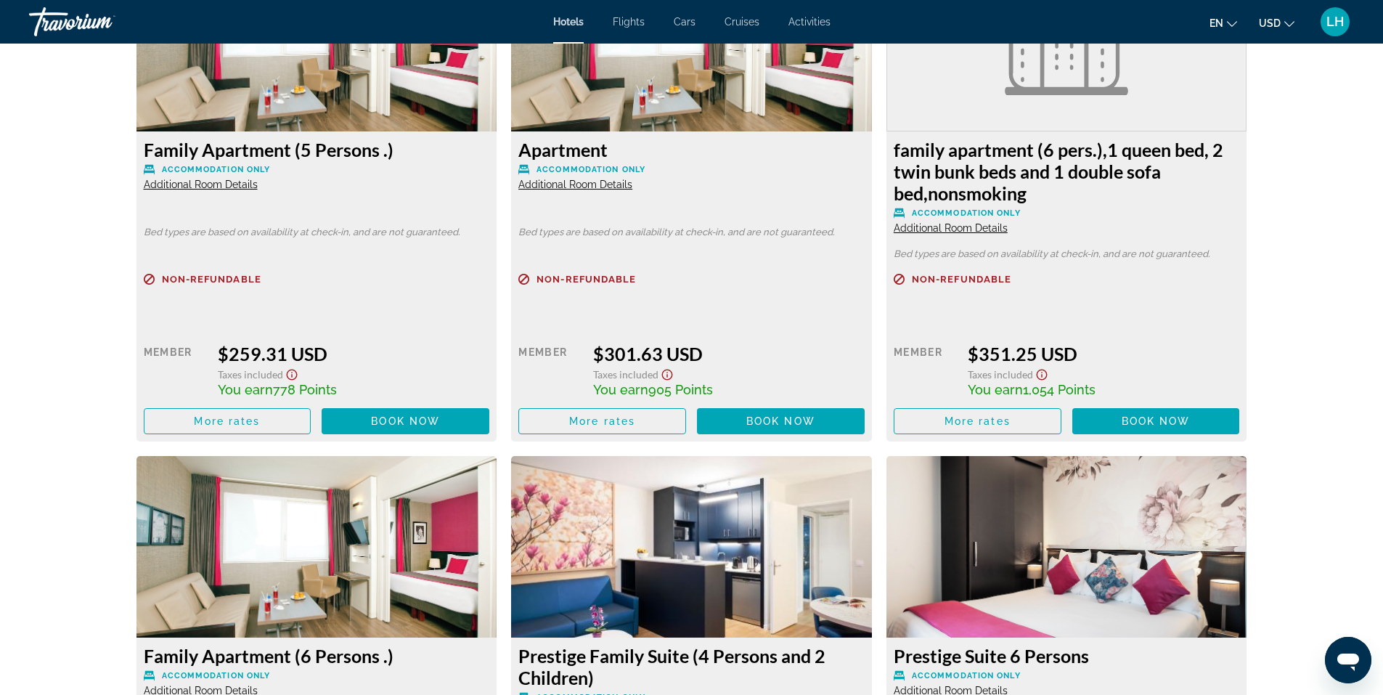
click at [558, 181] on span "Additional Room Details" at bounding box center [575, 185] width 114 height 12
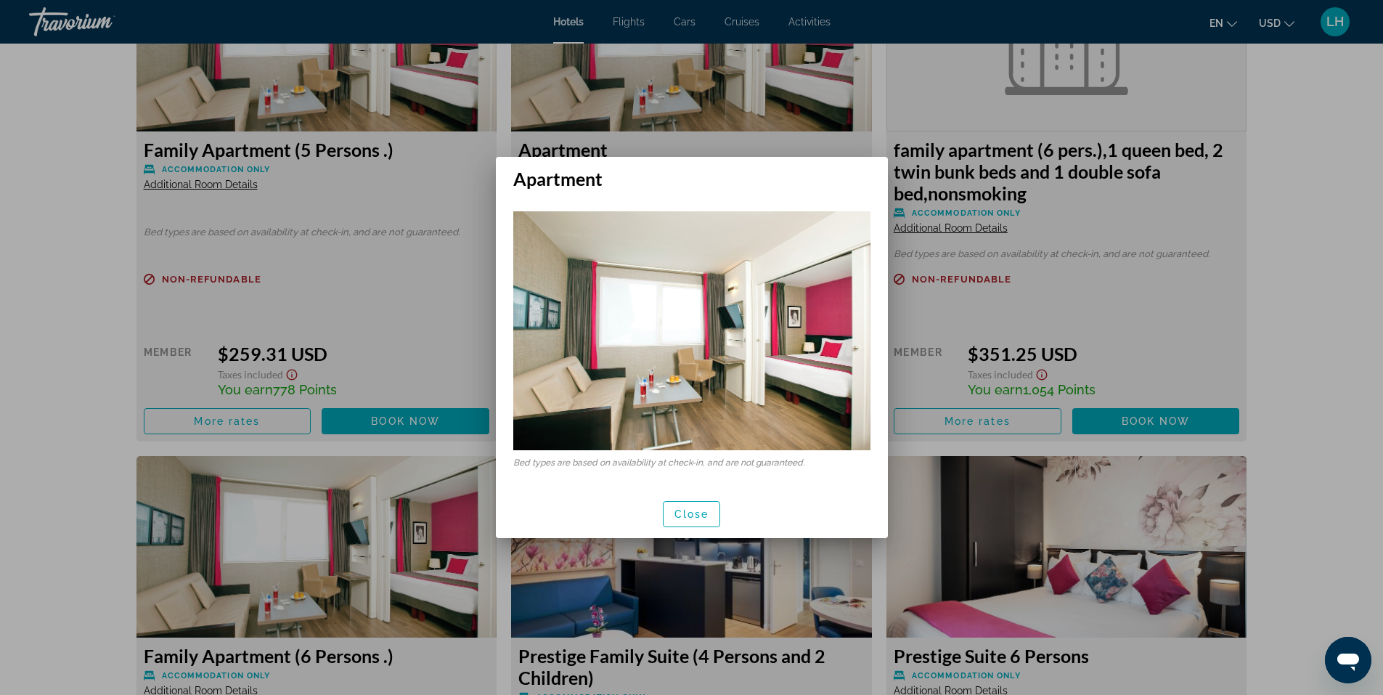
scroll to position [0, 0]
click at [680, 516] on span "Close" at bounding box center [691, 514] width 35 height 12
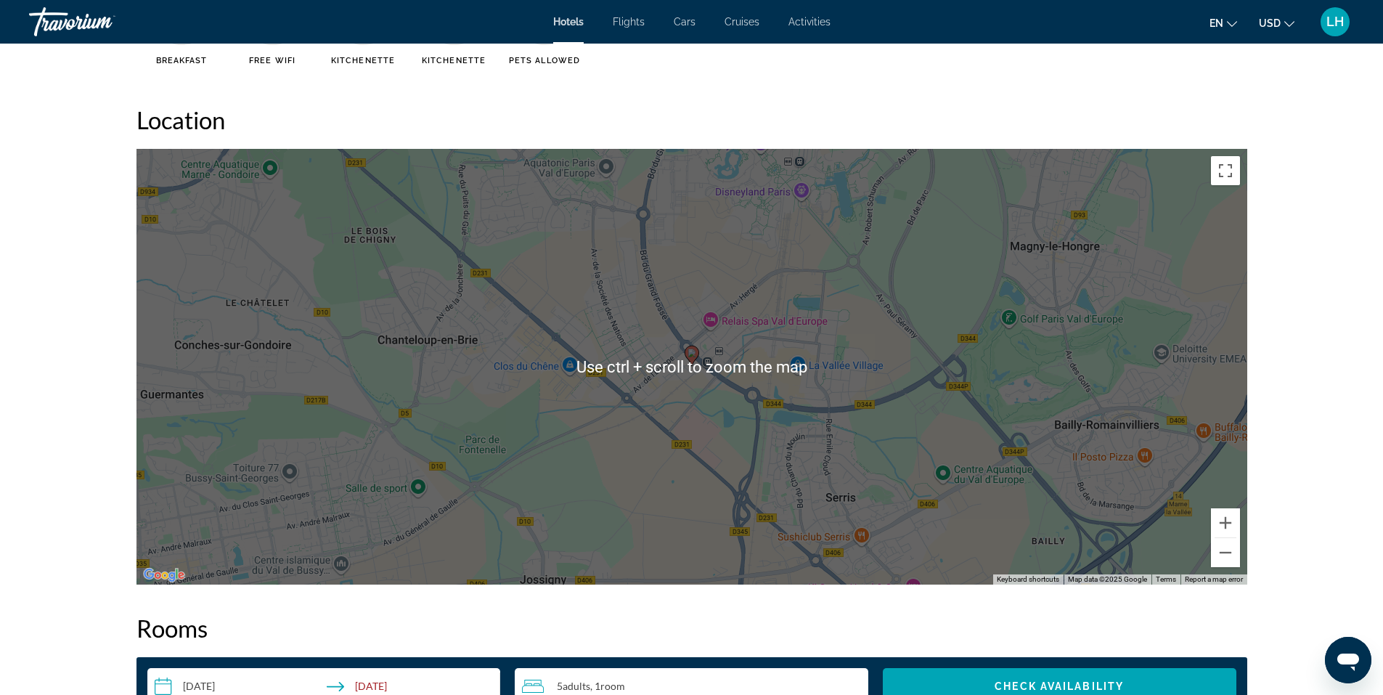
scroll to position [1307, 0]
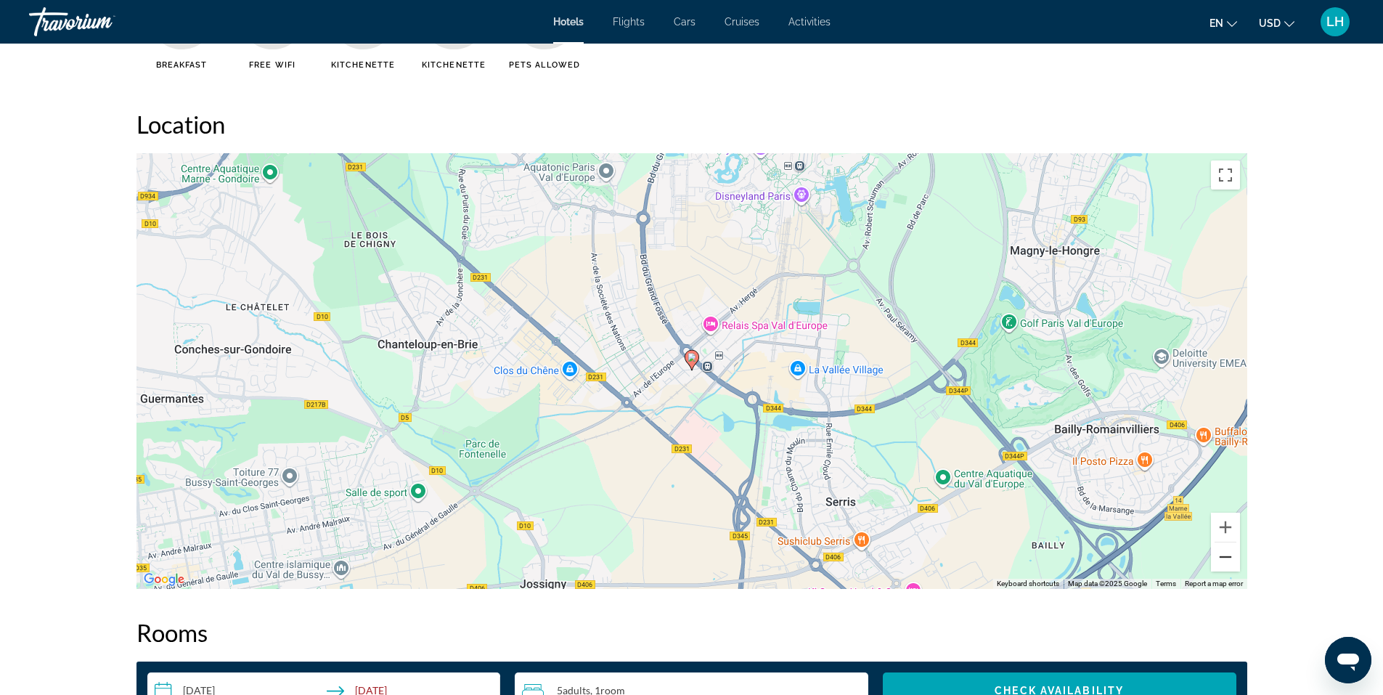
click at [1225, 562] on button "Zoom out" at bounding box center [1225, 556] width 29 height 29
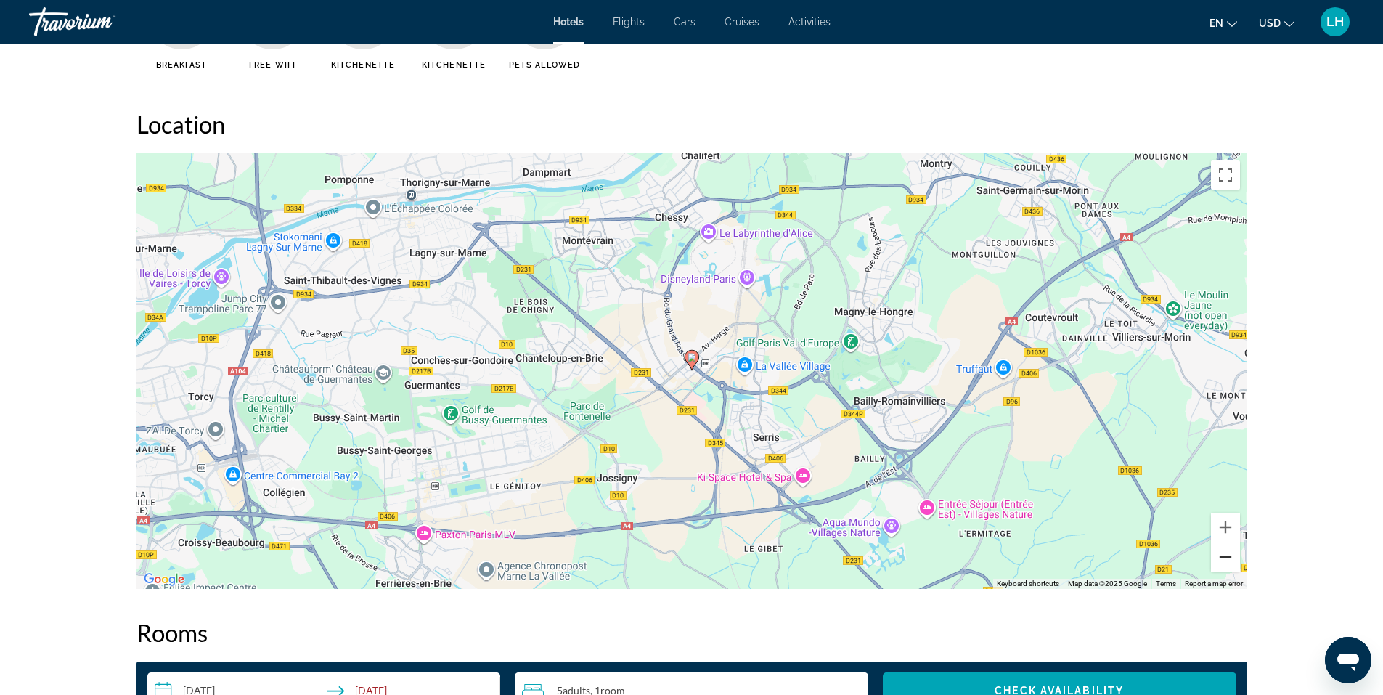
click at [1229, 560] on button "Zoom out" at bounding box center [1225, 556] width 29 height 29
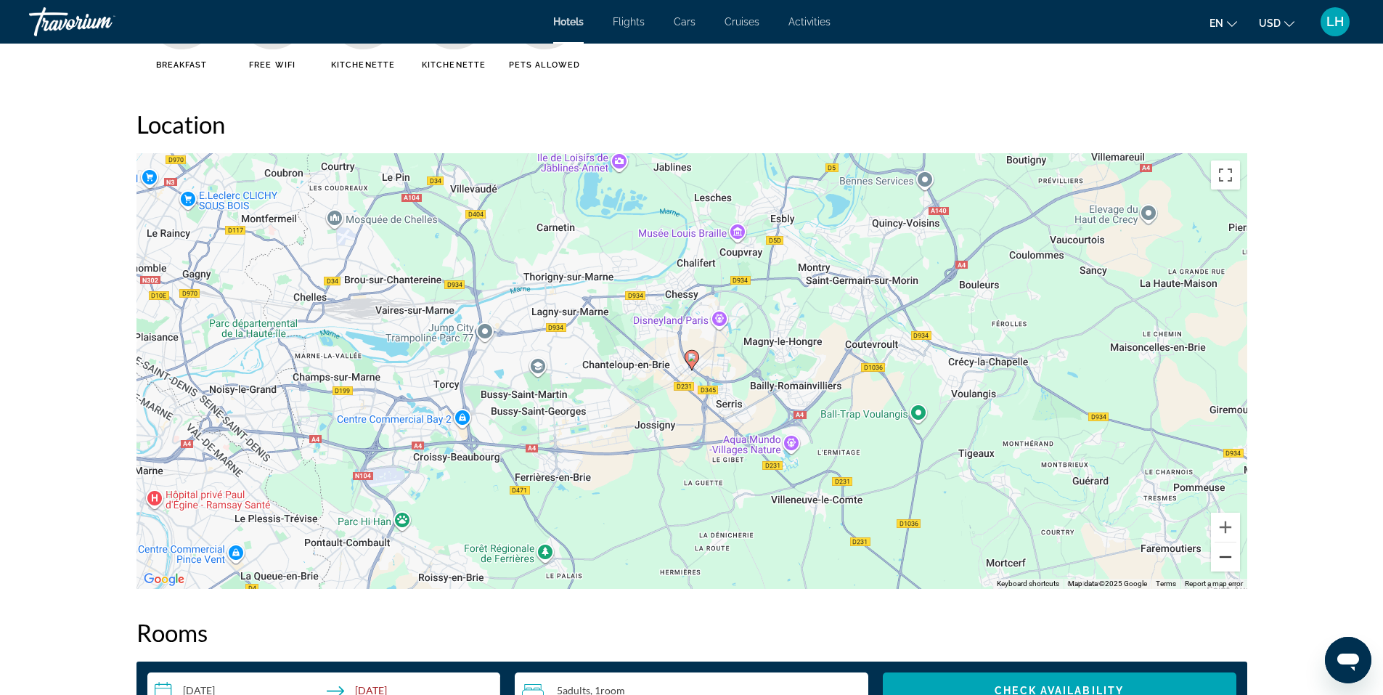
click at [1225, 555] on button "Zoom out" at bounding box center [1225, 556] width 29 height 29
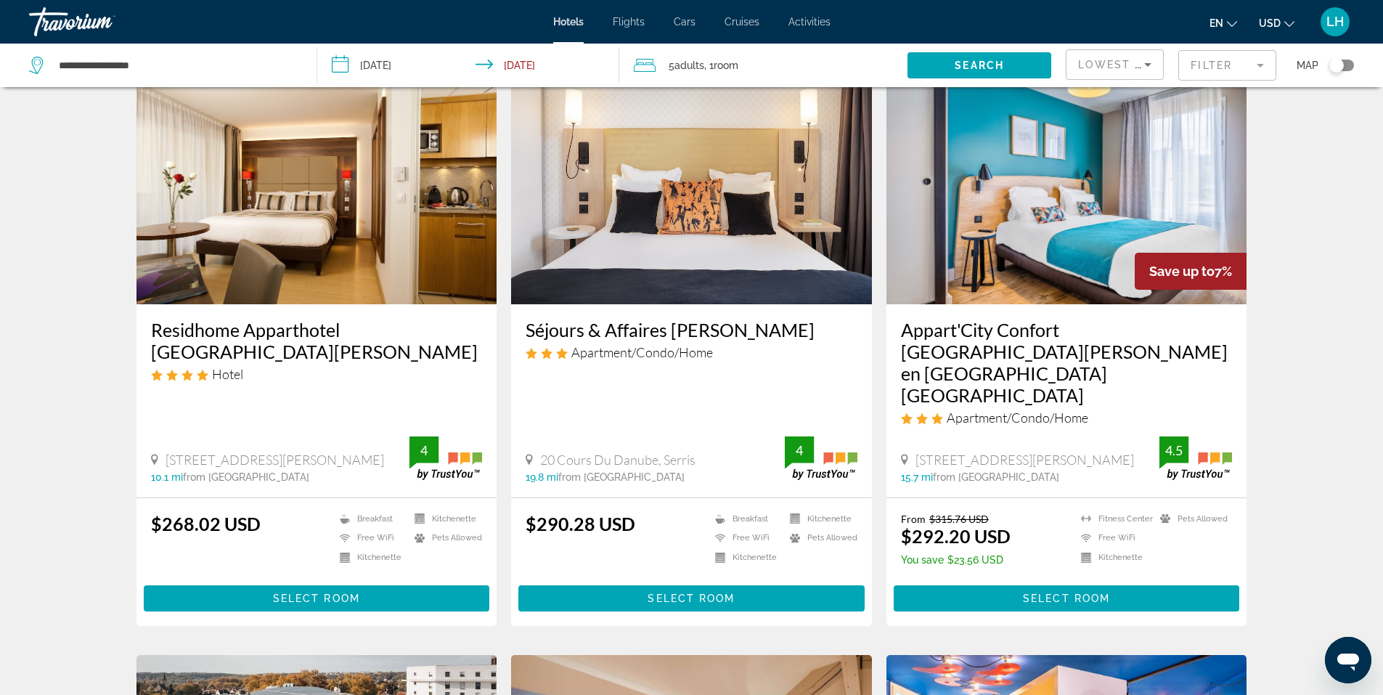
scroll to position [1162, 0]
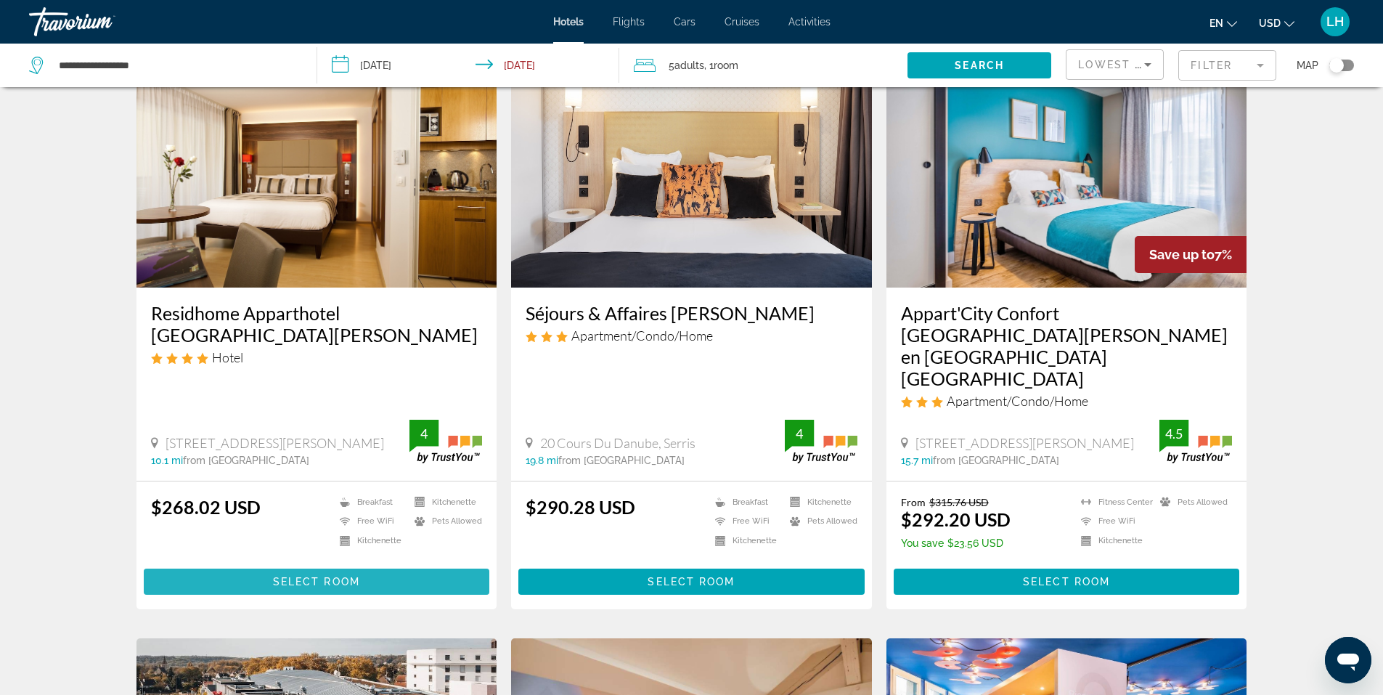
click at [314, 576] on span "Select Room" at bounding box center [316, 582] width 87 height 12
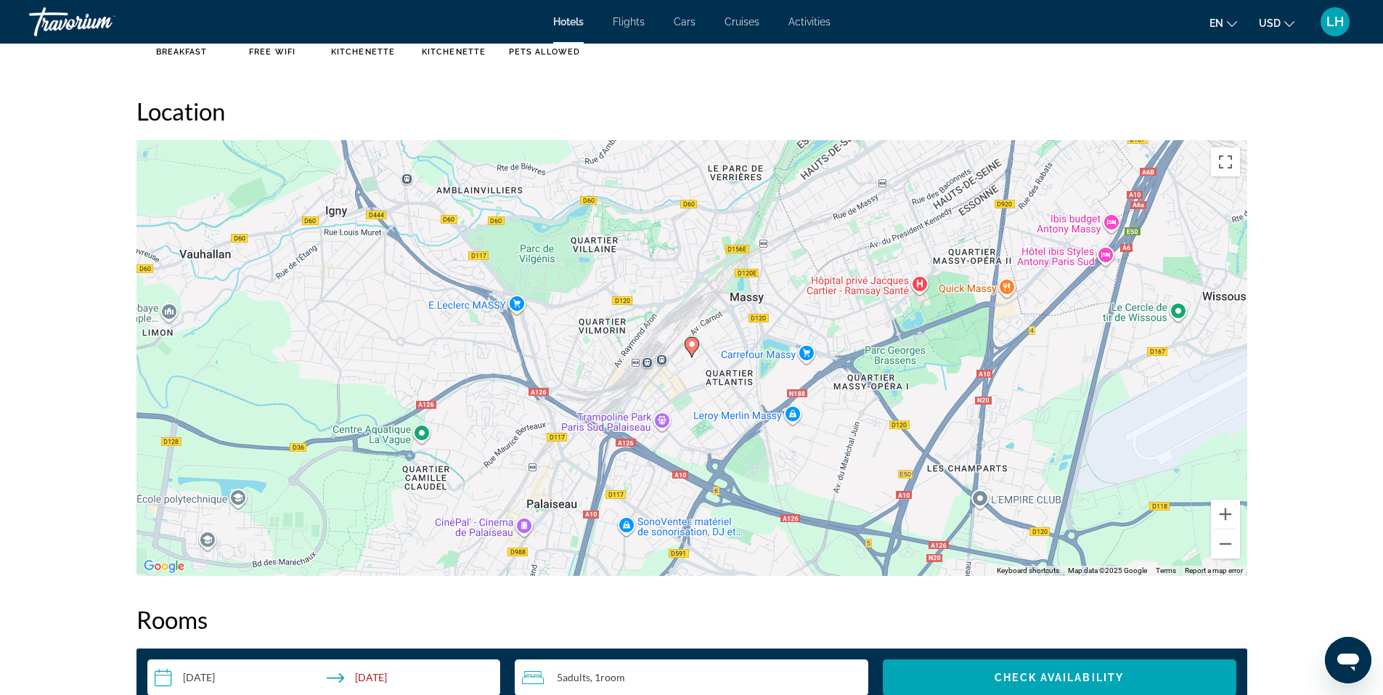
scroll to position [1307, 0]
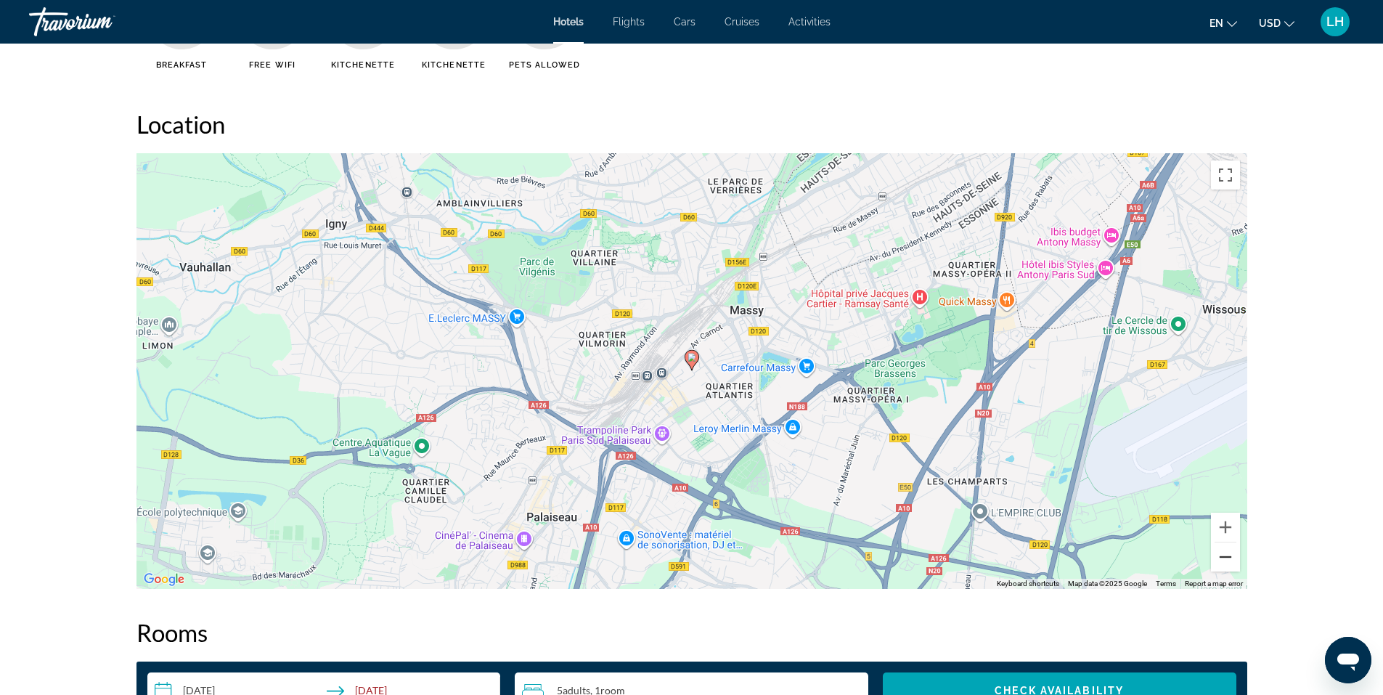
click at [1230, 558] on button "Zoom out" at bounding box center [1225, 556] width 29 height 29
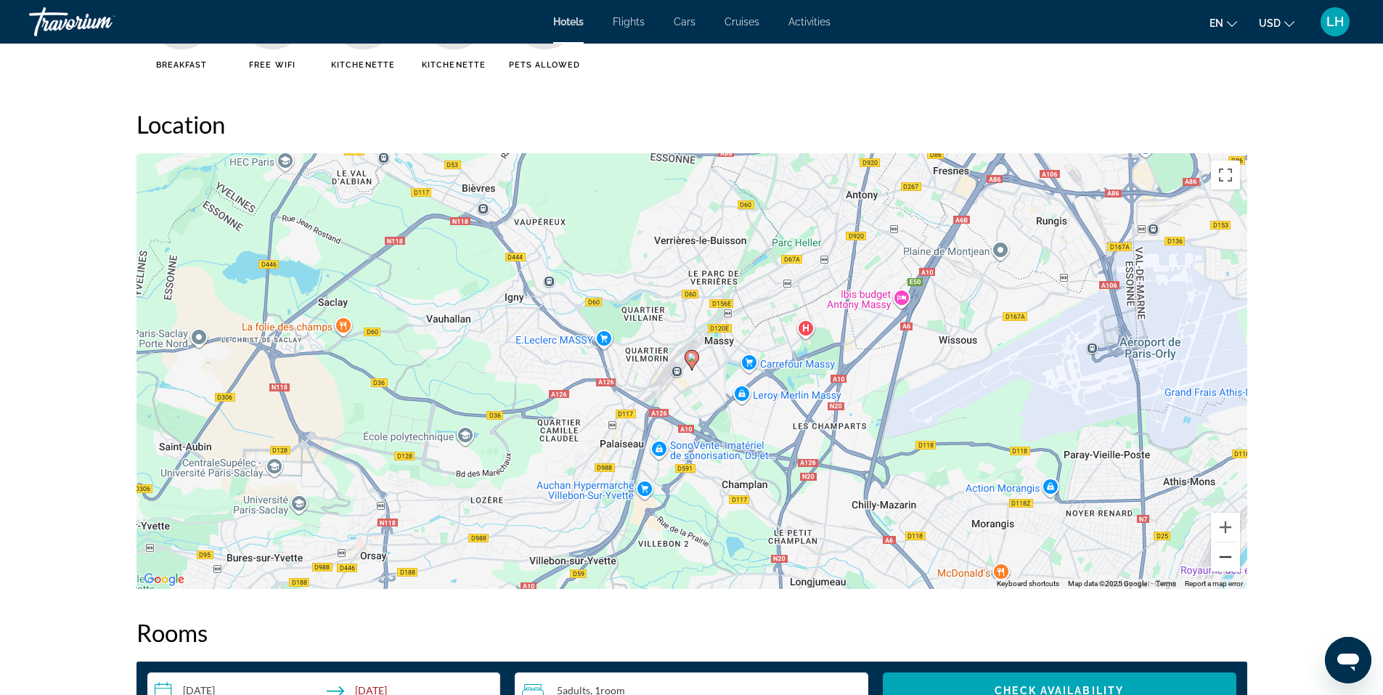
click at [1228, 559] on button "Zoom out" at bounding box center [1225, 556] width 29 height 29
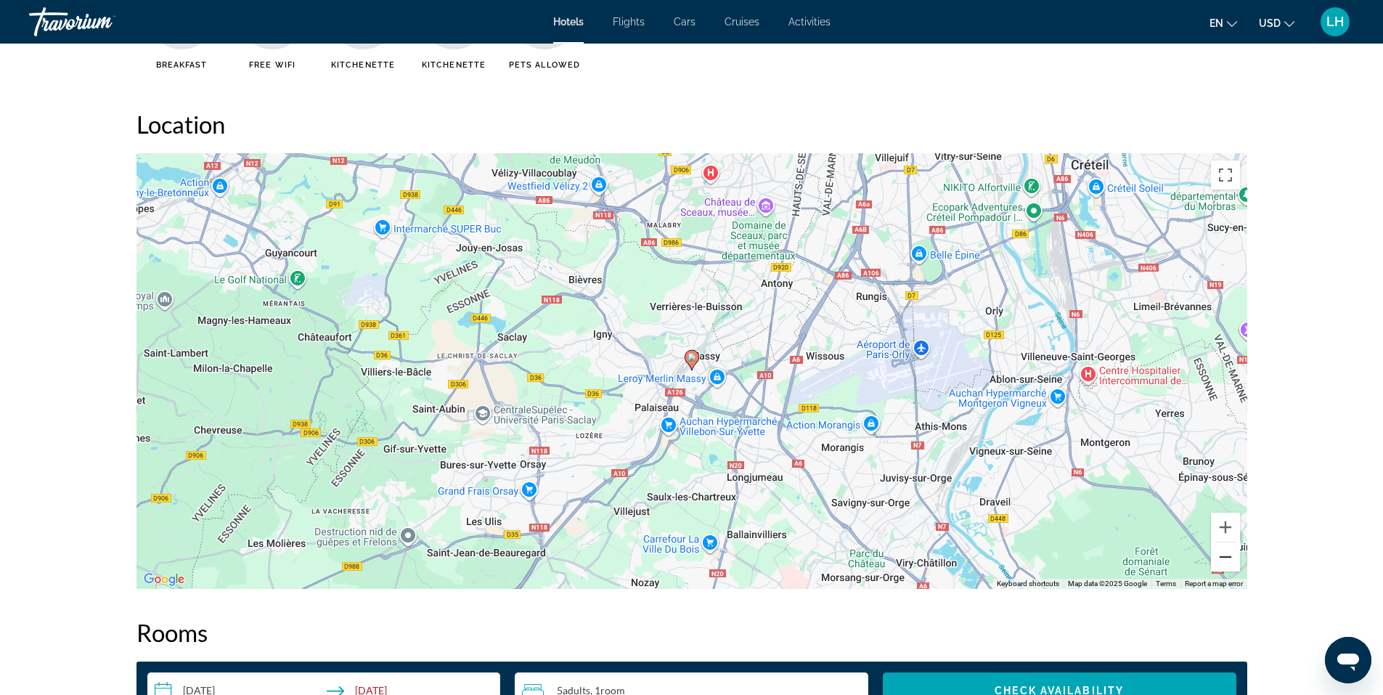
click at [1228, 559] on button "Zoom out" at bounding box center [1225, 556] width 29 height 29
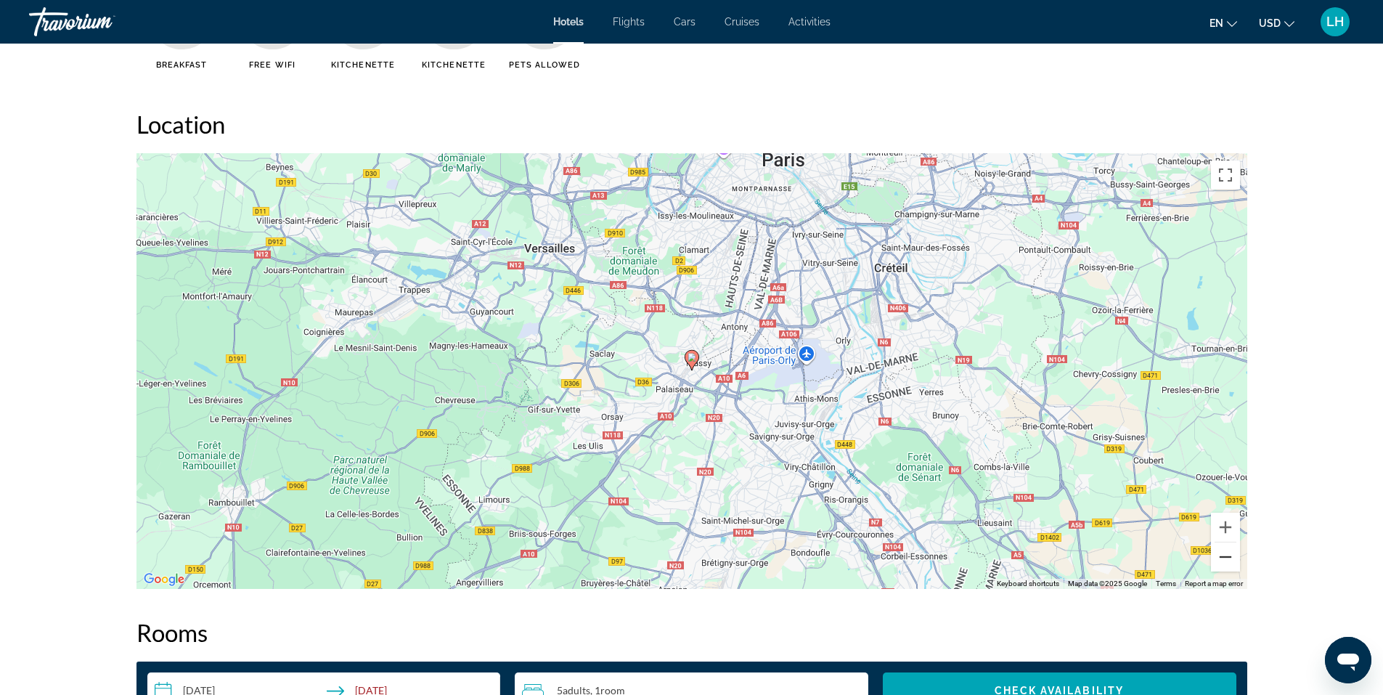
click at [1228, 559] on button "Zoom out" at bounding box center [1225, 556] width 29 height 29
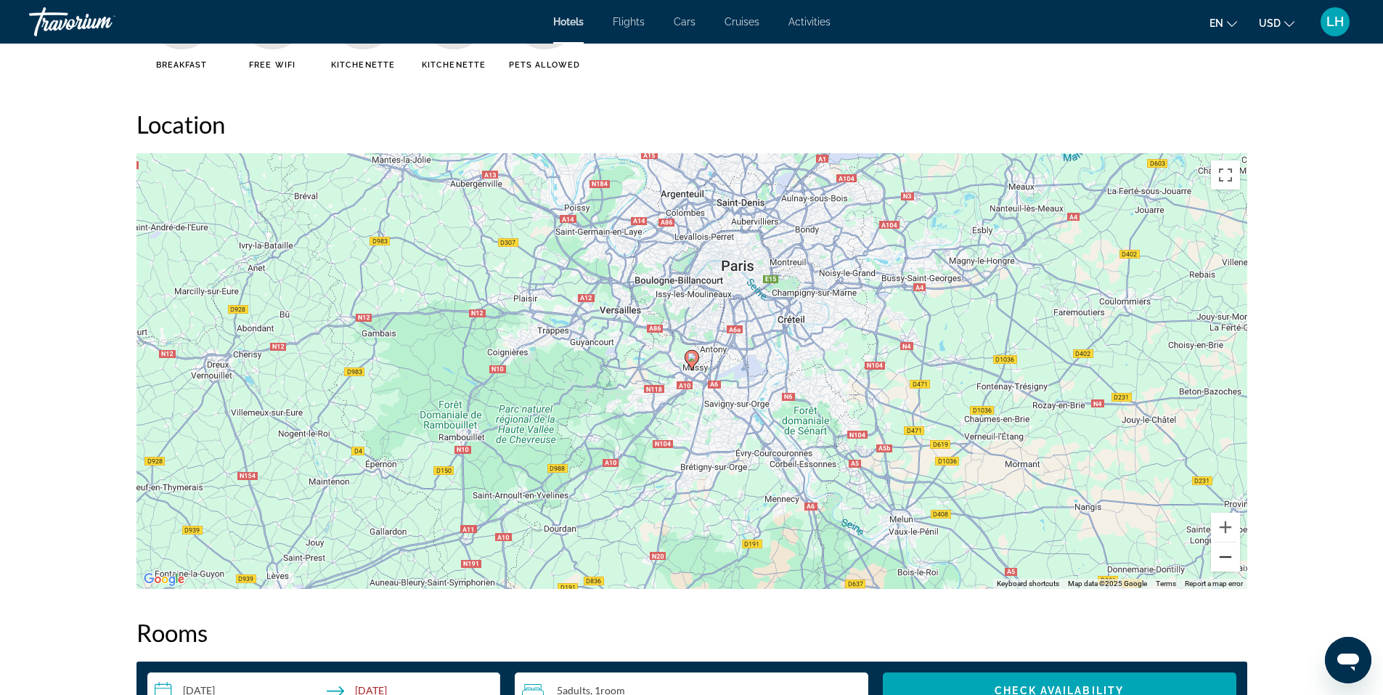
click at [1228, 559] on button "Zoom out" at bounding box center [1225, 556] width 29 height 29
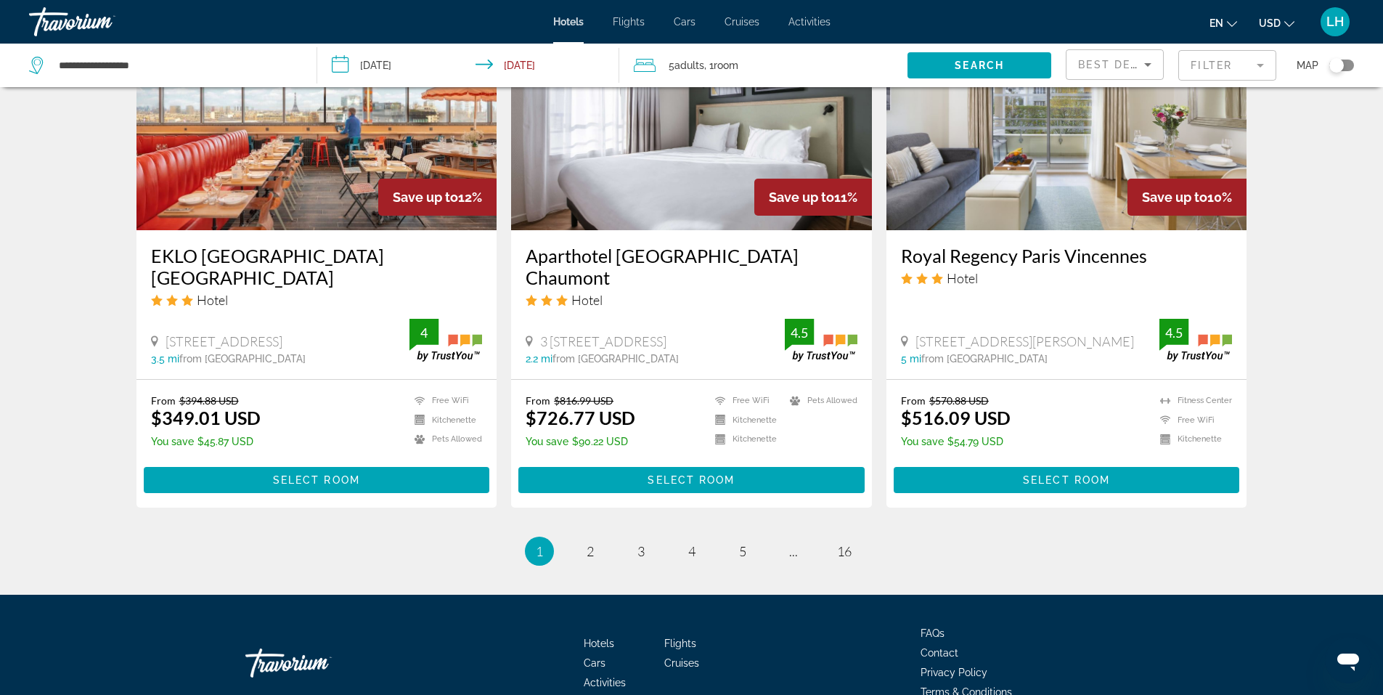
scroll to position [1798, 0]
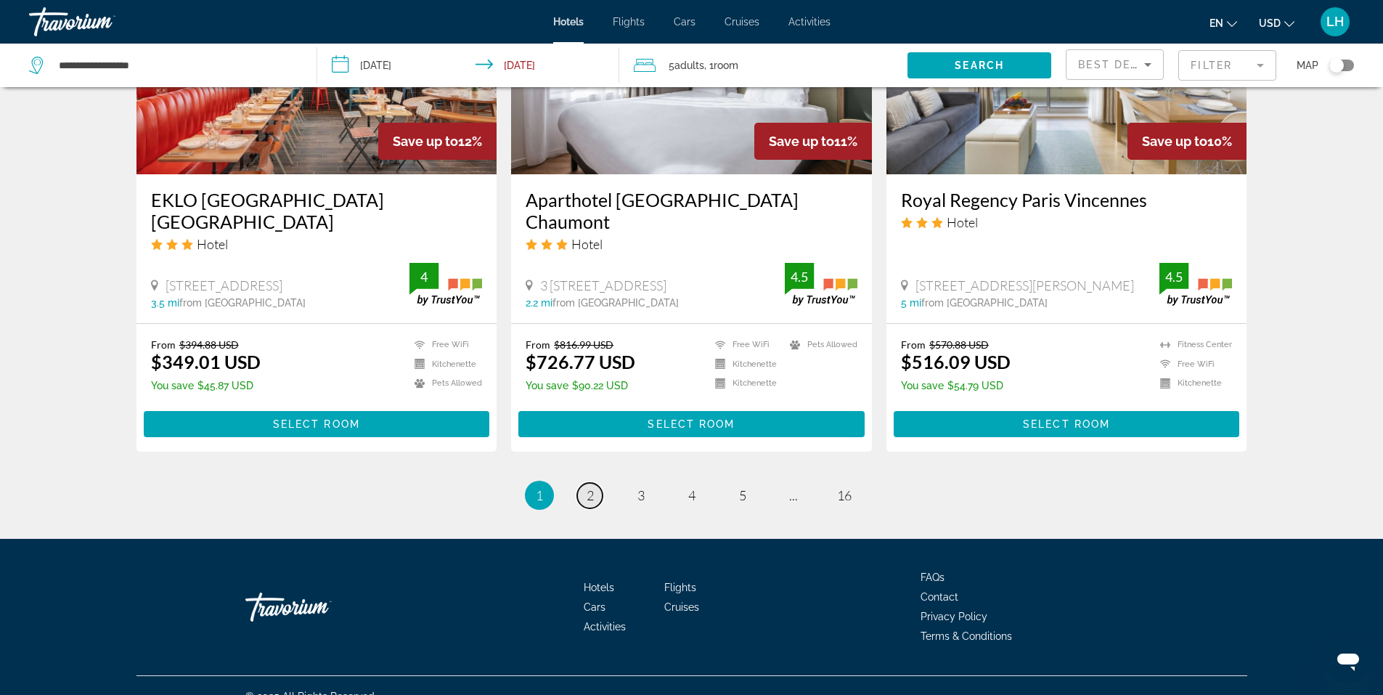
click at [590, 487] on span "2" at bounding box center [590, 495] width 7 height 16
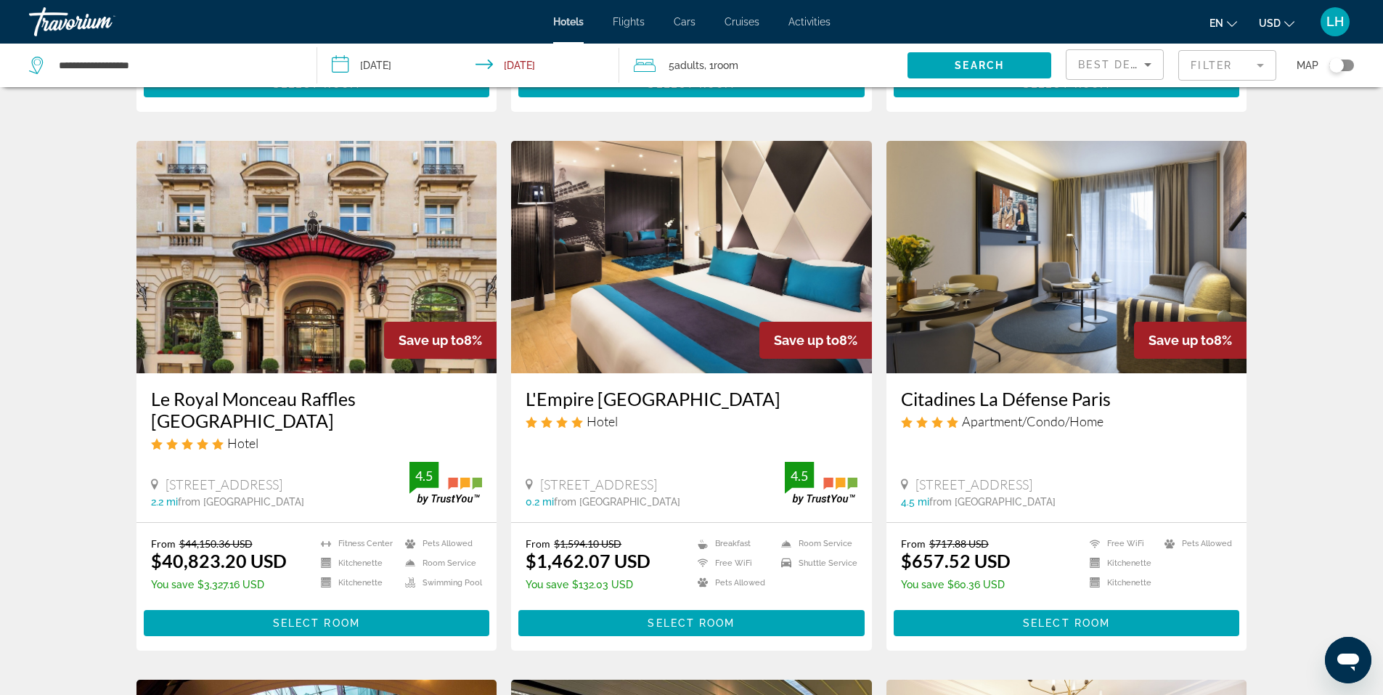
scroll to position [581, 0]
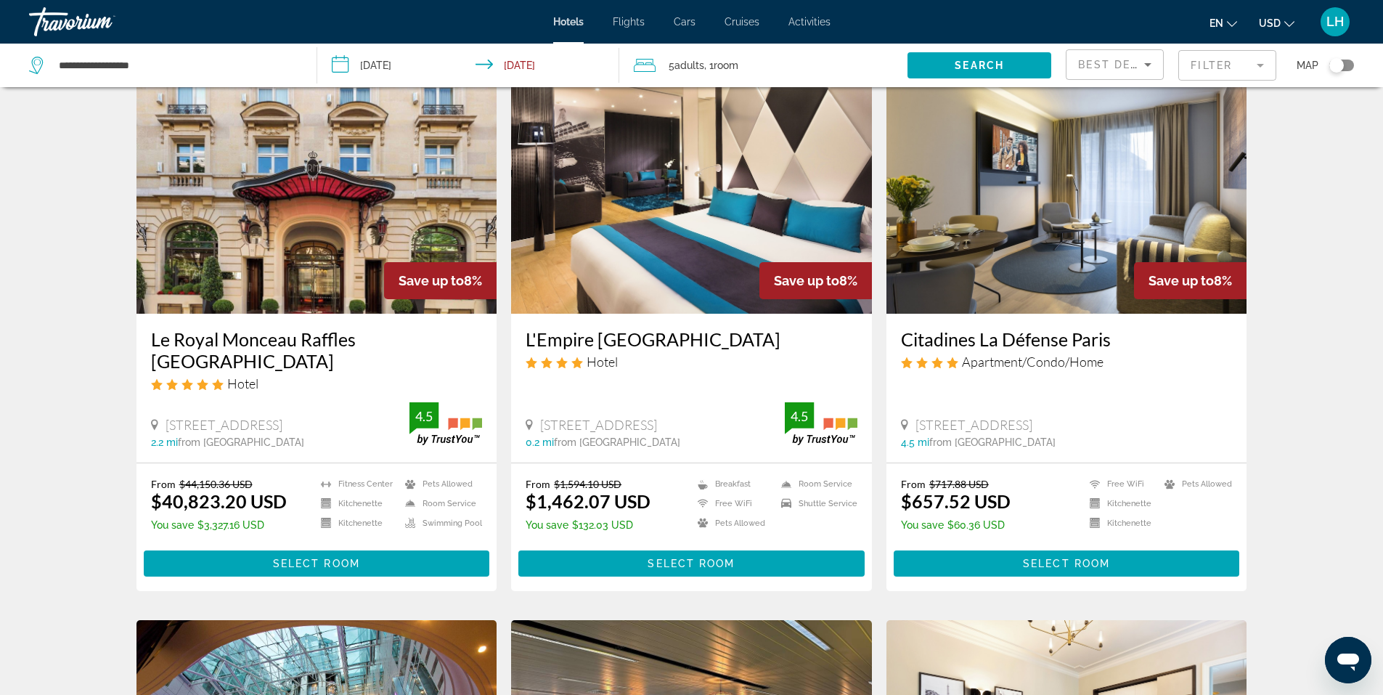
click at [1032, 192] on img "Main content" at bounding box center [1066, 197] width 361 height 232
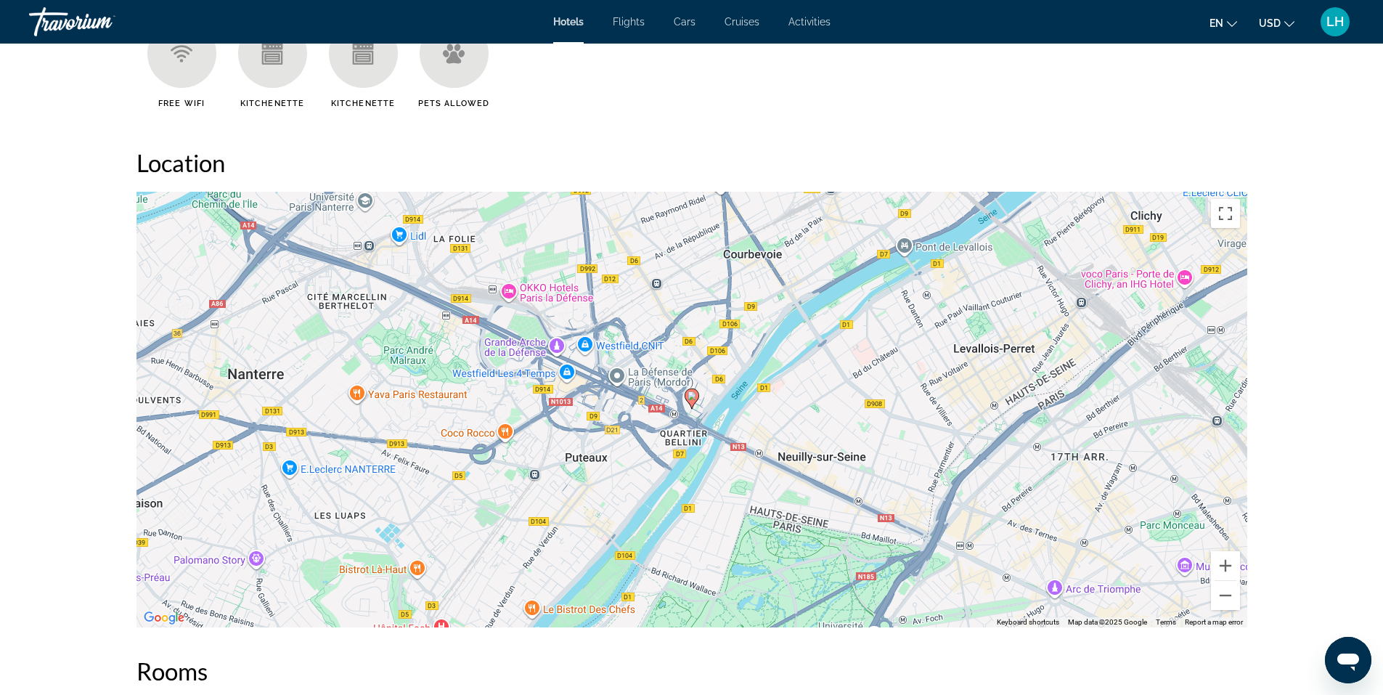
scroll to position [1307, 0]
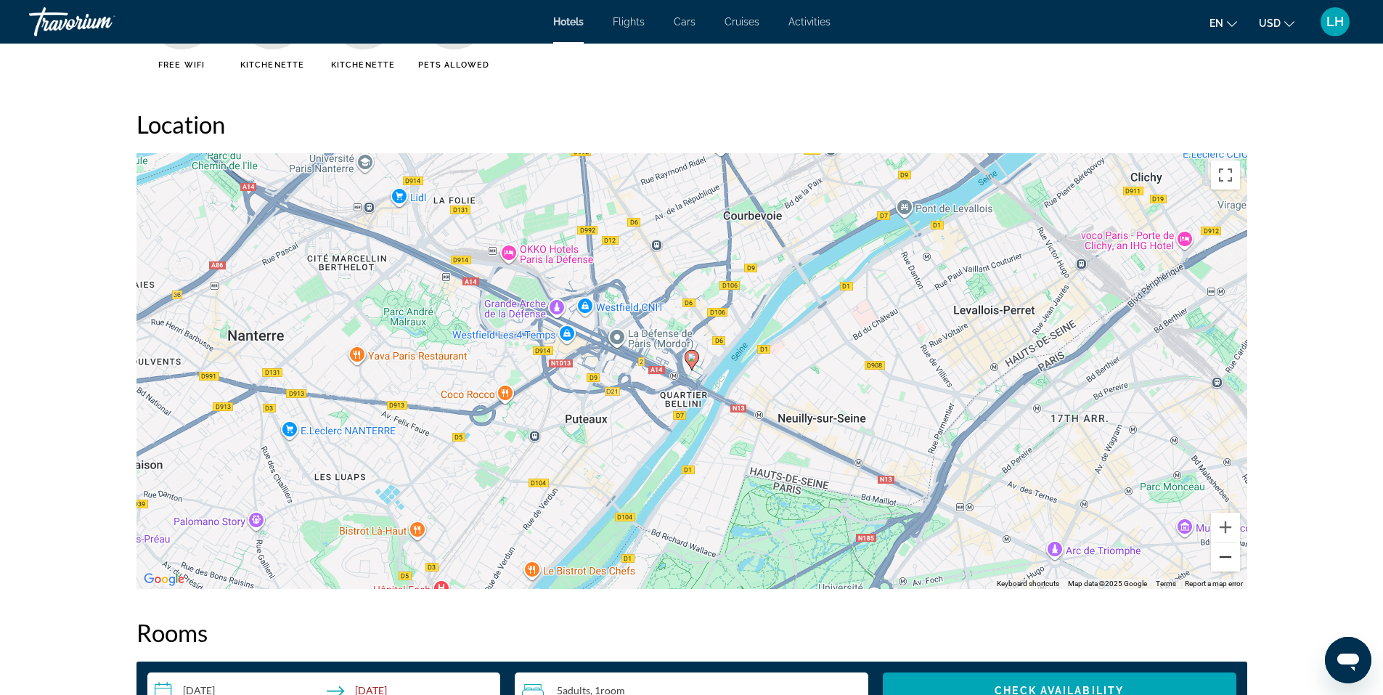
click at [1231, 562] on button "Zoom out" at bounding box center [1225, 556] width 29 height 29
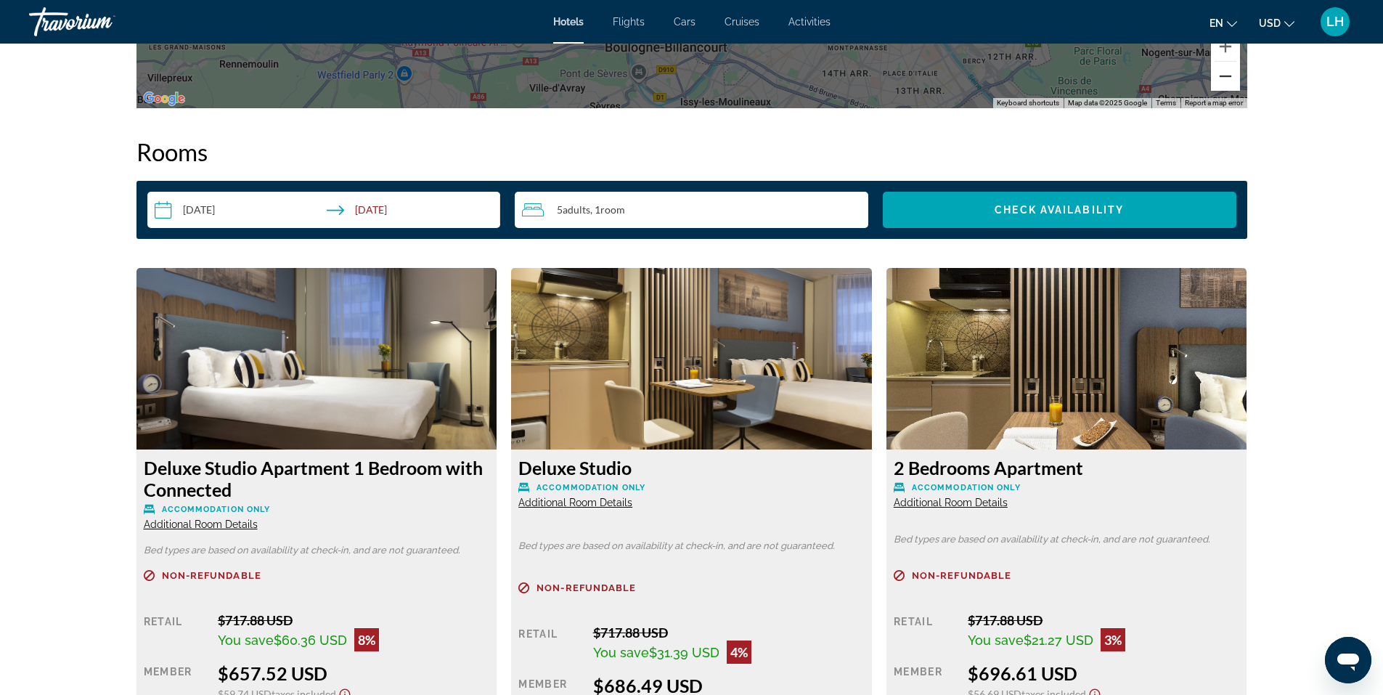
scroll to position [1888, 0]
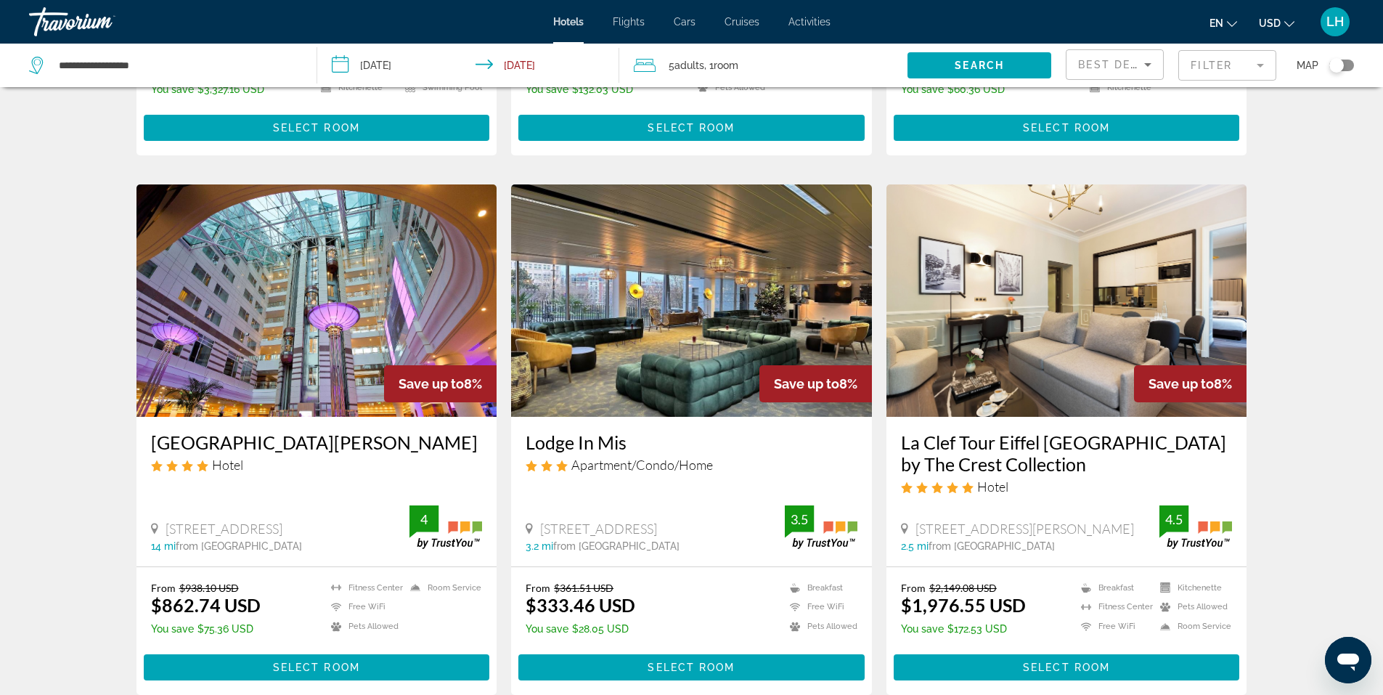
scroll to position [1089, 0]
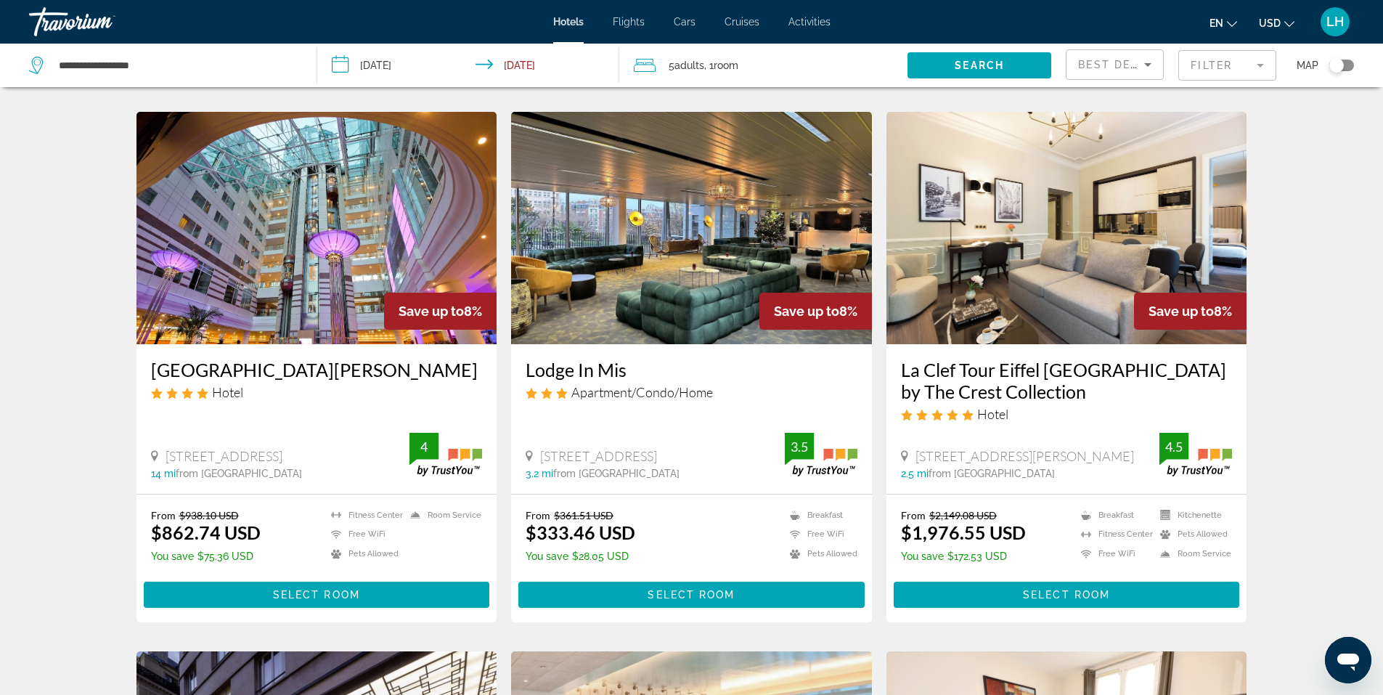
click at [352, 244] on img "Main content" at bounding box center [316, 228] width 361 height 232
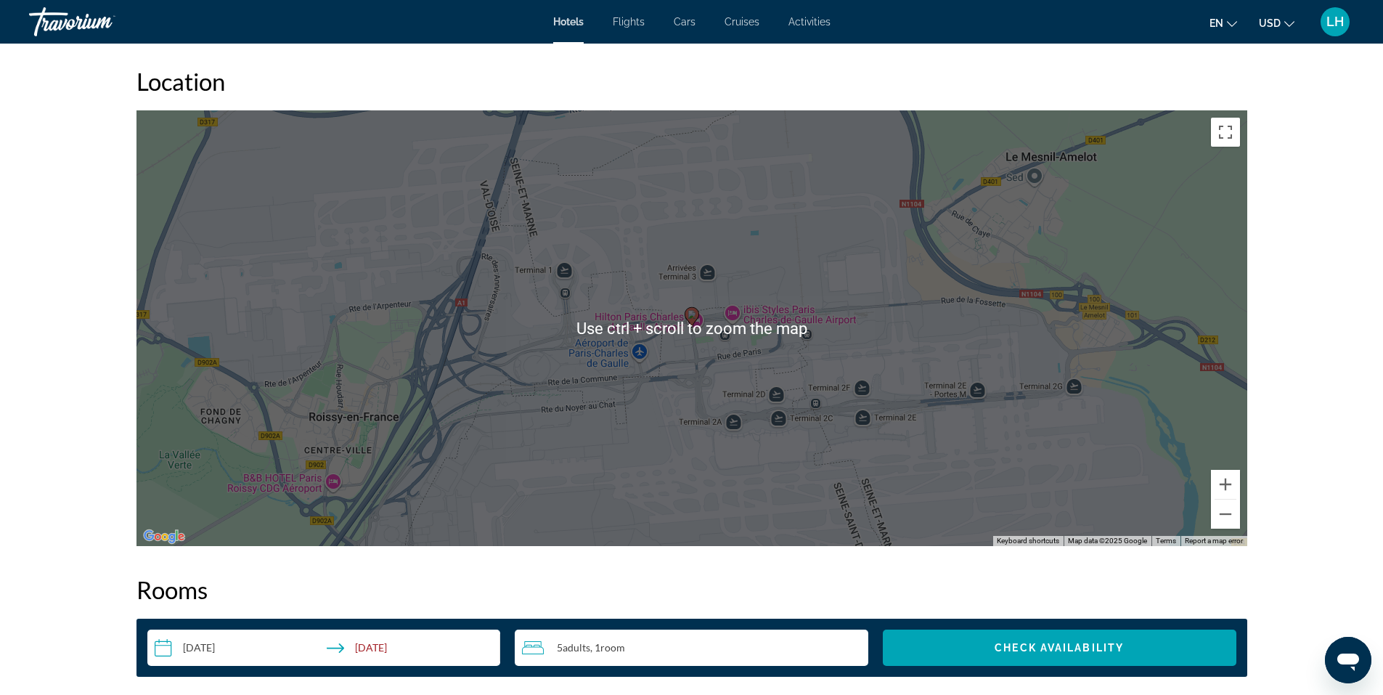
scroll to position [1307, 0]
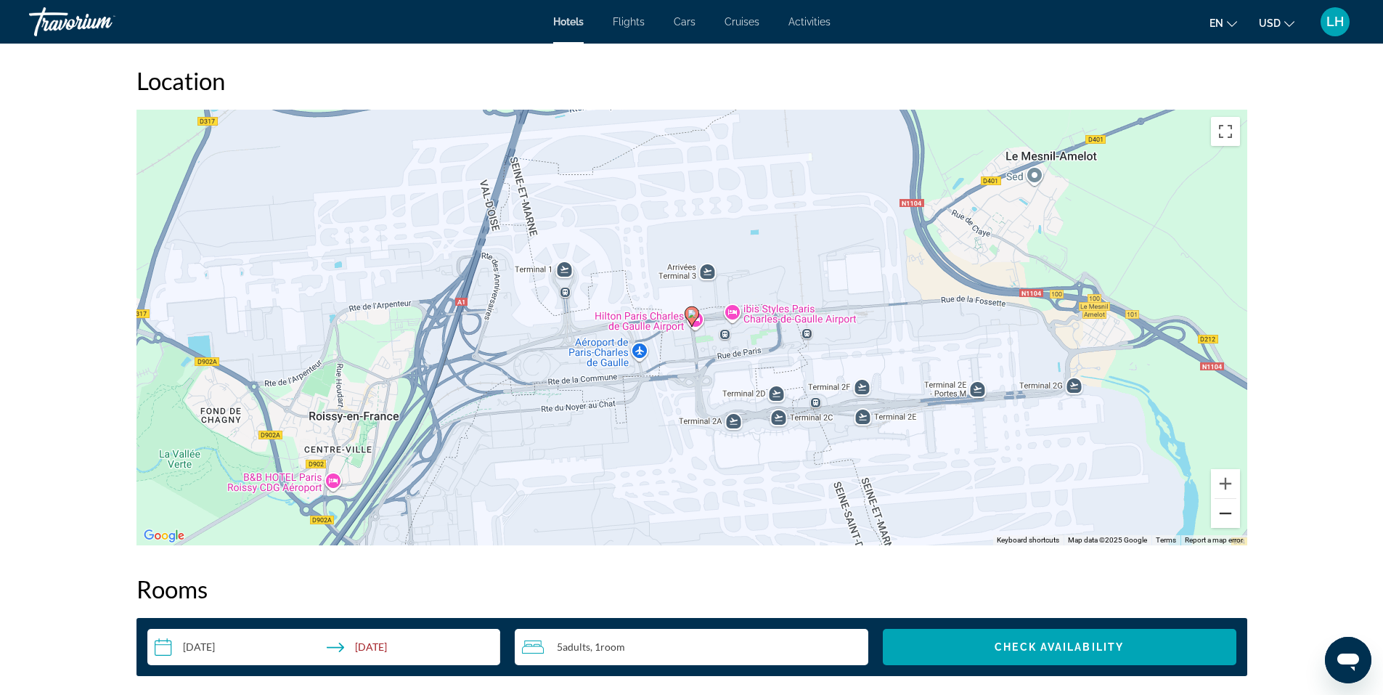
click at [1227, 515] on button "Zoom out" at bounding box center [1225, 513] width 29 height 29
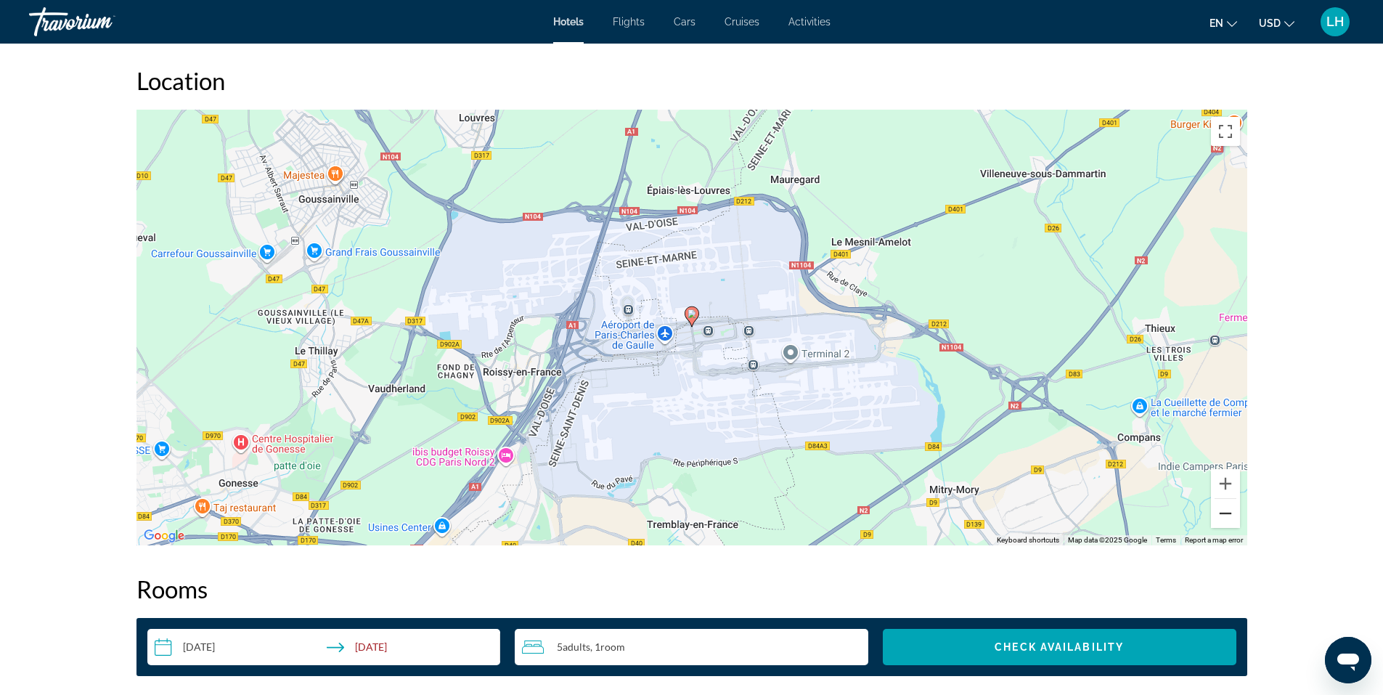
click at [1227, 515] on button "Zoom out" at bounding box center [1225, 513] width 29 height 29
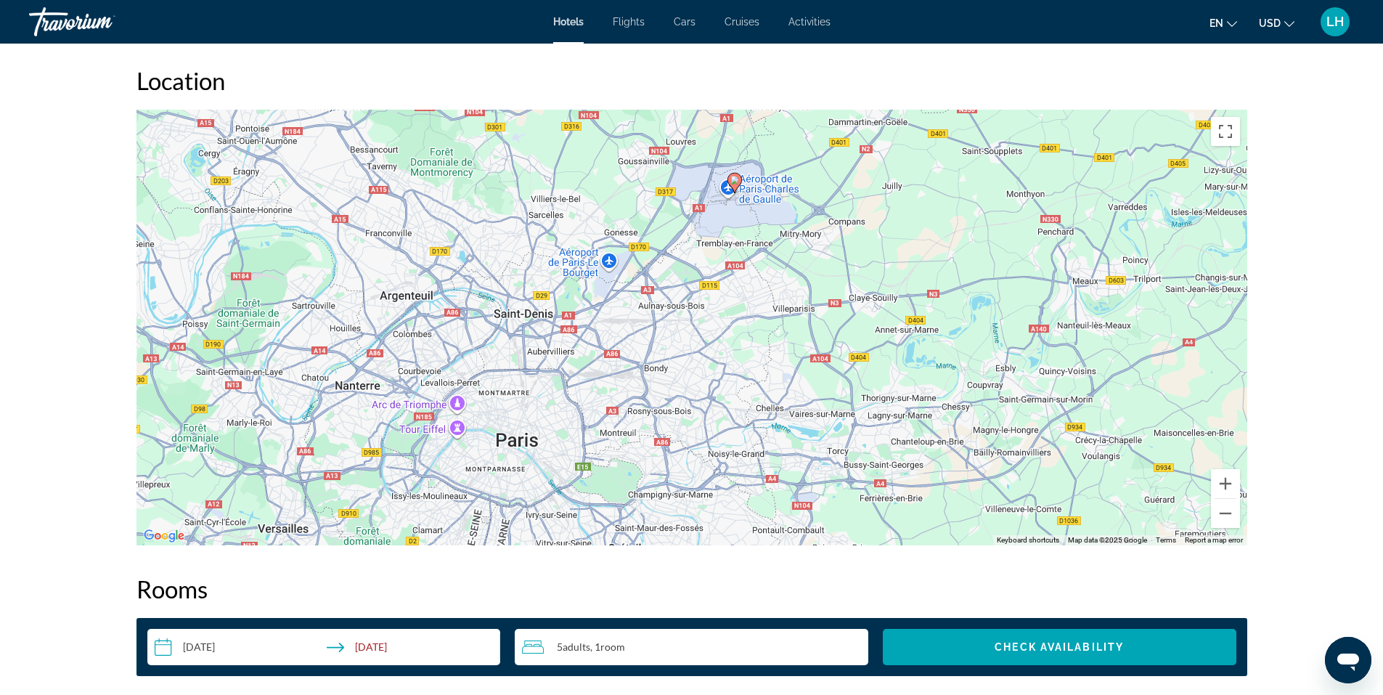
drag, startPoint x: 815, startPoint y: 460, endPoint x: 857, endPoint y: 322, distance: 143.7
click at [857, 322] on div "To activate drag with keyboard, press Alt + Enter. Once in keyboard drag state,…" at bounding box center [691, 328] width 1111 height 436
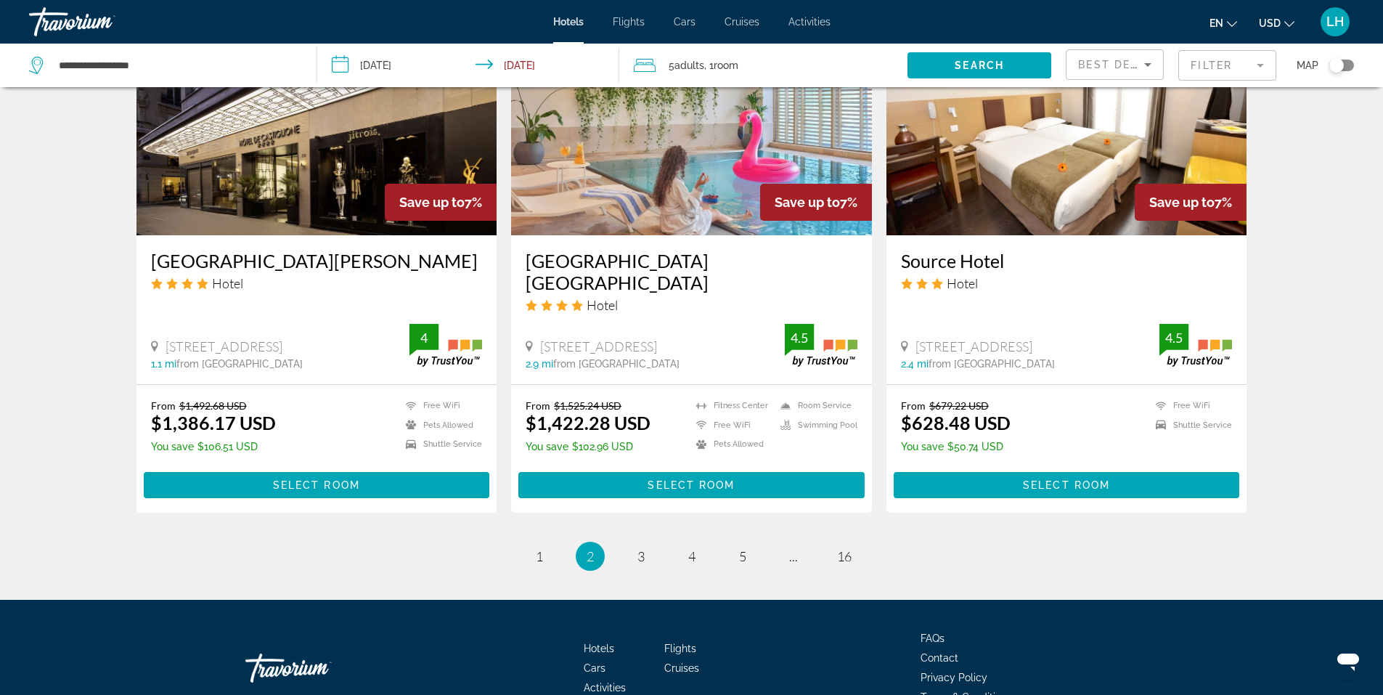
scroll to position [1776, 0]
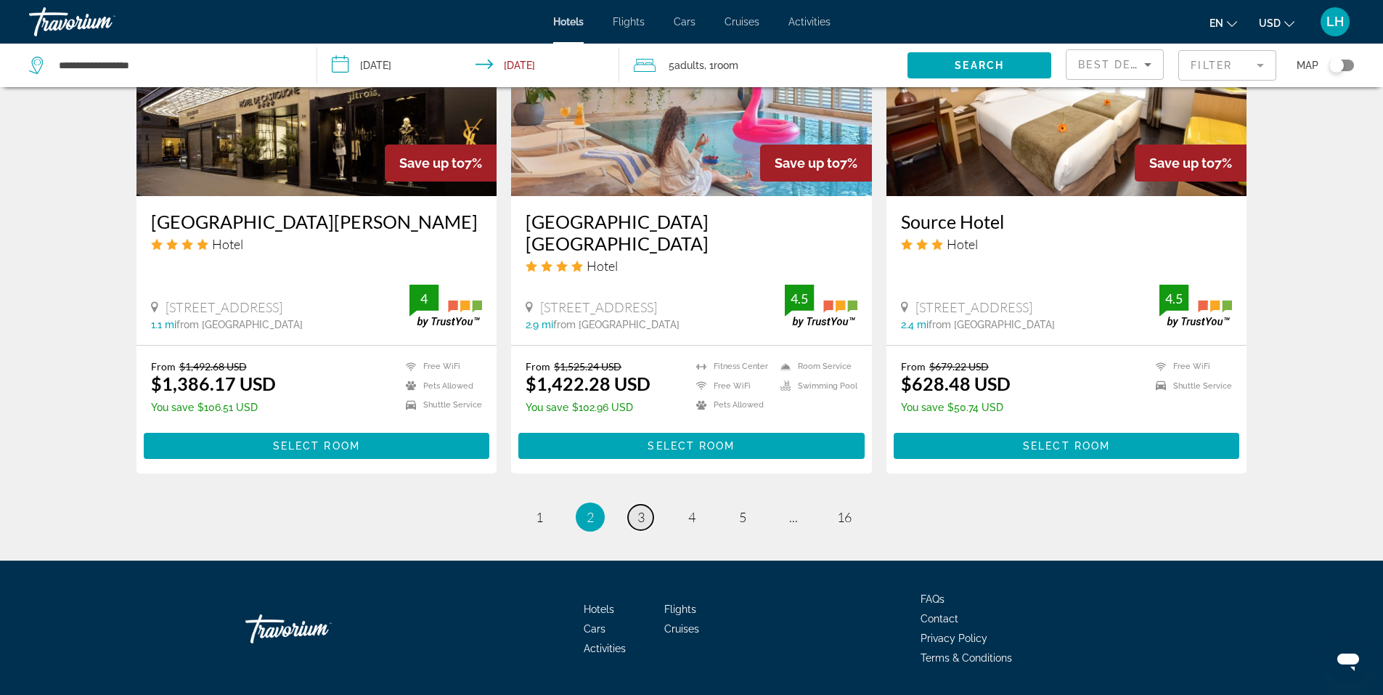
click at [642, 509] on span "3" at bounding box center [640, 517] width 7 height 16
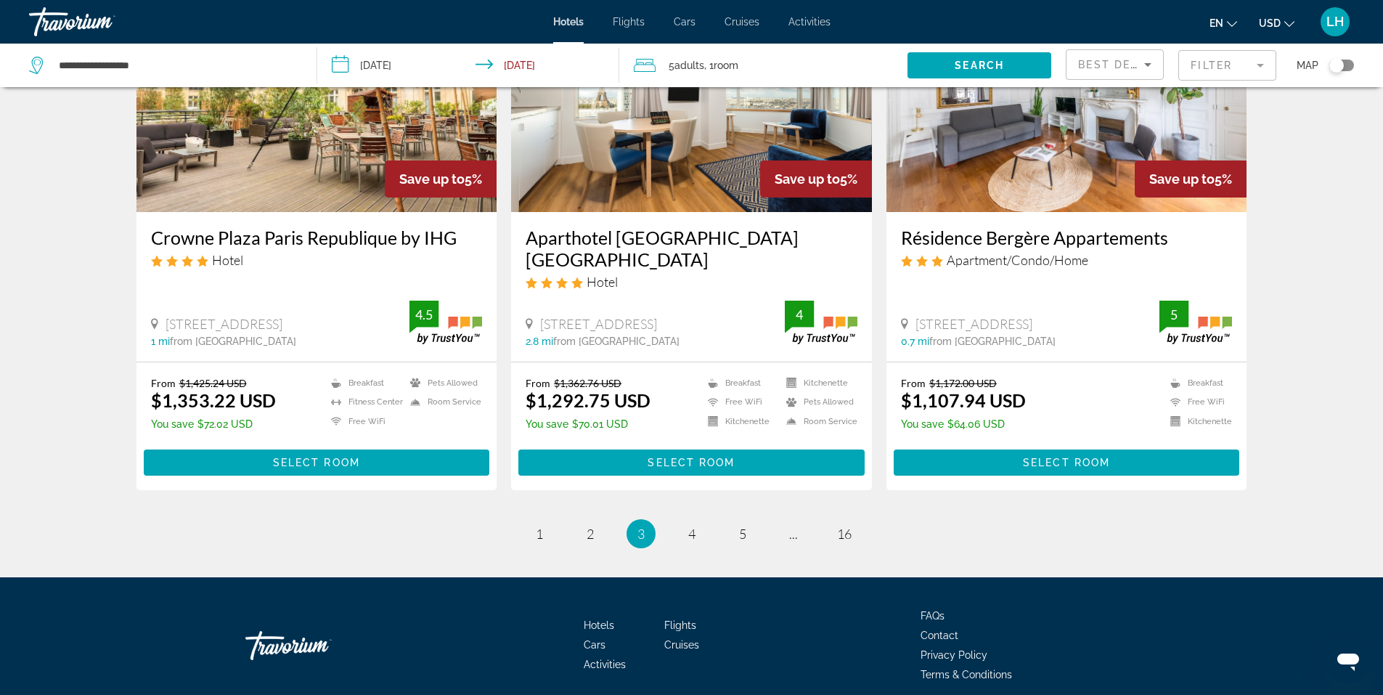
scroll to position [1792, 0]
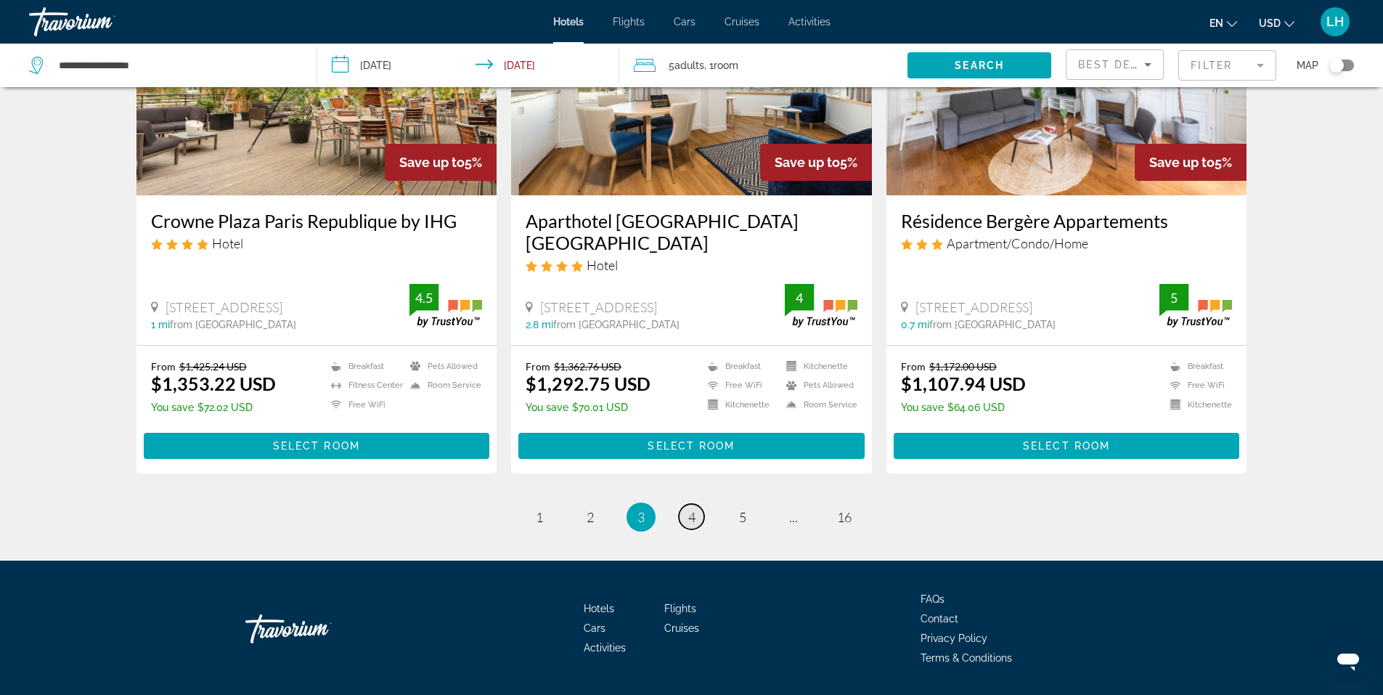
click at [689, 509] on span "4" at bounding box center [691, 517] width 7 height 16
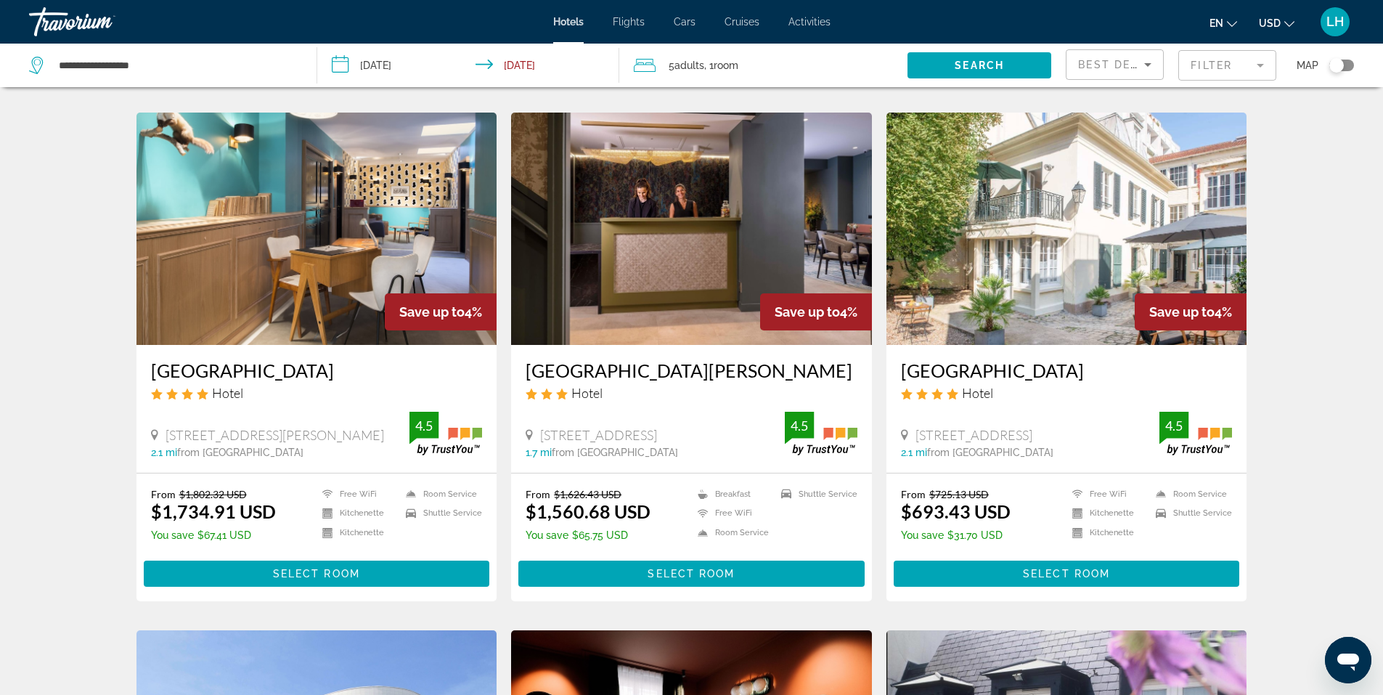
scroll to position [1089, 0]
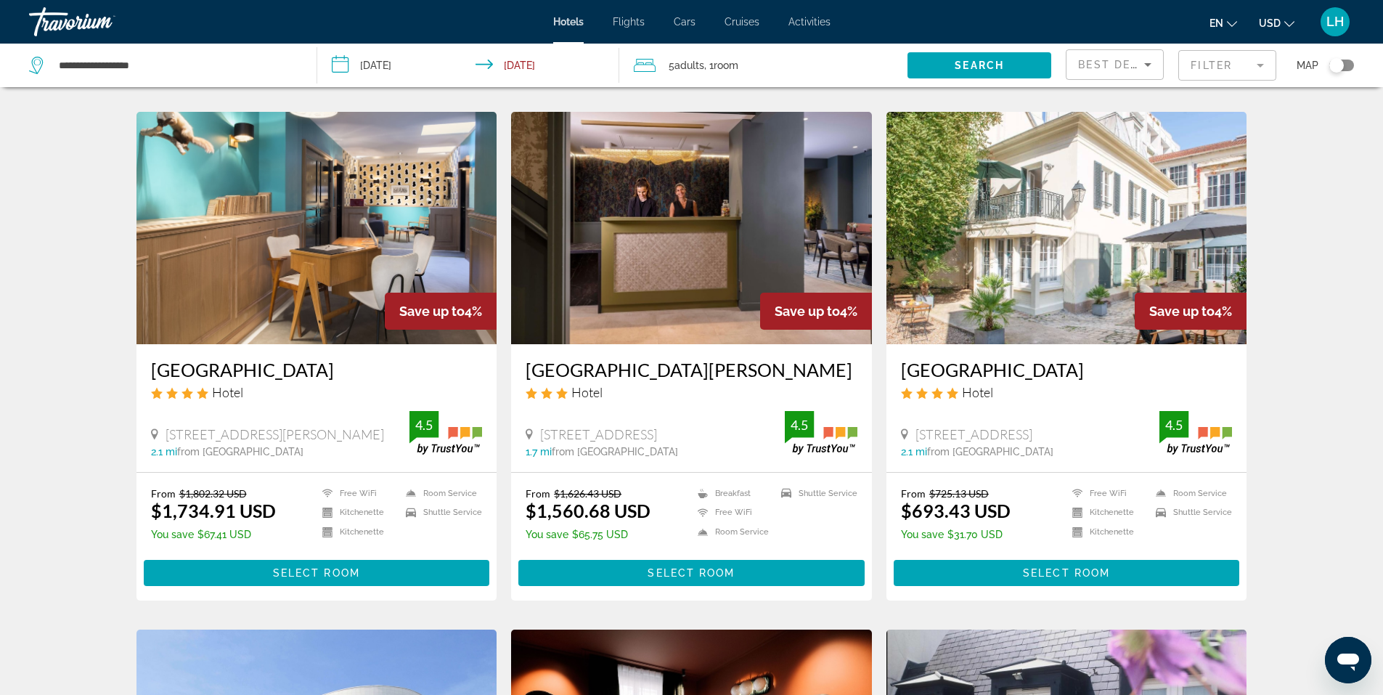
click at [1081, 234] on img "Main content" at bounding box center [1066, 228] width 361 height 232
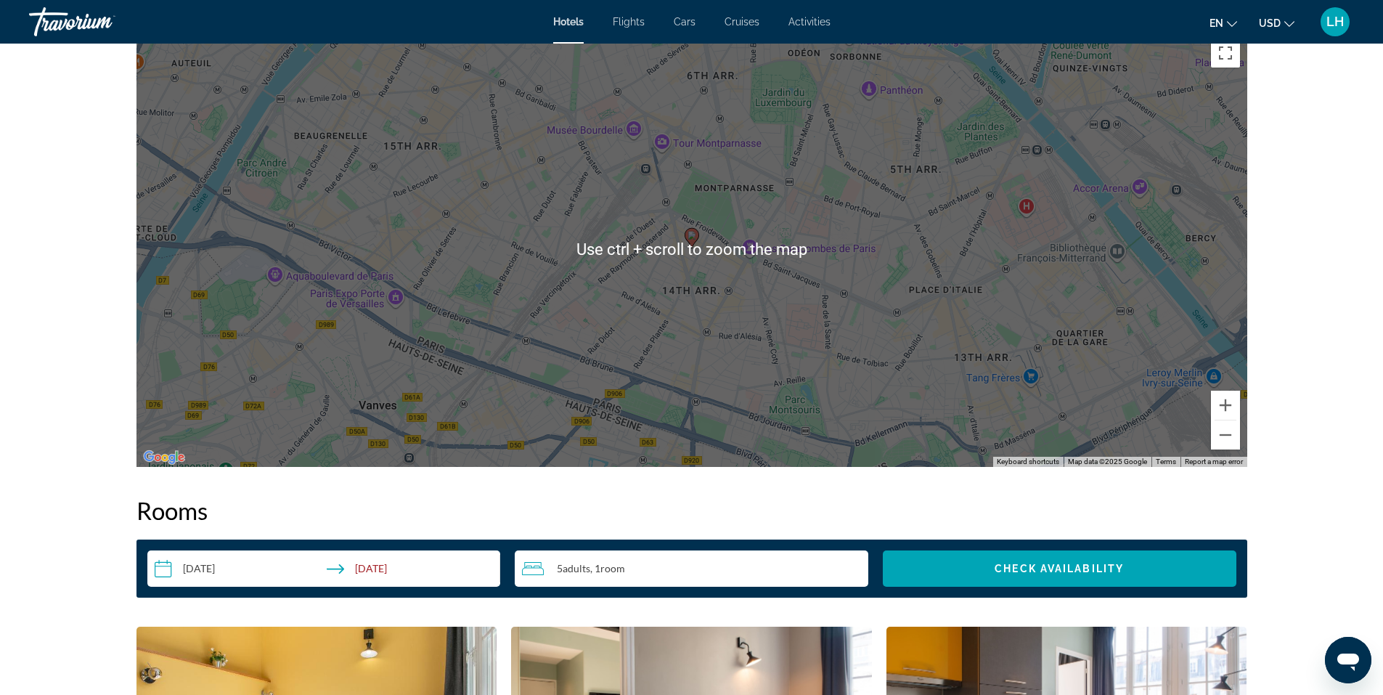
scroll to position [1452, 0]
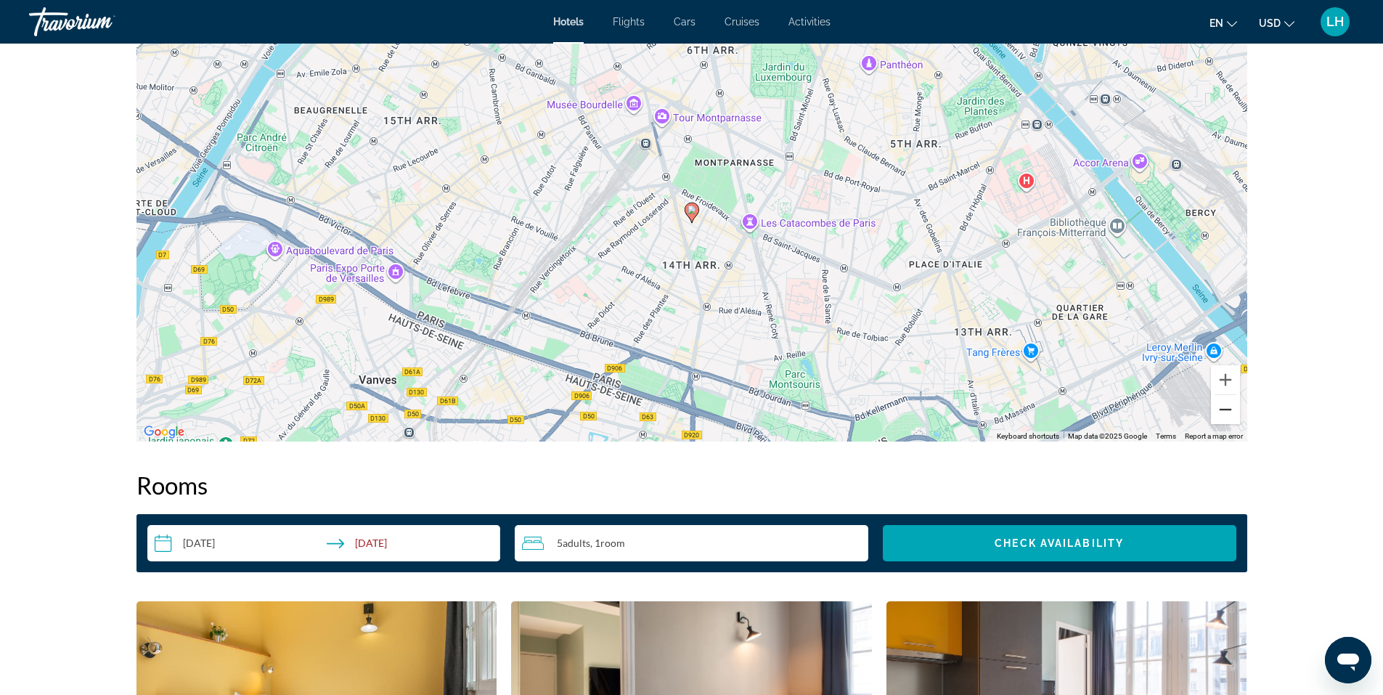
click at [1230, 401] on button "Zoom out" at bounding box center [1225, 409] width 29 height 29
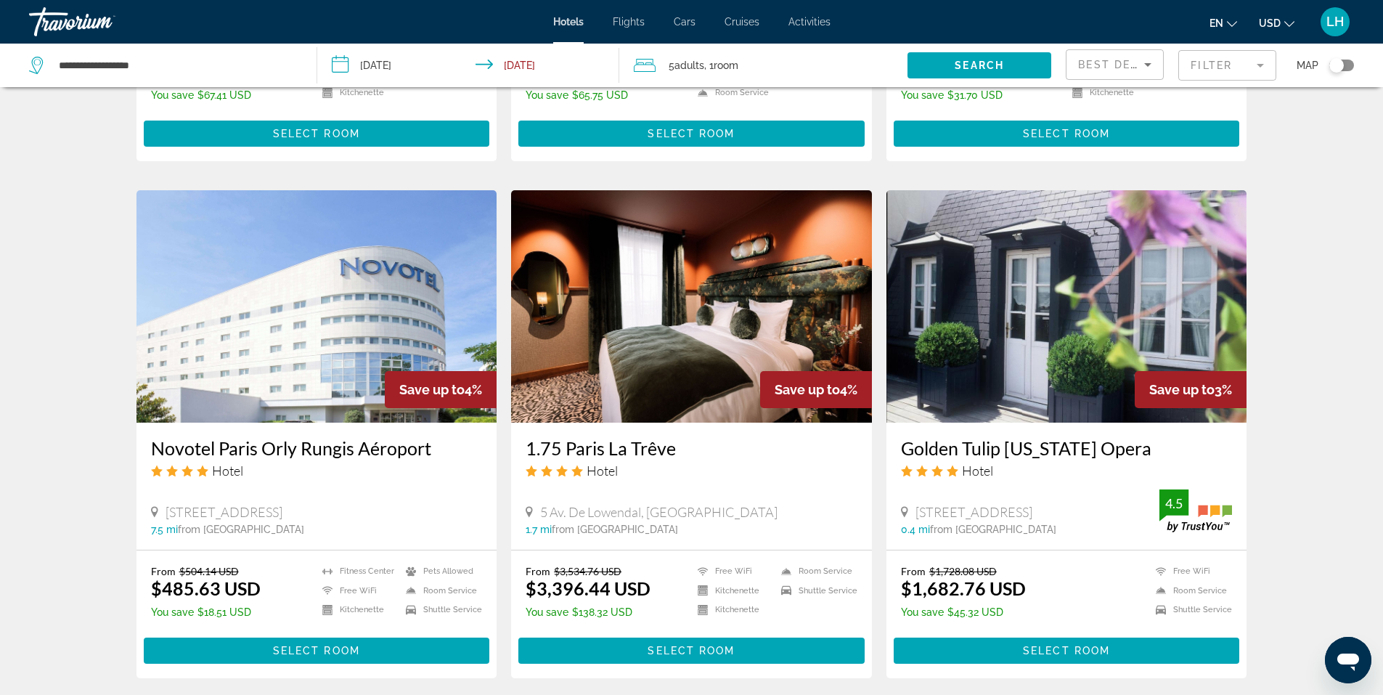
scroll to position [1597, 0]
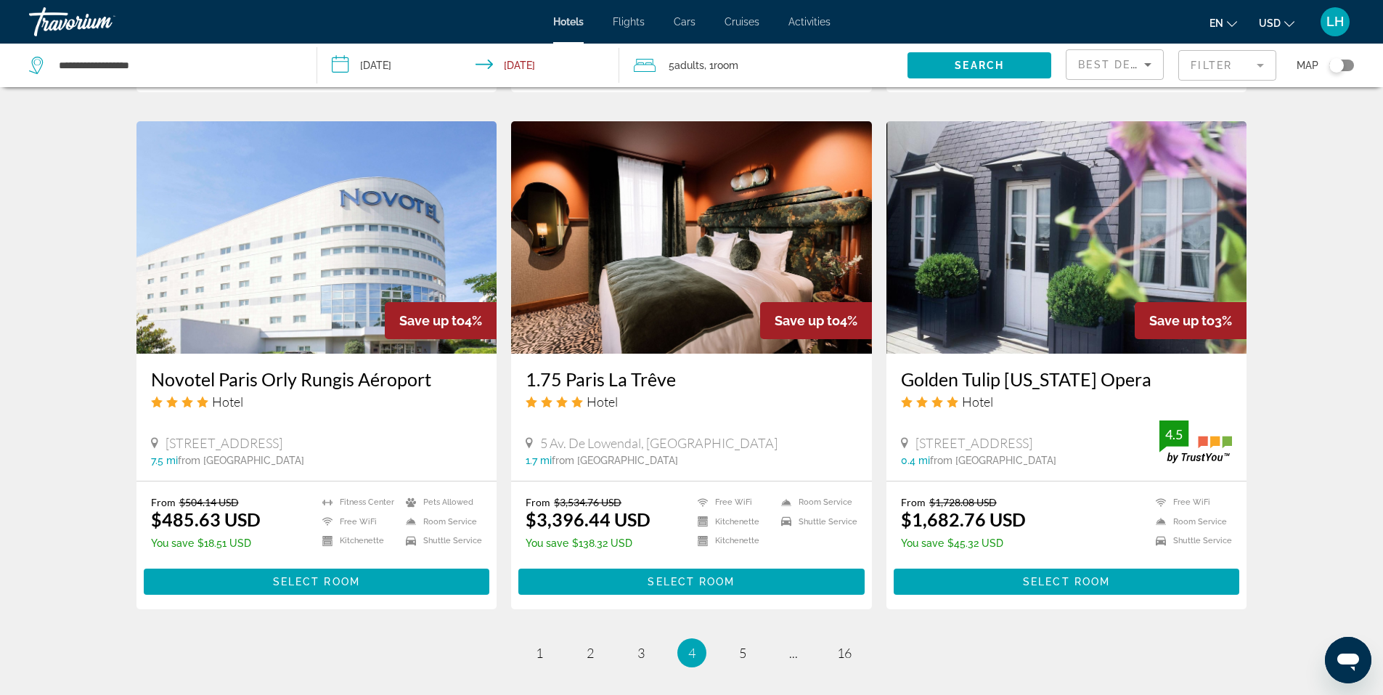
click at [308, 224] on img "Main content" at bounding box center [316, 237] width 361 height 232
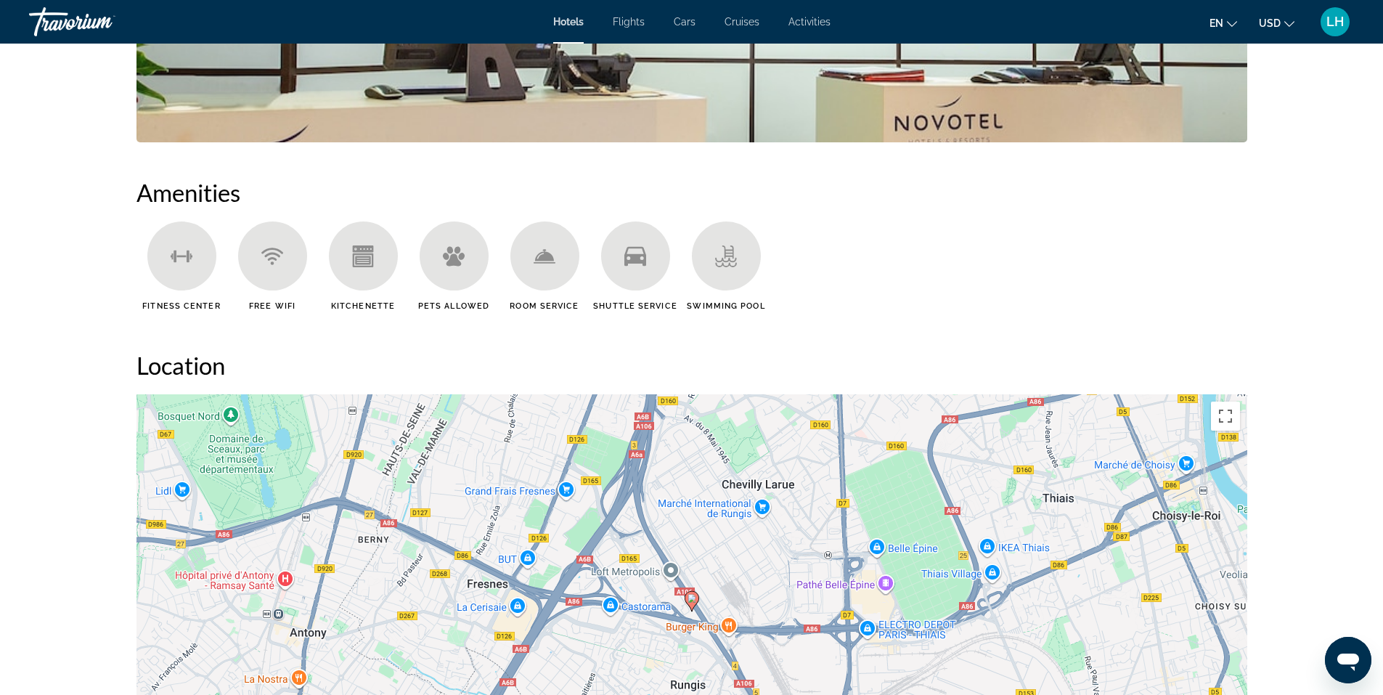
scroll to position [1234, 0]
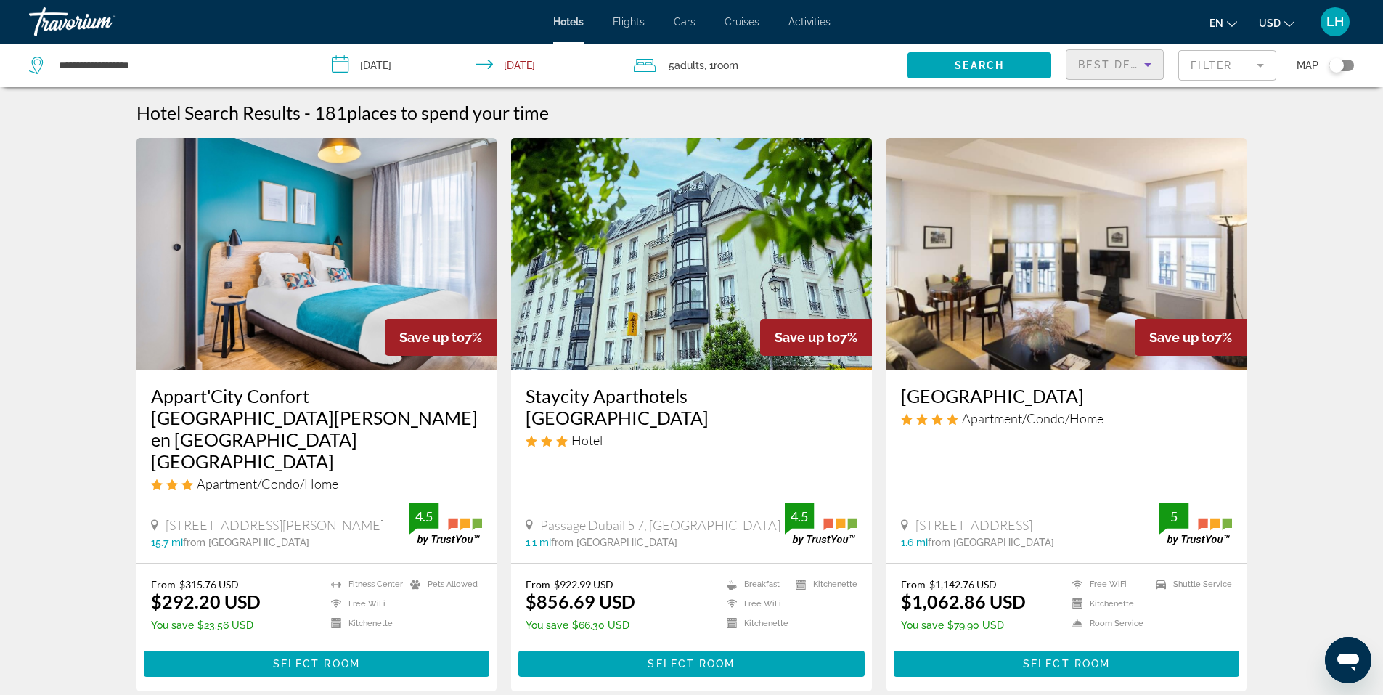
click at [1143, 65] on icon "Sort by" at bounding box center [1147, 64] width 17 height 17
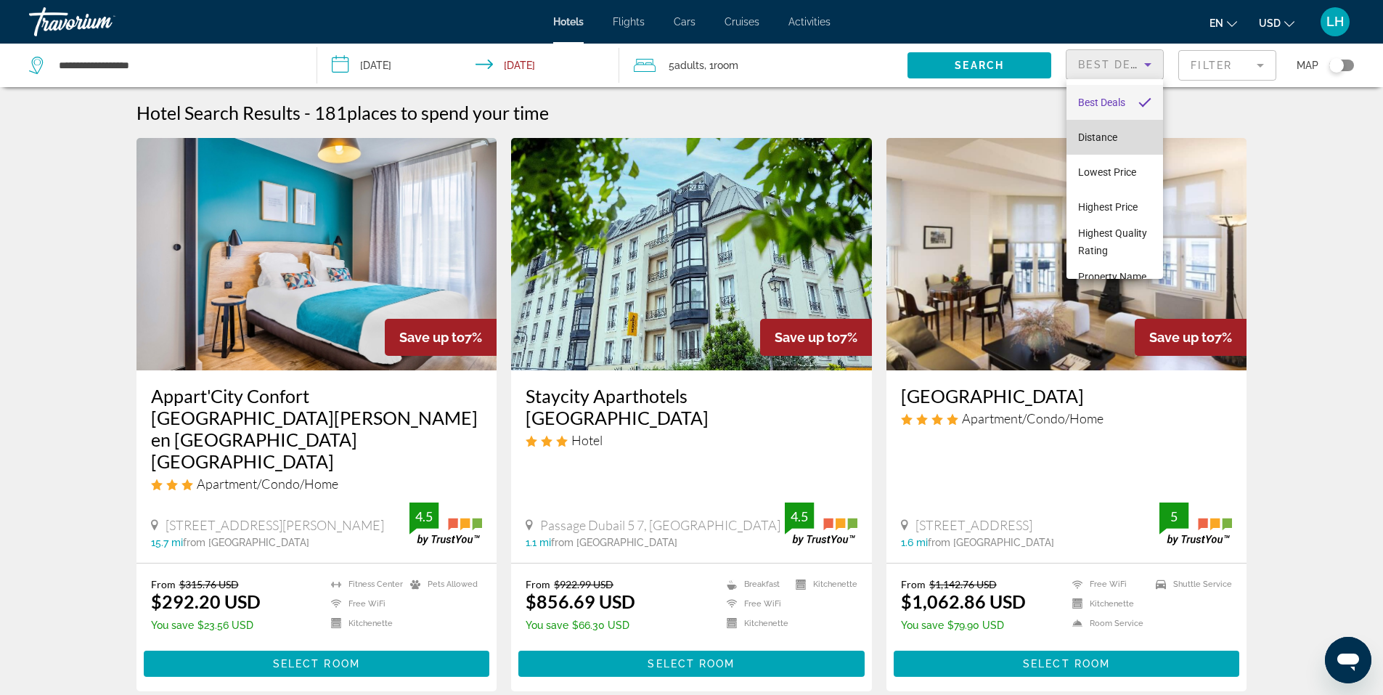
click at [1130, 137] on mat-option "Distance" at bounding box center [1114, 137] width 97 height 35
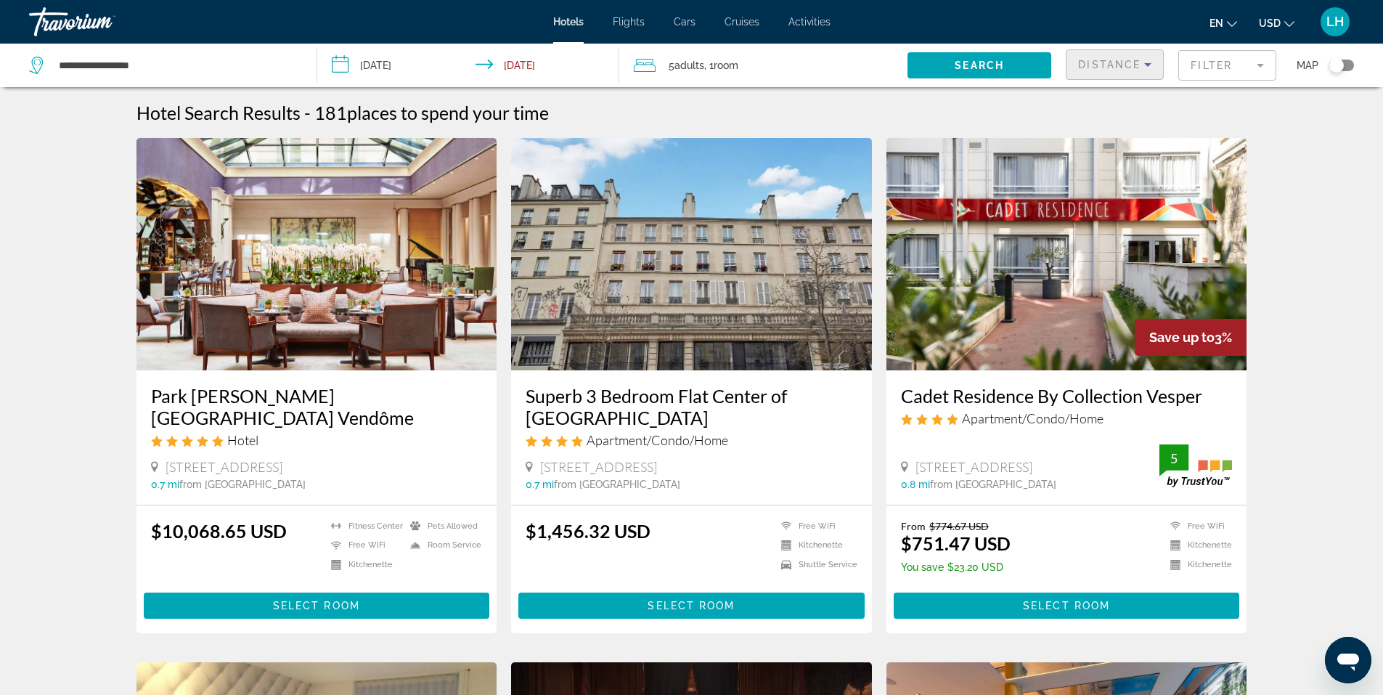
click at [1128, 59] on span "Distance" at bounding box center [1109, 65] width 62 height 12
click at [1128, 59] on body "**********" at bounding box center [691, 347] width 1383 height 695
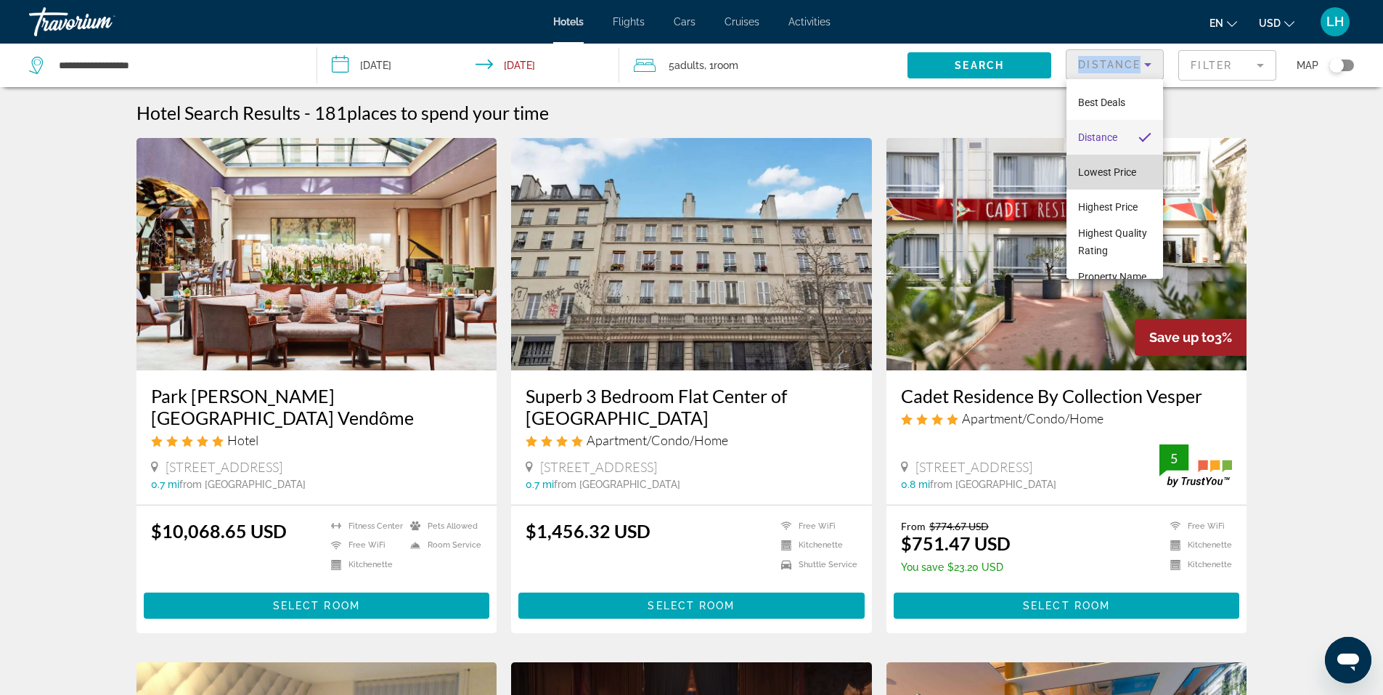
click at [1134, 172] on span "Lowest Price" at bounding box center [1107, 172] width 58 height 12
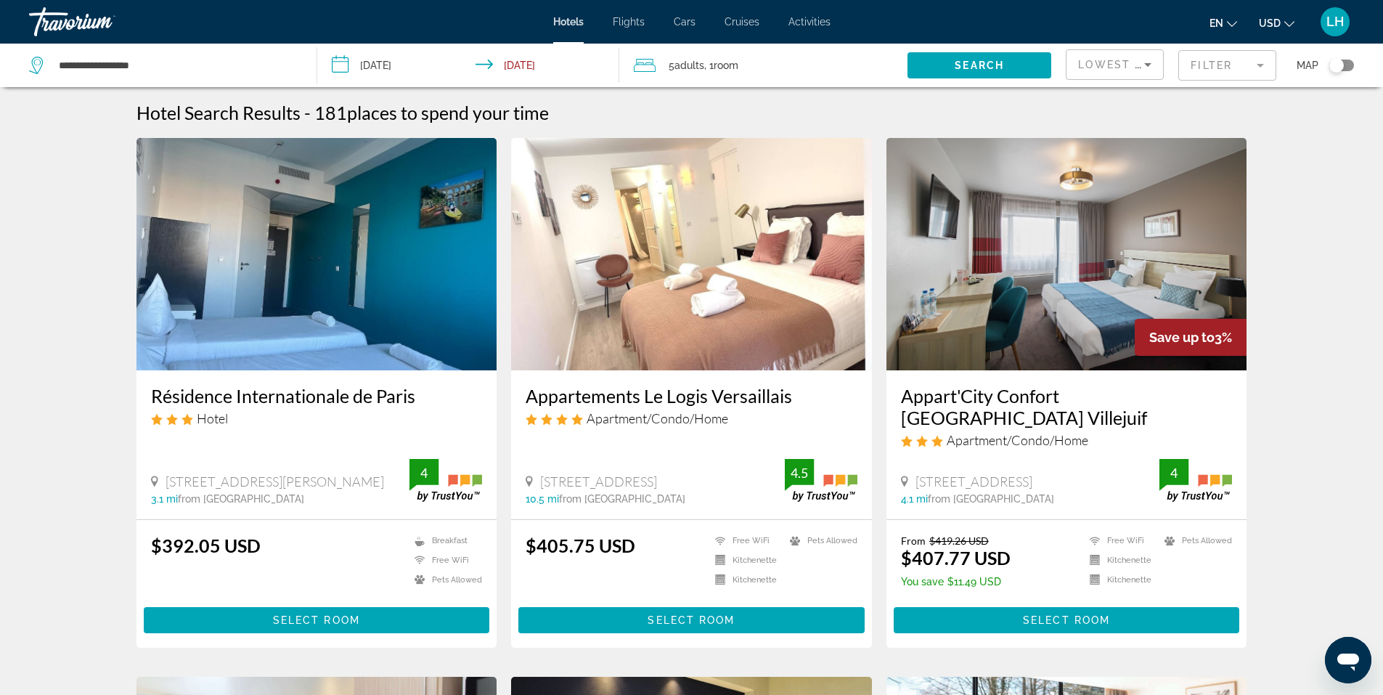
click at [682, 248] on img "Main content" at bounding box center [691, 254] width 361 height 232
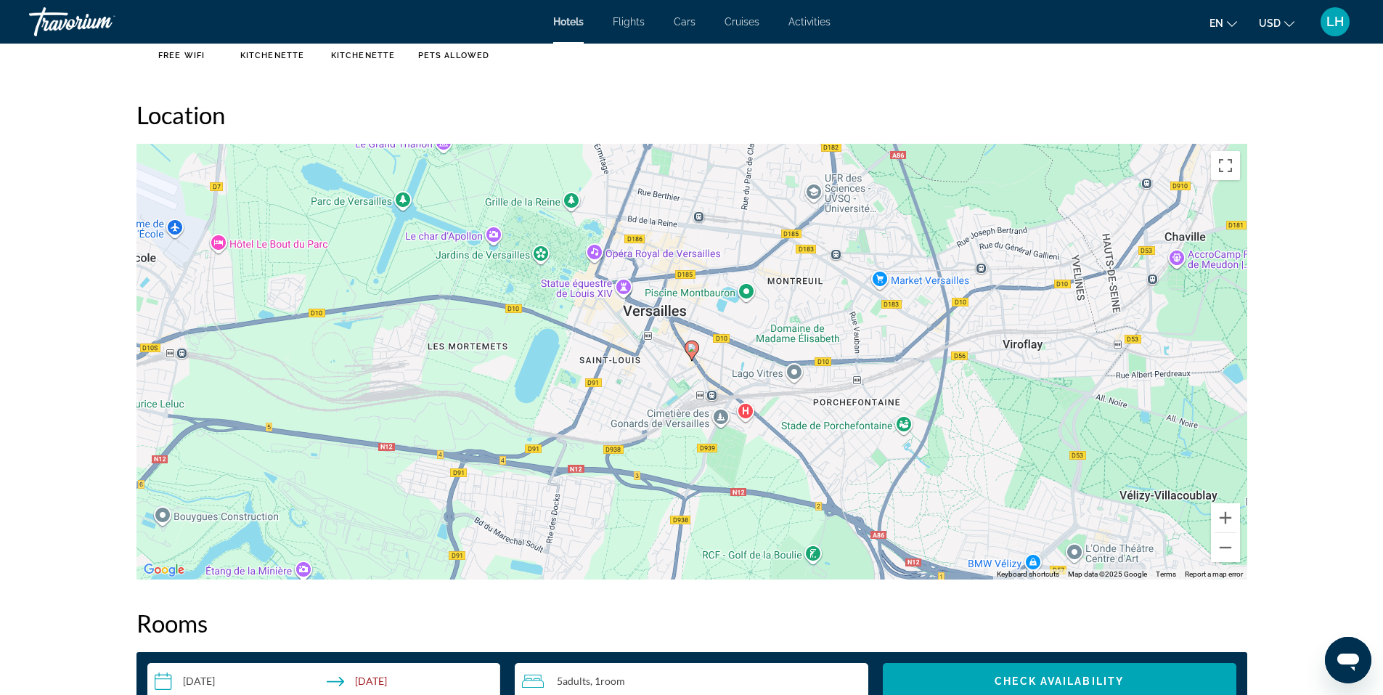
scroll to position [1307, 0]
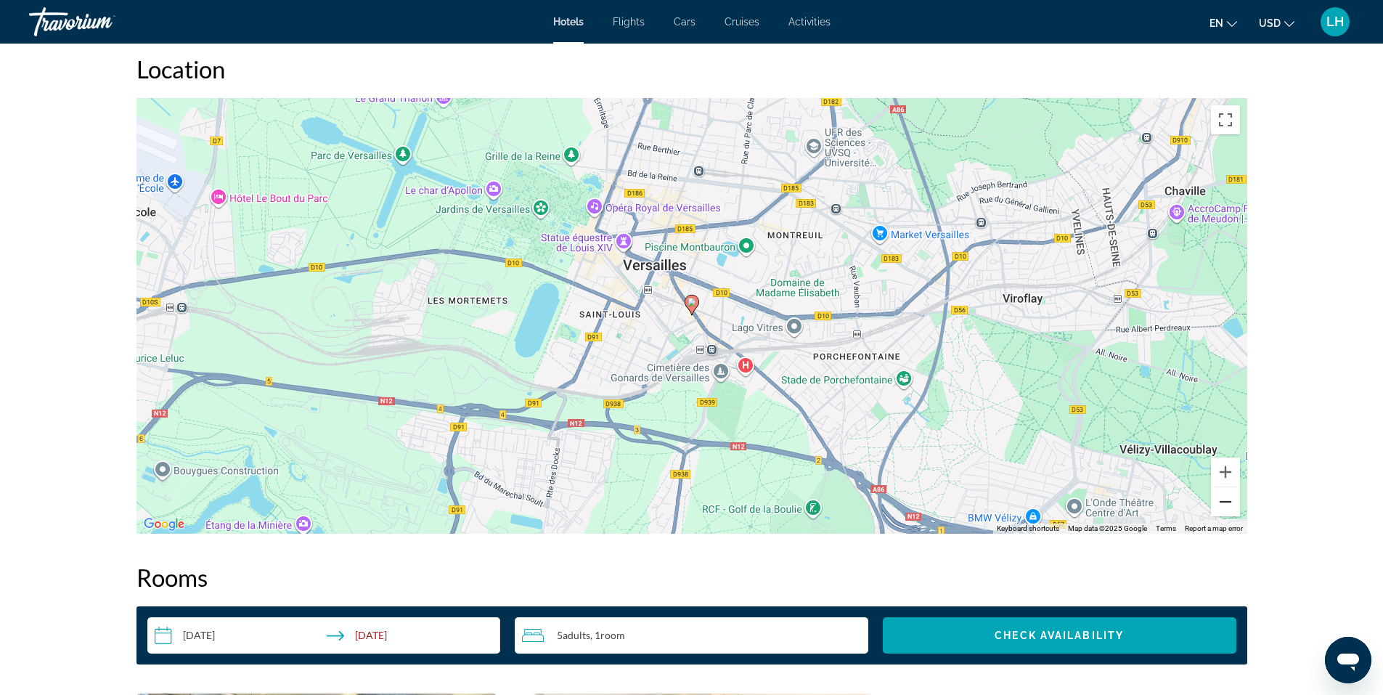
click at [1228, 502] on button "Zoom out" at bounding box center [1225, 501] width 29 height 29
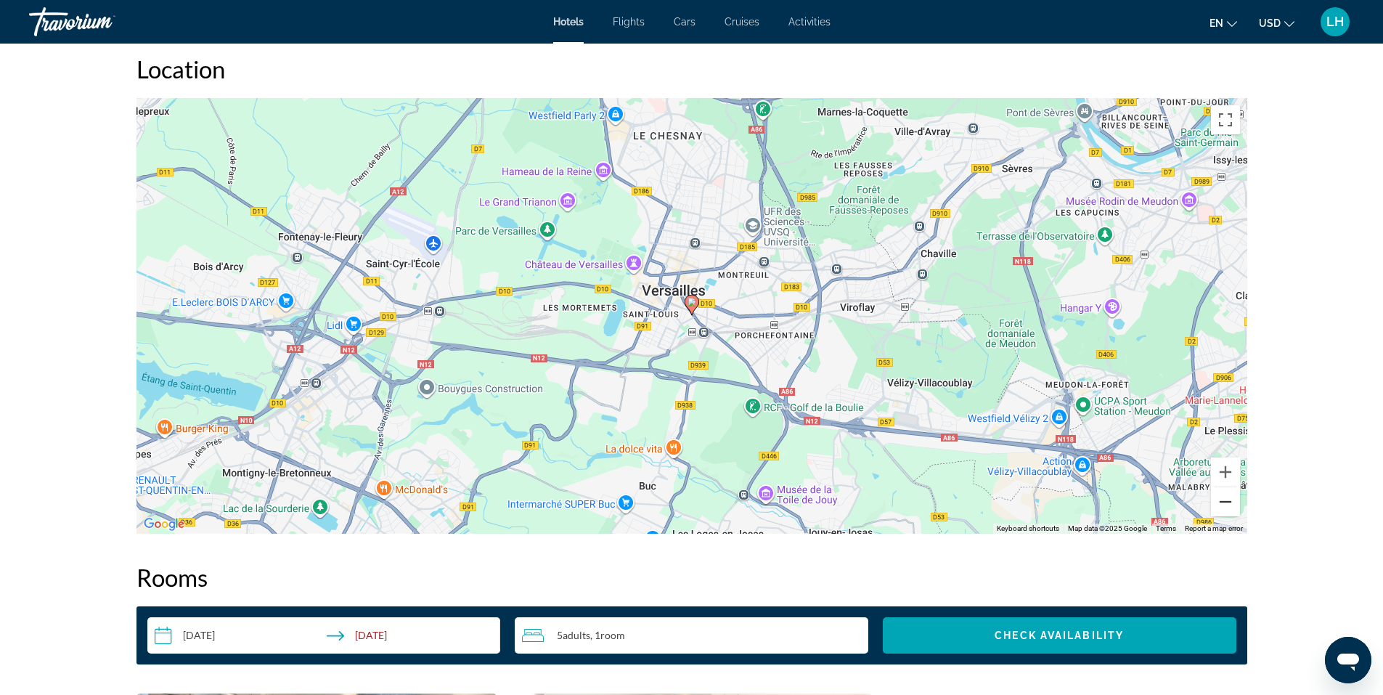
click at [1228, 502] on button "Zoom out" at bounding box center [1225, 501] width 29 height 29
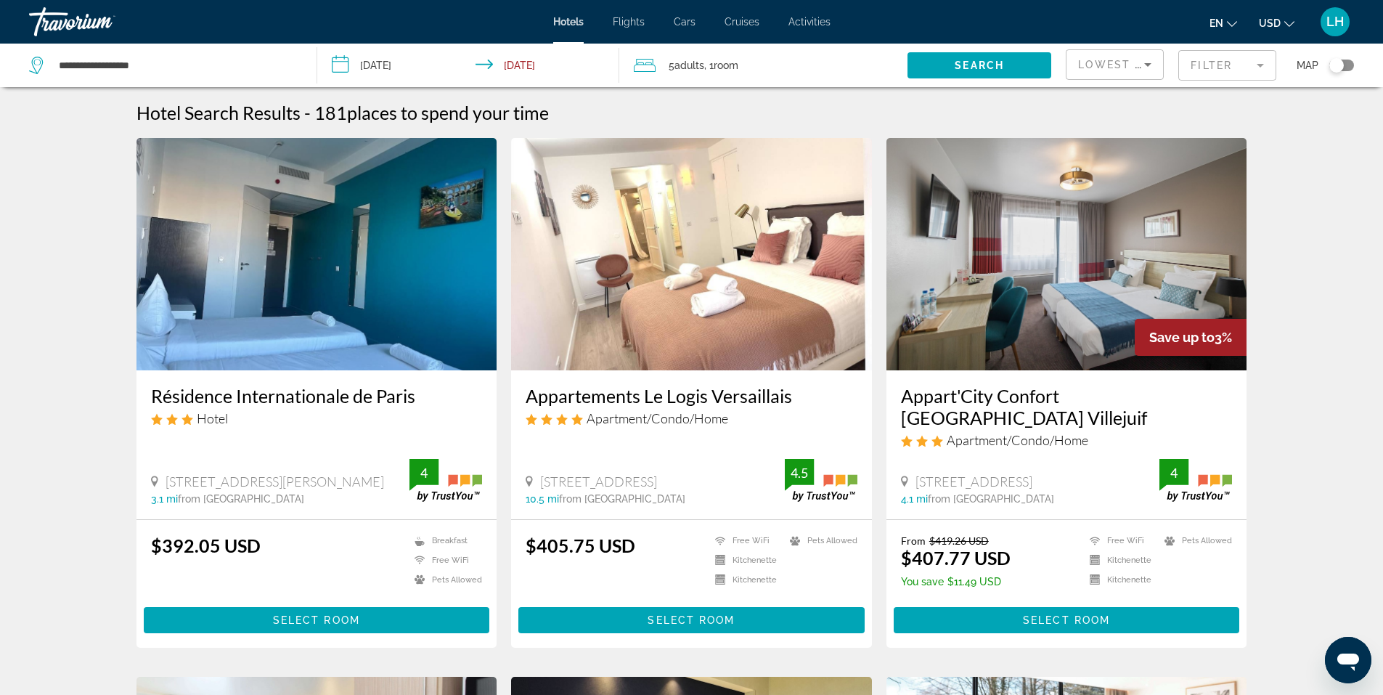
click at [692, 274] on img "Main content" at bounding box center [691, 254] width 361 height 232
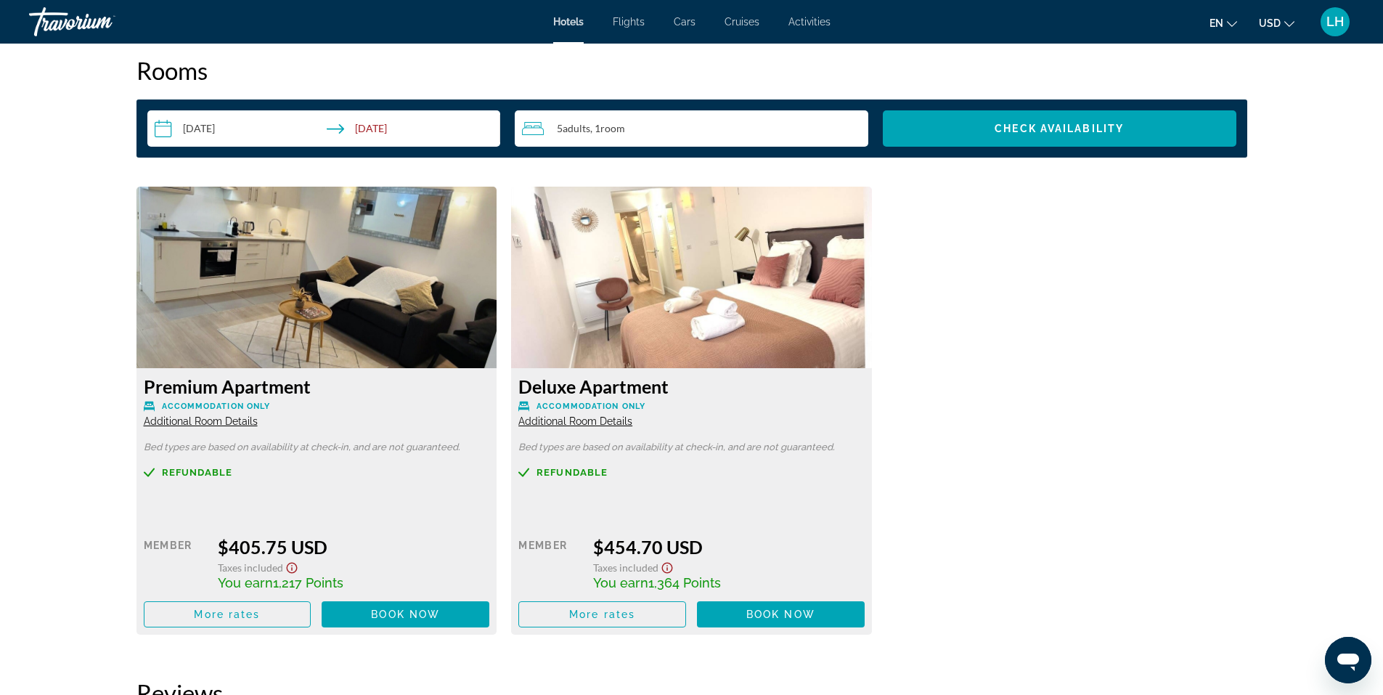
scroll to position [1815, 0]
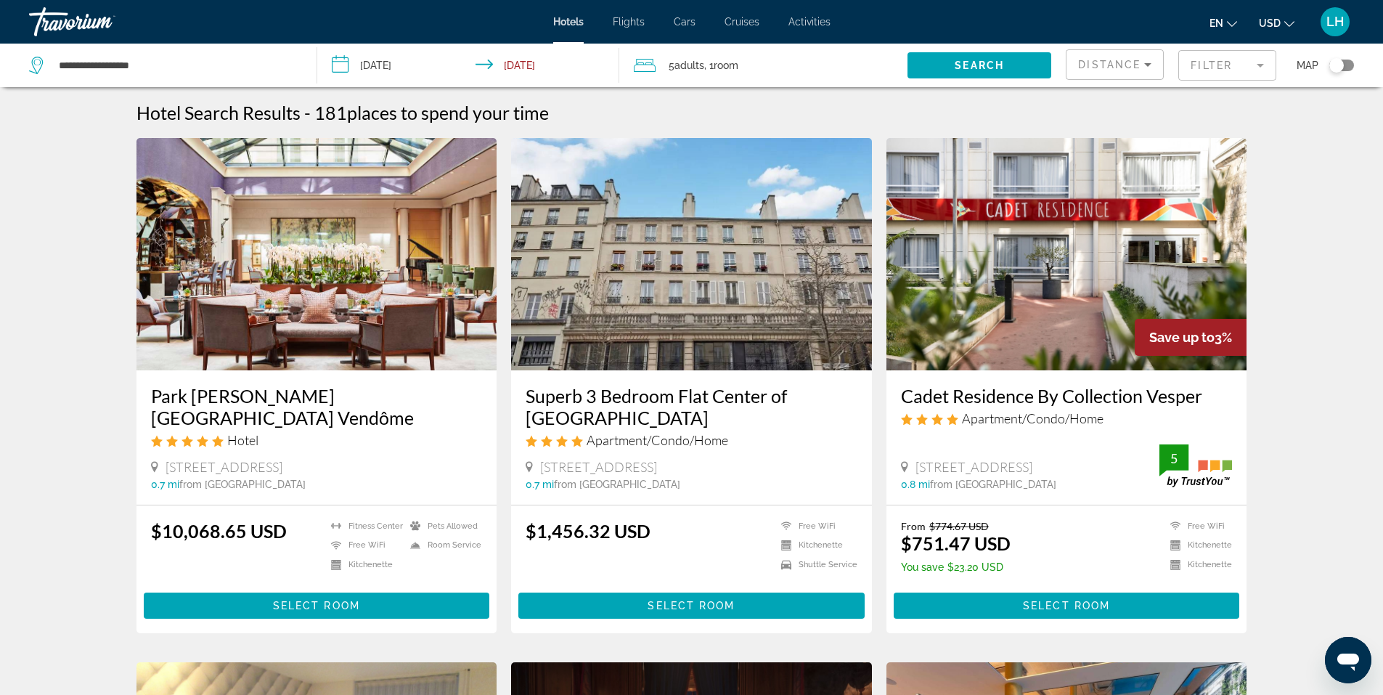
click at [1148, 57] on icon "Sort by" at bounding box center [1147, 64] width 17 height 17
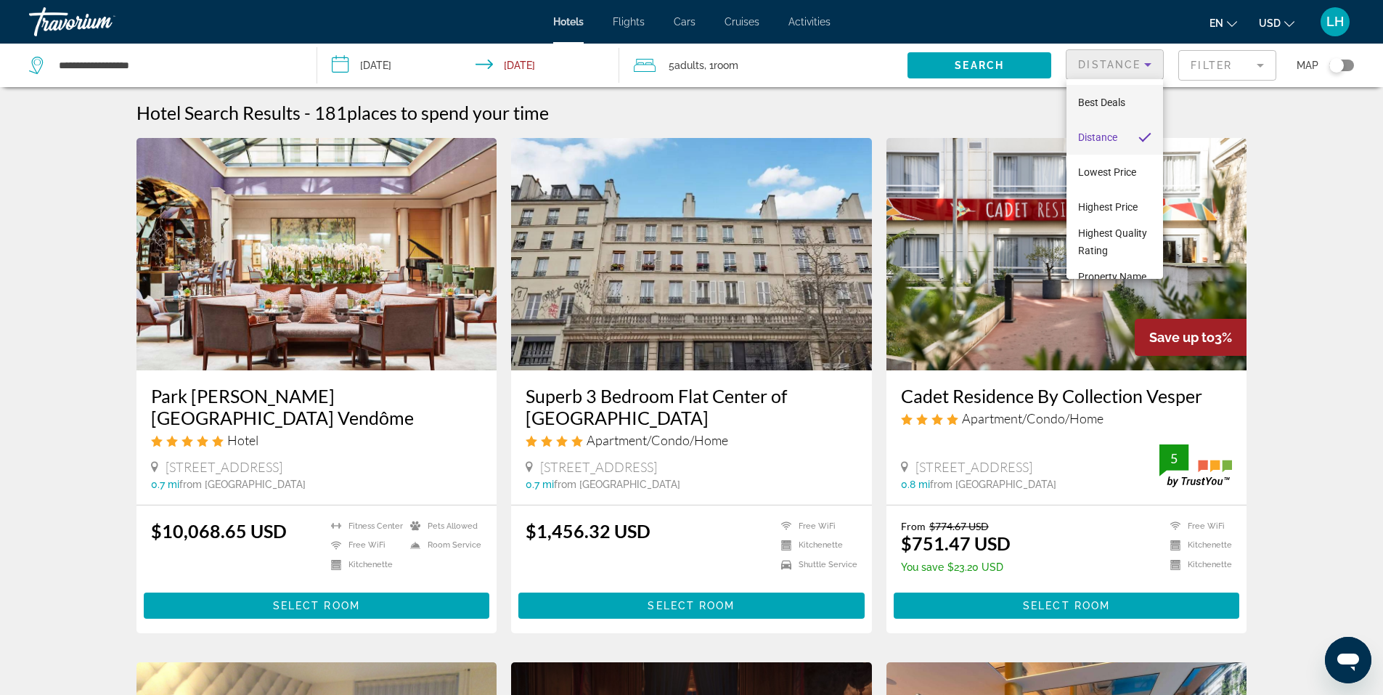
click at [1127, 99] on mat-option "Best Deals" at bounding box center [1114, 102] width 97 height 35
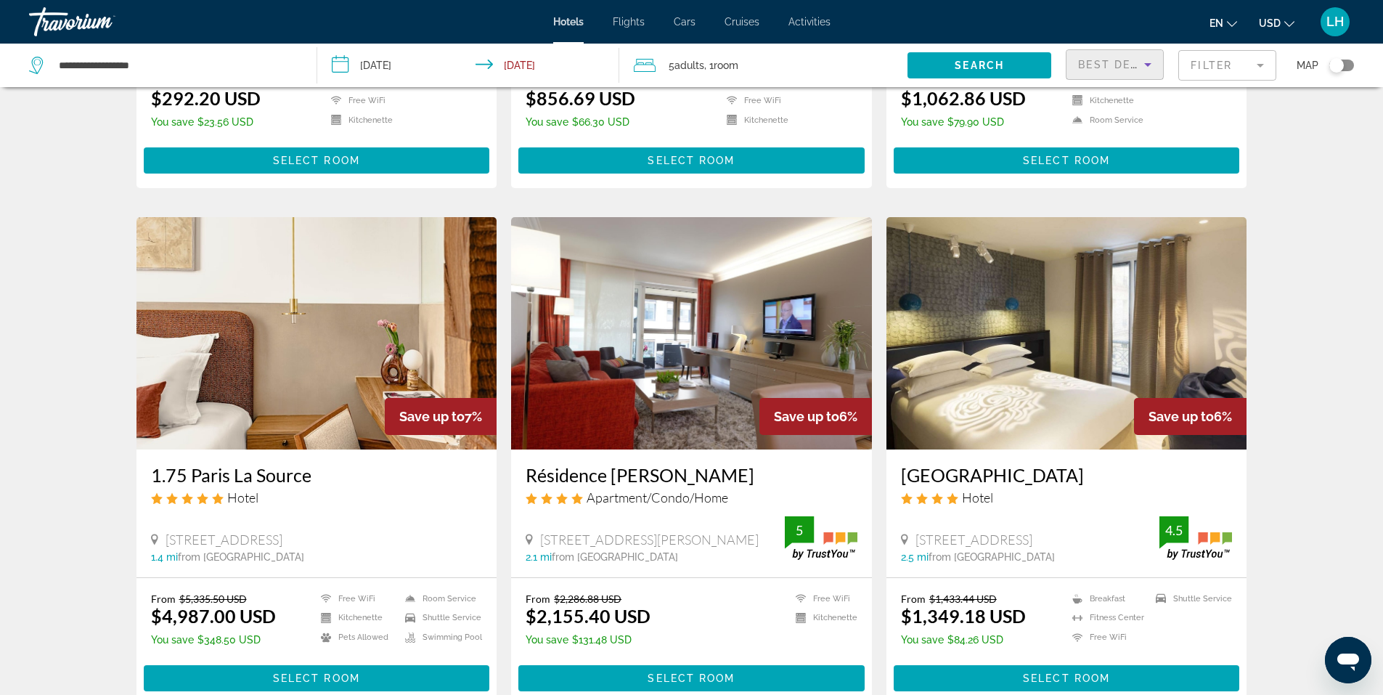
scroll to position [508, 0]
